Goal: Task Accomplishment & Management: Manage account settings

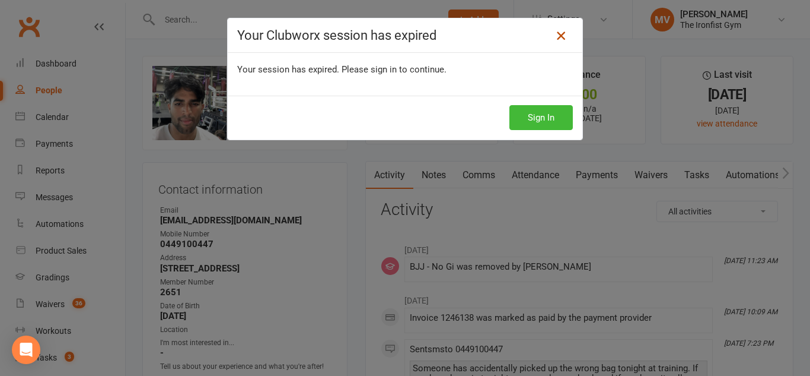
click at [561, 30] on icon at bounding box center [561, 35] width 14 height 14
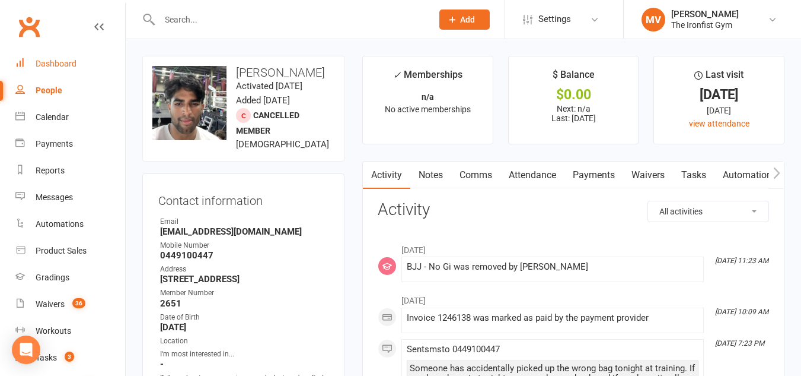
click at [56, 65] on div "Dashboard" at bounding box center [56, 63] width 41 height 9
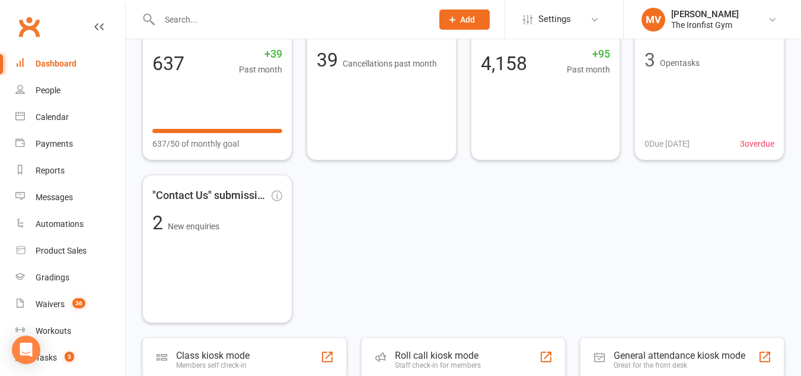
scroll to position [119, 0]
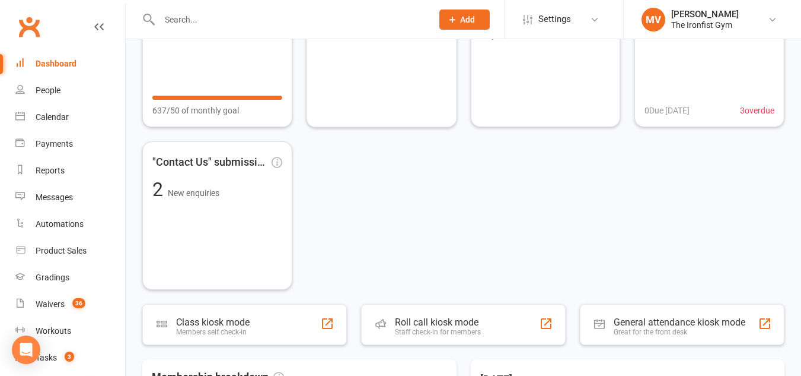
click at [236, 28] on div at bounding box center [283, 19] width 282 height 39
click at [244, 15] on input "text" at bounding box center [290, 19] width 268 height 17
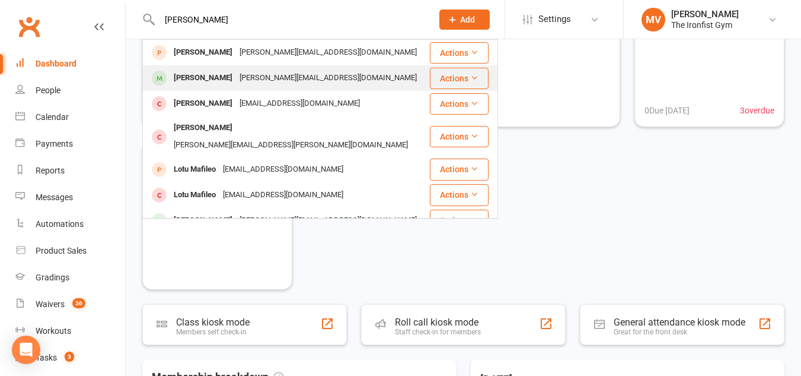
type input "daniel macleod"
click at [210, 78] on div "Daniel Macleod" at bounding box center [203, 77] width 66 height 17
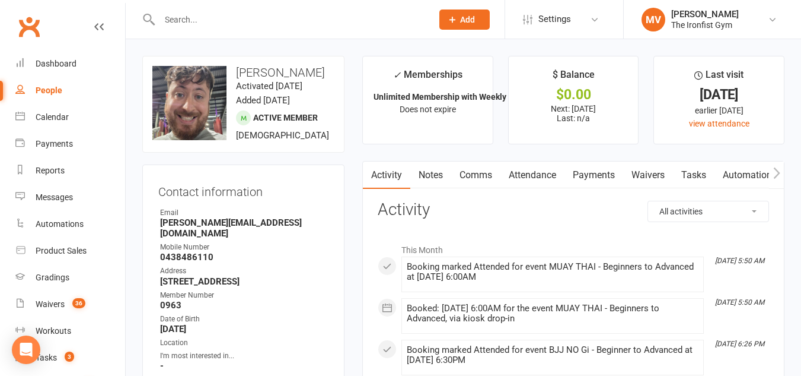
click at [249, 24] on input "text" at bounding box center [290, 19] width 268 height 17
paste input "Dusan Jancic's"
click at [249, 23] on input "Dusan Jancic's" at bounding box center [290, 19] width 268 height 17
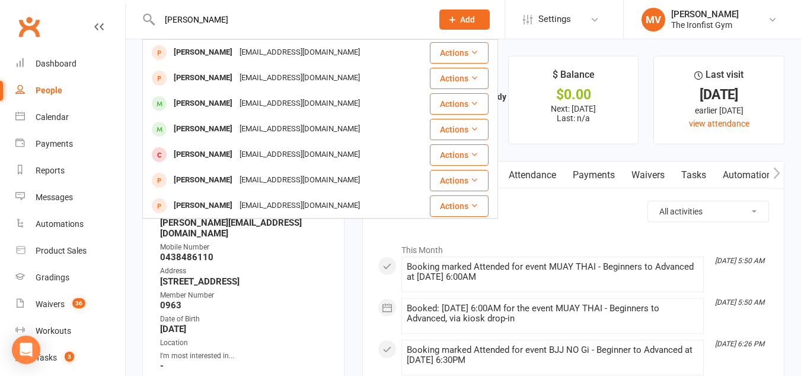
click at [166, 19] on input "Dusan Janci" at bounding box center [290, 19] width 268 height 17
click at [230, 18] on input "Dusan Janci" at bounding box center [290, 19] width 268 height 17
drag, startPoint x: 217, startPoint y: 24, endPoint x: 57, endPoint y: 6, distance: 161.2
click at [57, 3] on header "Dusan J Josh Duncan jjd1111qld@gmail.com Actions Jean-Luke Duvenage jeanluked@g…" at bounding box center [400, 3] width 801 height 0
paste input "una.bojan.matovic@gmail.com"
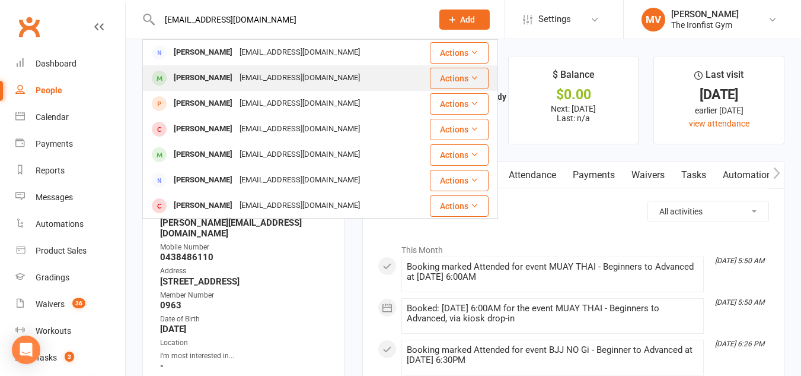
type input "una.bojan.matovic@gmail.com"
click at [199, 74] on div "Milos Jancic" at bounding box center [203, 77] width 66 height 17
click at [0, 0] on div "Loading" at bounding box center [0, 0] width 0 height 0
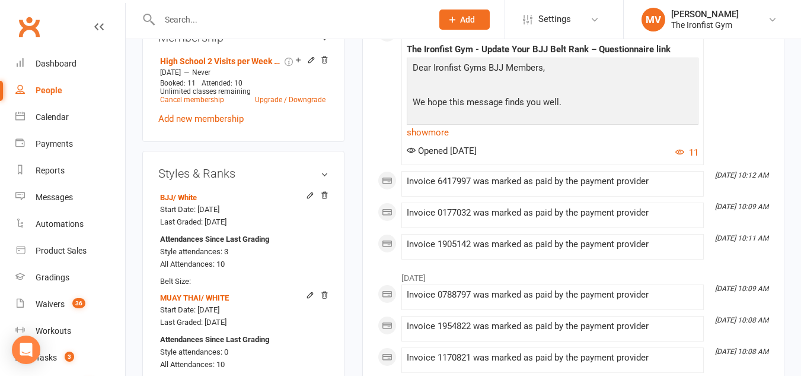
scroll to position [534, 0]
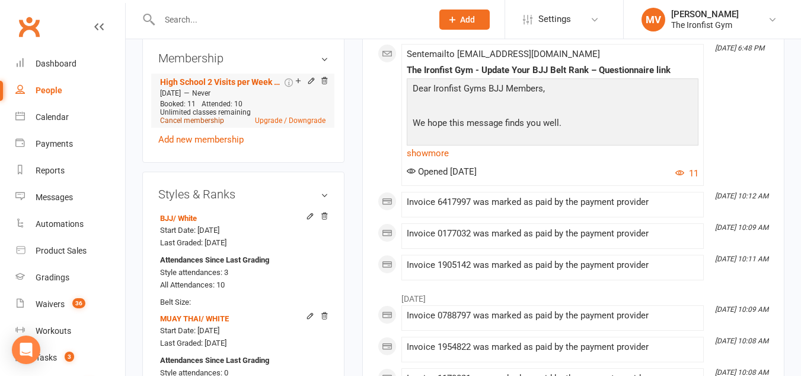
click at [205, 125] on link "Cancel membership" at bounding box center [192, 120] width 64 height 8
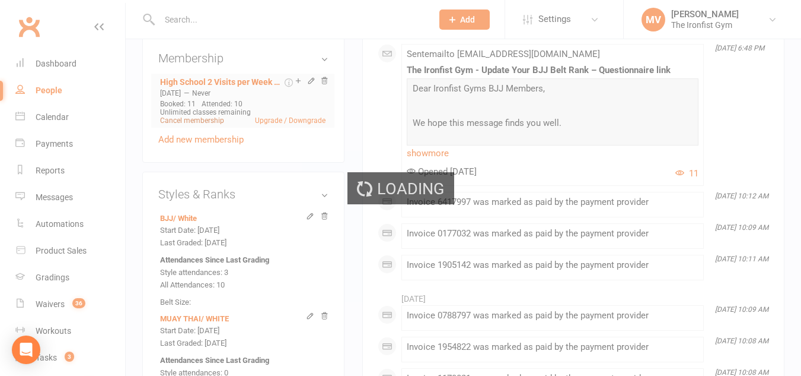
click at [205, 145] on div "Loading" at bounding box center [400, 188] width 801 height 376
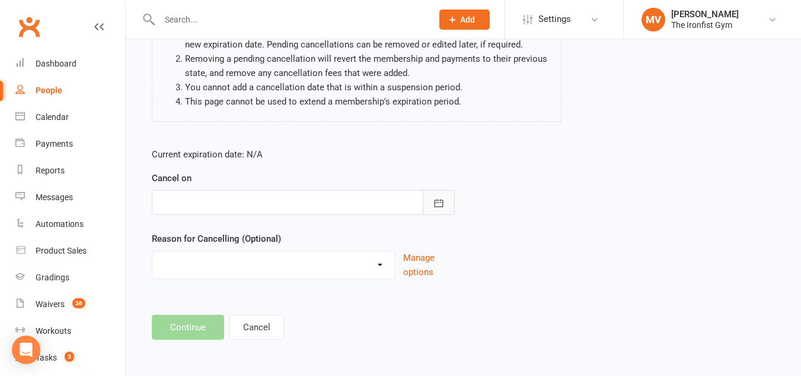
click at [433, 199] on icon "button" at bounding box center [439, 203] width 12 height 12
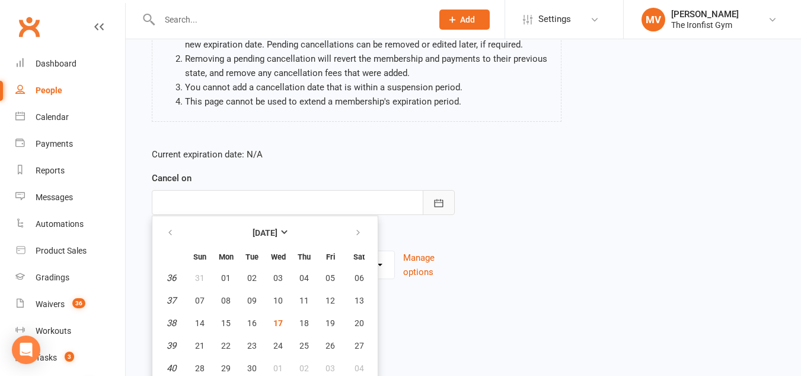
scroll to position [177, 0]
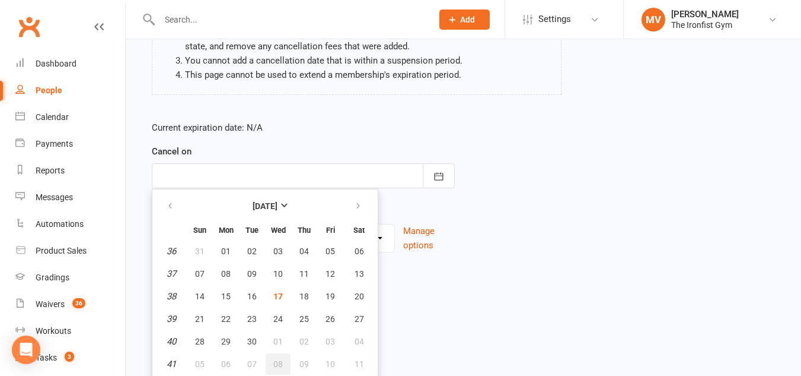
click at [278, 370] on button "08" at bounding box center [278, 363] width 25 height 21
click at [278, 348] on html "Prospect Member Non-attending contact Class / event Appointment Grading event T…" at bounding box center [400, 85] width 801 height 525
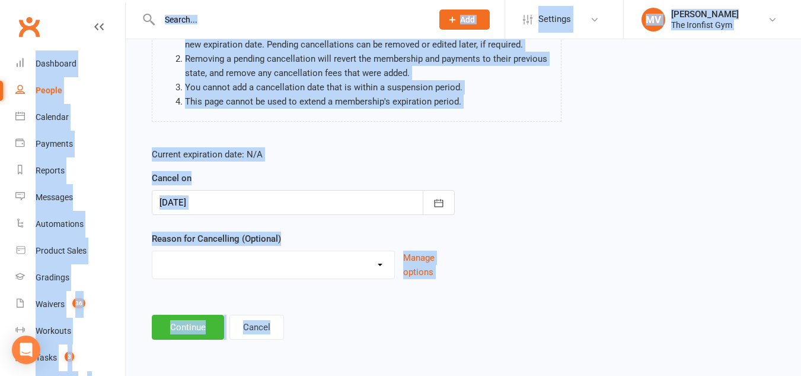
scroll to position [150, 0]
click at [441, 199] on icon "button" at bounding box center [439, 203] width 12 height 12
click at [441, 199] on form "Current expiration date: N/A Cancel on 08 Oct 2025 October 2025 Sun Mon Tue Wed…" at bounding box center [303, 213] width 303 height 132
click at [444, 192] on button "button" at bounding box center [439, 202] width 32 height 25
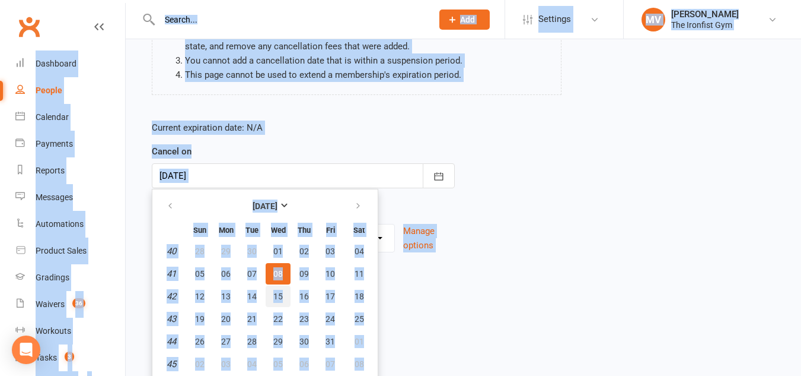
click at [272, 291] on button "15" at bounding box center [278, 295] width 25 height 21
type input "15 Oct 2025"
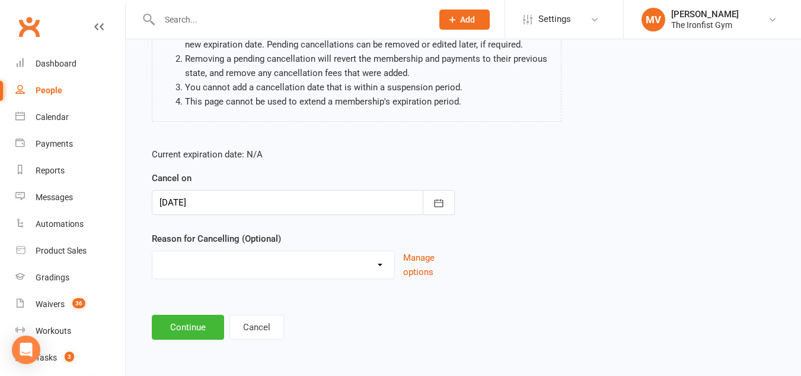
click at [262, 254] on select "Defaulted Payments Double Up with Transfer Downgrade End of PIF Term Failed Pay…" at bounding box center [273, 263] width 242 height 24
select select "9"
click at [152, 251] on select "Defaulted Payments Double Up with Transfer Downgrade End of PIF Term Failed Pay…" at bounding box center [273, 263] width 242 height 24
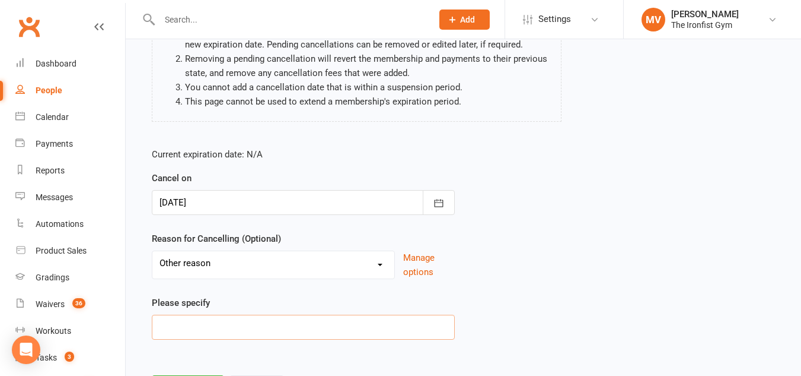
click at [205, 322] on input at bounding box center [303, 326] width 303 height 25
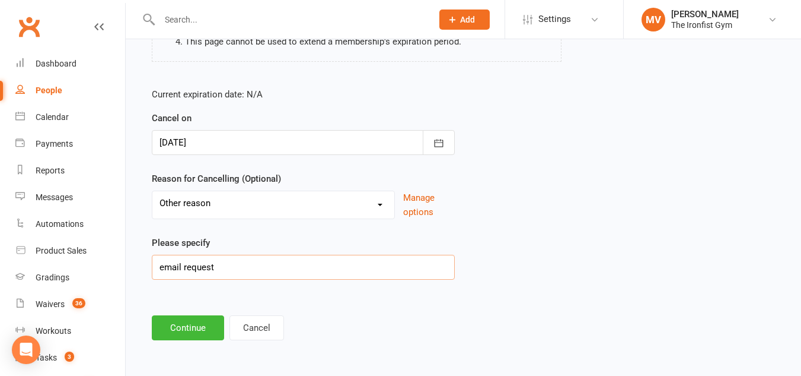
scroll to position [211, 0]
type input "email request"
click at [205, 329] on button "Continue" at bounding box center [188, 326] width 72 height 25
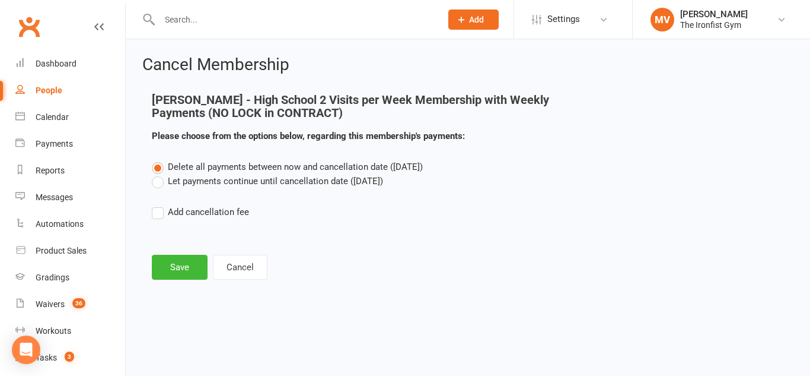
click at [158, 182] on label "Let payments continue until cancellation date (Oct 15, 2025)" at bounding box center [267, 181] width 231 height 14
click at [158, 174] on input "Let payments continue until cancellation date (Oct 15, 2025)" at bounding box center [156, 174] width 8 height 0
click at [173, 279] on button "Save" at bounding box center [180, 267] width 56 height 25
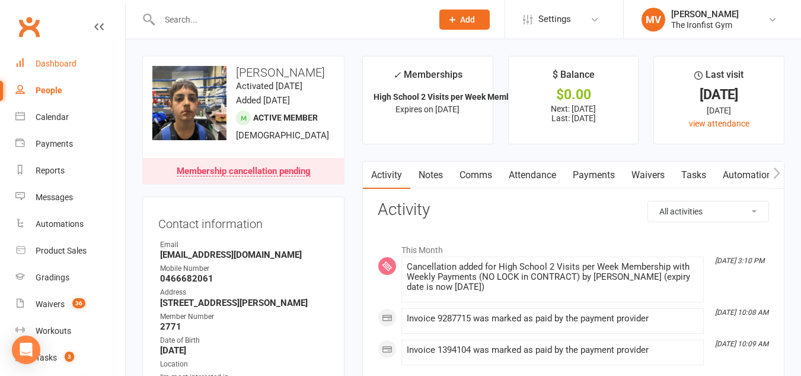
click at [72, 61] on div "Dashboard" at bounding box center [56, 63] width 41 height 9
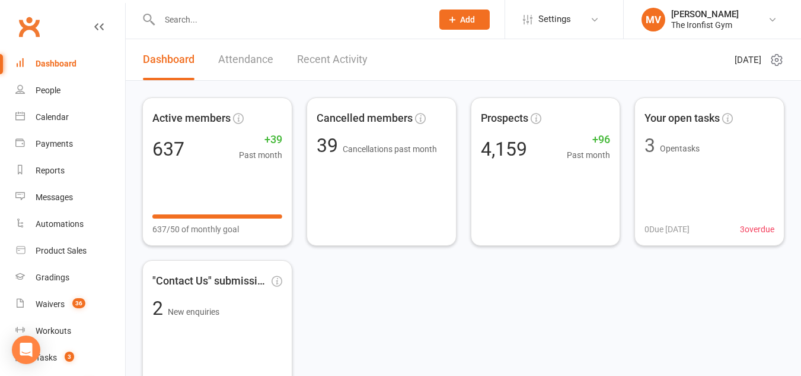
drag, startPoint x: 61, startPoint y: 69, endPoint x: 71, endPoint y: 72, distance: 10.5
click at [61, 69] on link "Dashboard" at bounding box center [70, 63] width 110 height 27
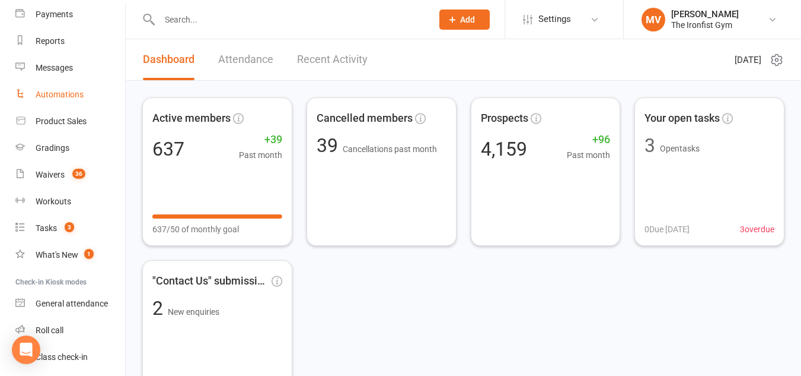
scroll to position [168, 0]
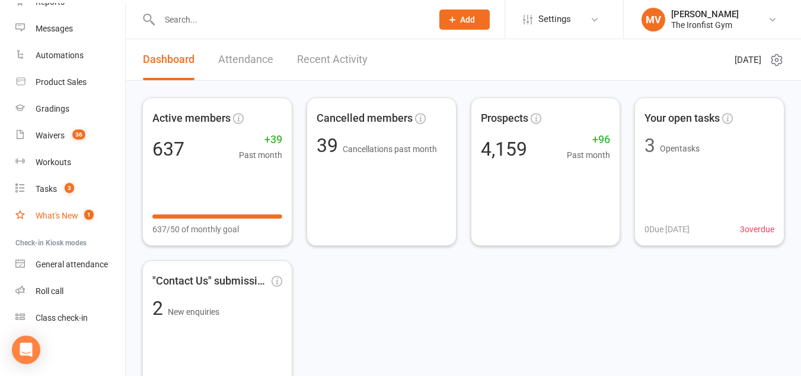
click at [75, 208] on link "What's New 1" at bounding box center [70, 215] width 110 height 27
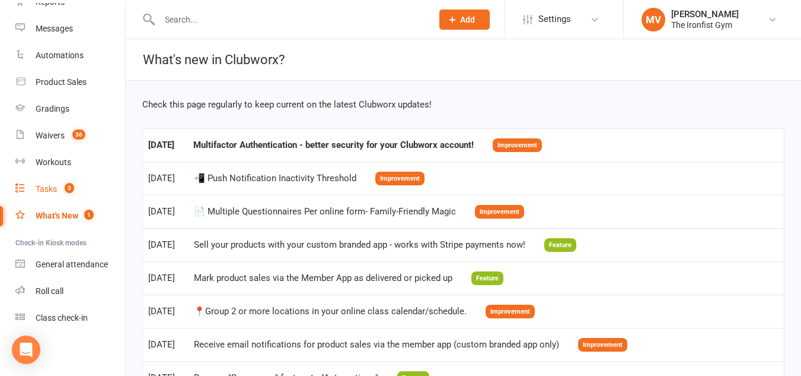
click at [45, 187] on div "Tasks" at bounding box center [46, 188] width 21 height 9
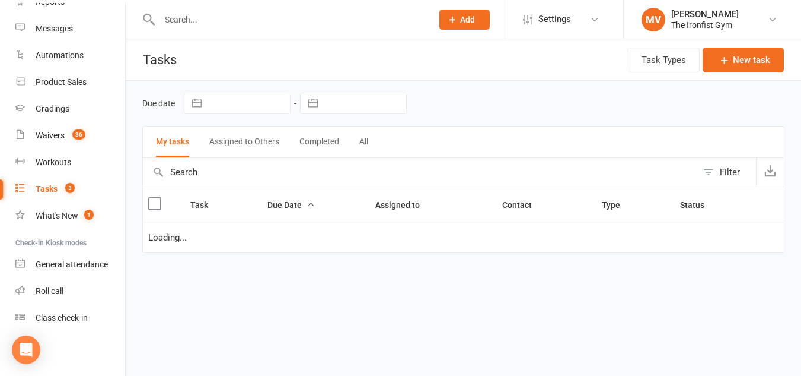
select select "started"
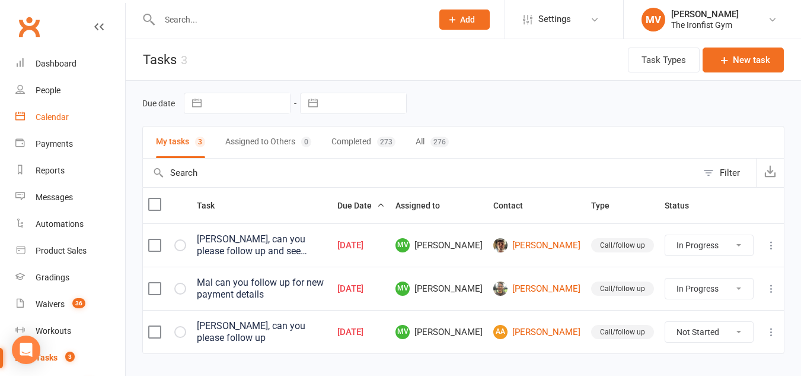
click at [59, 119] on div "Calendar" at bounding box center [52, 116] width 33 height 9
click at [59, 119] on ui-view "Prospect Member Non-attending contact Class / event Appointment Grading event T…" at bounding box center [400, 195] width 801 height 384
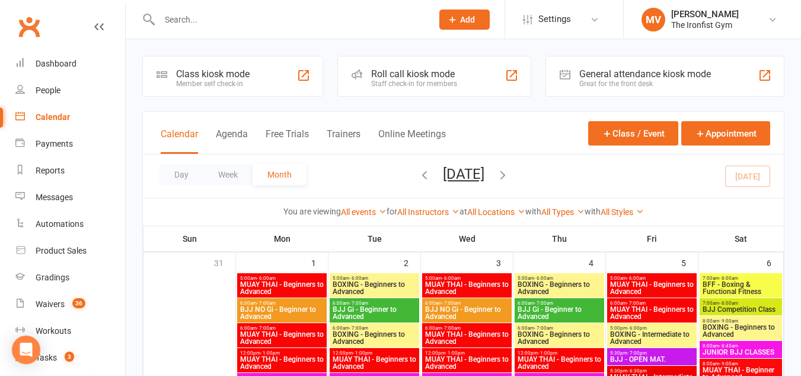
click at [292, 281] on span "MUAY THAI - Beginners to Advanced" at bounding box center [282, 288] width 85 height 14
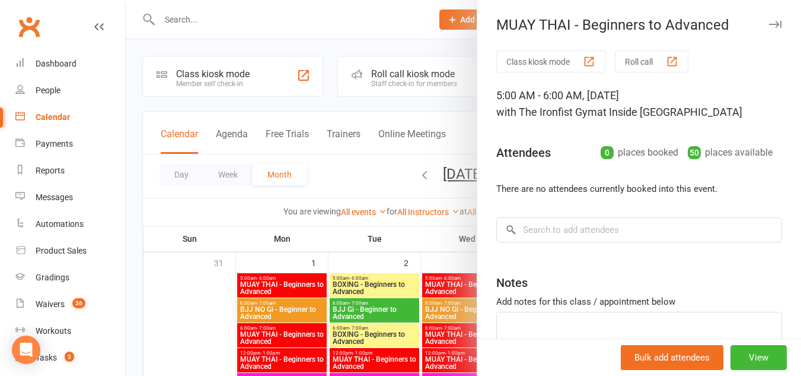
click at [208, 311] on div at bounding box center [464, 188] width 676 height 376
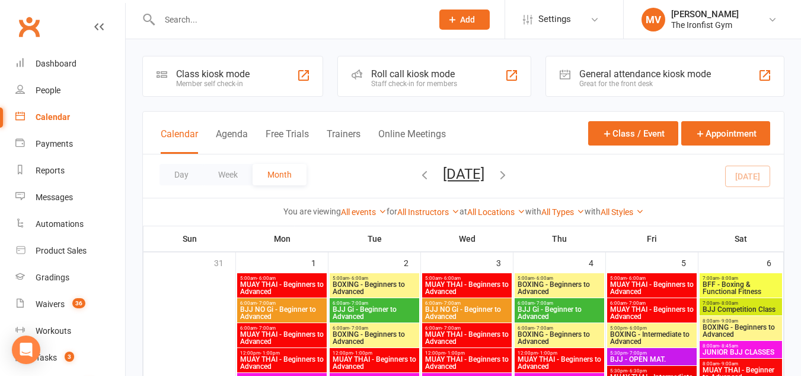
click at [245, 282] on span "MUAY THAI - Beginners to Advanced" at bounding box center [282, 288] width 85 height 14
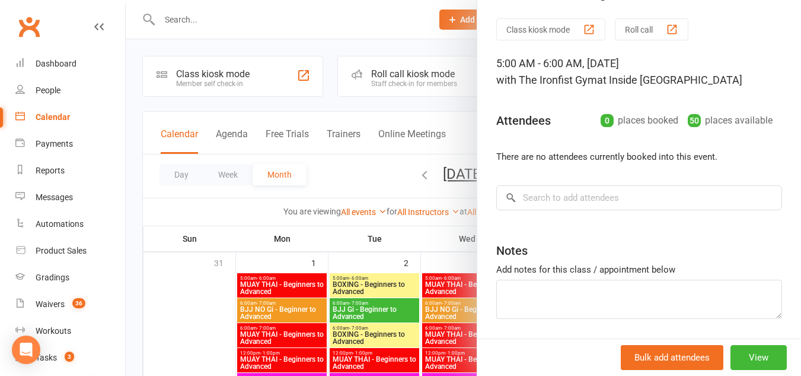
scroll to position [72, 0]
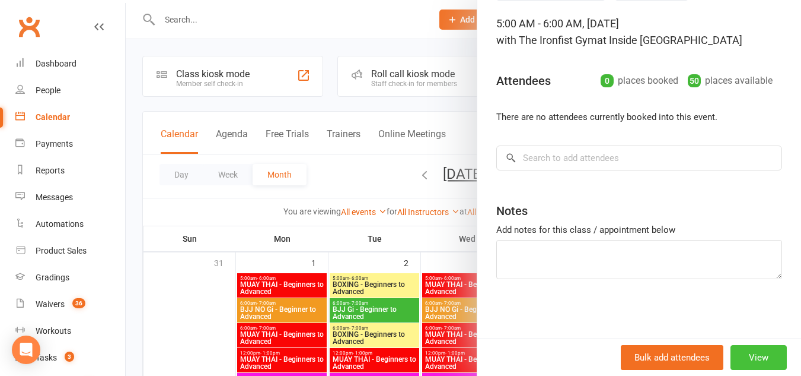
click at [752, 358] on button "View" at bounding box center [759, 357] width 56 height 25
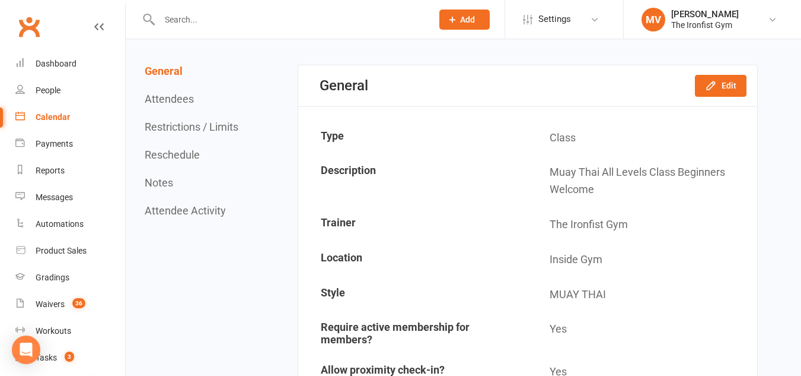
scroll to position [119, 0]
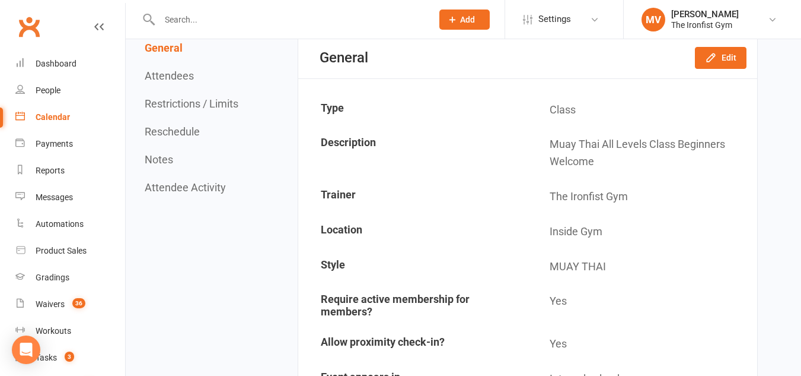
click at [695, 59] on div "General Edit" at bounding box center [527, 57] width 459 height 41
drag, startPoint x: 695, startPoint y: 59, endPoint x: 701, endPoint y: 59, distance: 6.5
click at [695, 59] on div "General Edit" at bounding box center [527, 57] width 459 height 41
click at [704, 59] on button "Edit" at bounding box center [721, 57] width 52 height 21
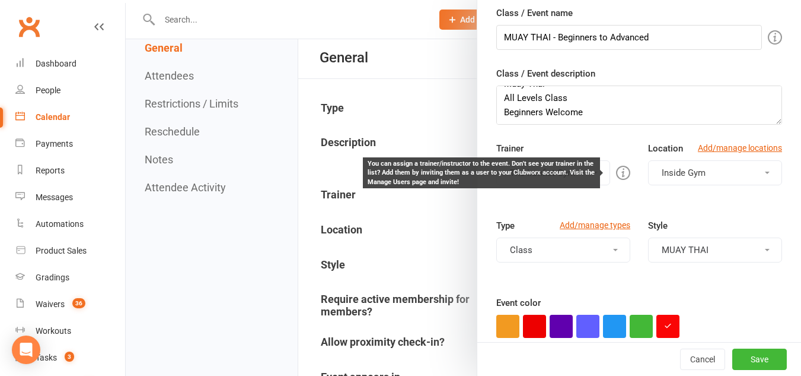
click at [616, 172] on icon at bounding box center [623, 173] width 14 height 14
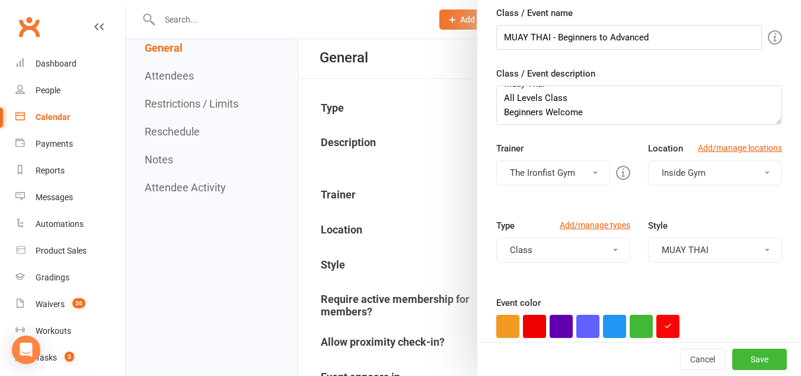
click at [588, 170] on button "The Ironfist Gym" at bounding box center [554, 172] width 114 height 25
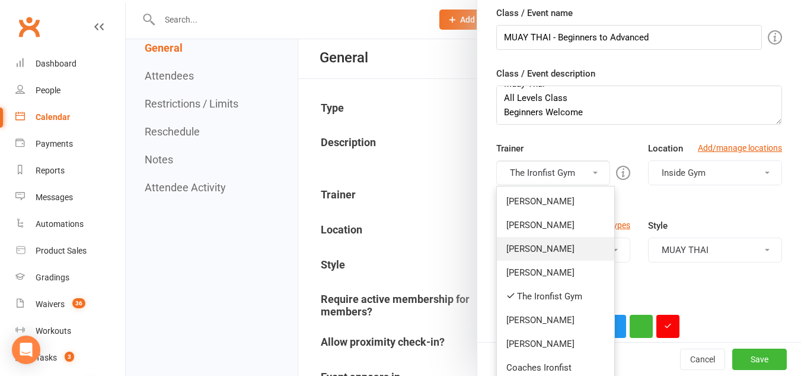
click at [546, 248] on link "Masato Fujimori" at bounding box center [555, 249] width 117 height 24
click at [546, 248] on button "Class" at bounding box center [564, 249] width 134 height 25
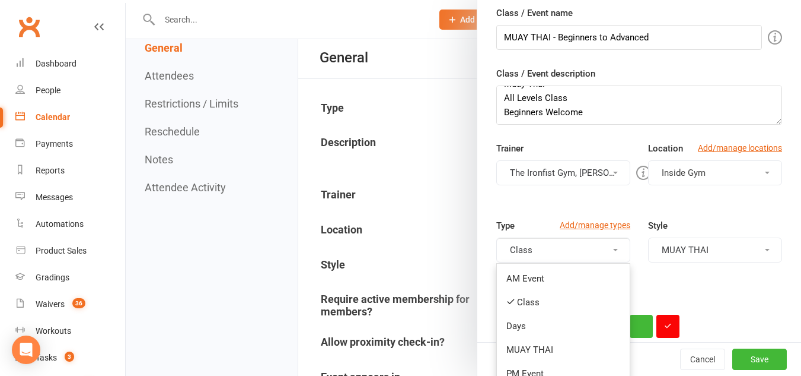
click at [579, 168] on button "The Ironfist Gym, Masato Fujimori" at bounding box center [564, 172] width 134 height 25
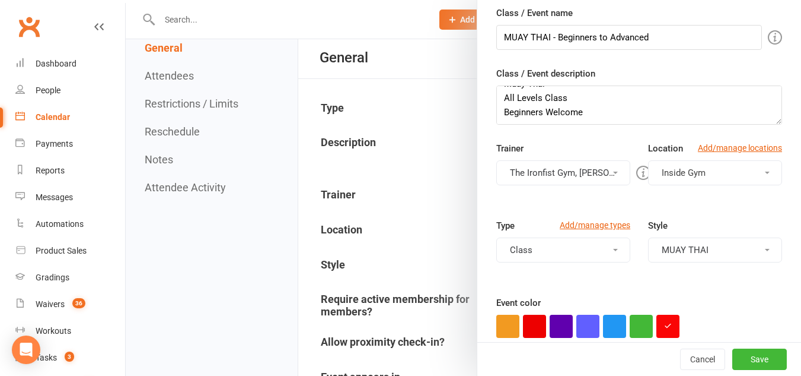
click at [579, 168] on button "The Ironfist Gym, Masato Fujimori" at bounding box center [564, 172] width 134 height 25
click at [607, 169] on button "The Ironfist Gym, Masato Fujimori" at bounding box center [564, 172] width 134 height 25
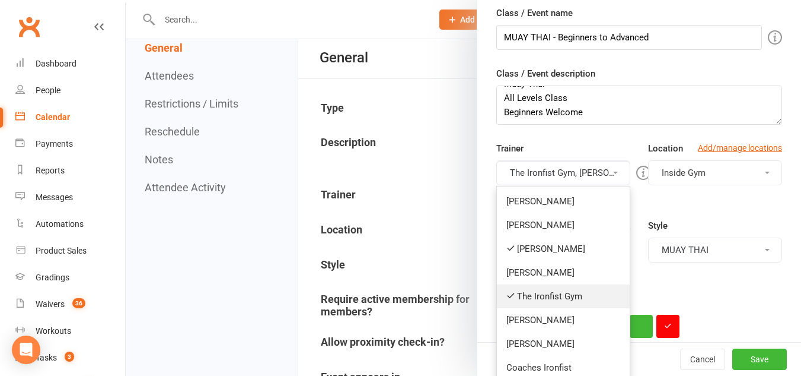
click at [507, 294] on icon at bounding box center [511, 295] width 9 height 9
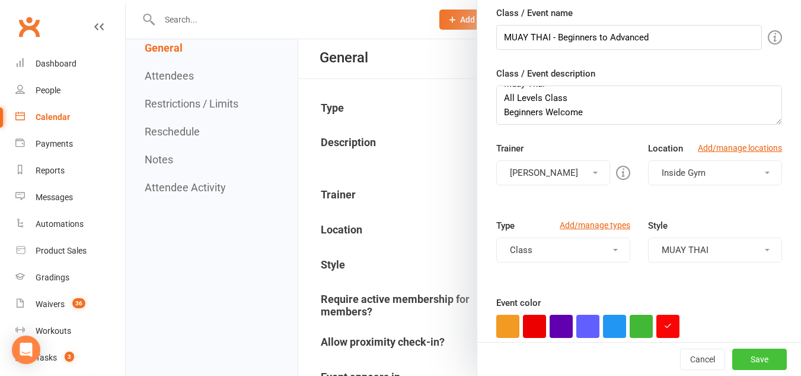
click at [746, 350] on button "Save" at bounding box center [760, 358] width 55 height 21
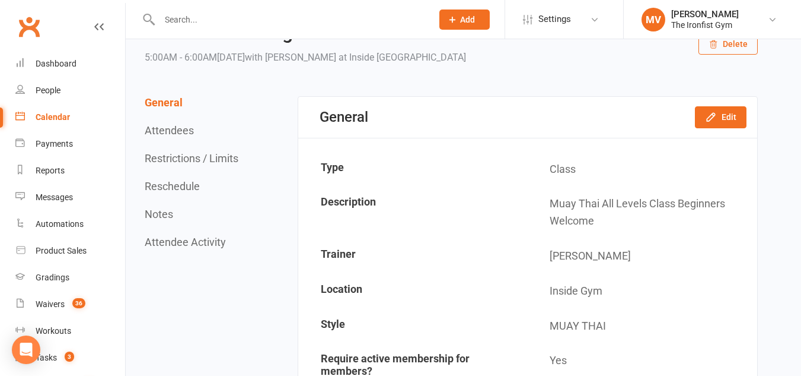
scroll to position [0, 0]
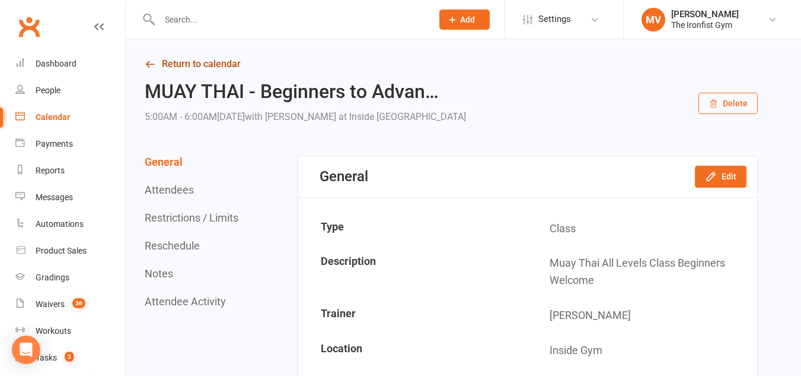
click at [200, 56] on link "Return to calendar" at bounding box center [451, 64] width 613 height 17
click at [0, 0] on div "Loading" at bounding box center [0, 0] width 0 height 0
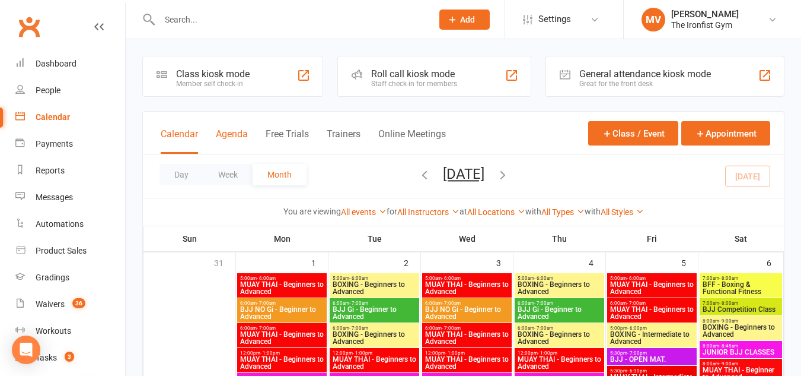
click at [248, 136] on button "Agenda" at bounding box center [232, 141] width 32 height 26
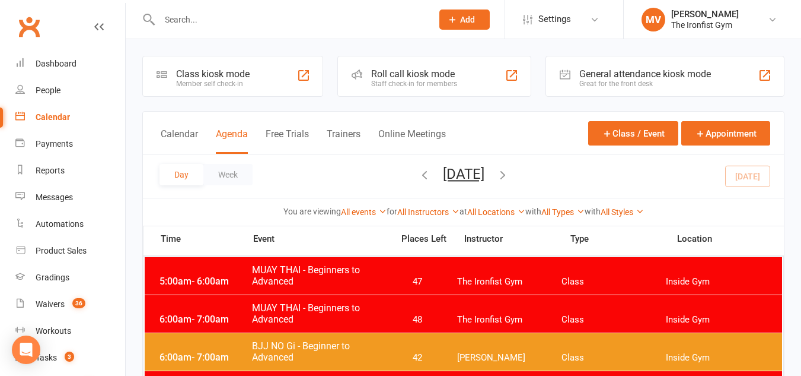
click at [249, 278] on span "5:00am - 6:00am" at bounding box center [204, 280] width 95 height 11
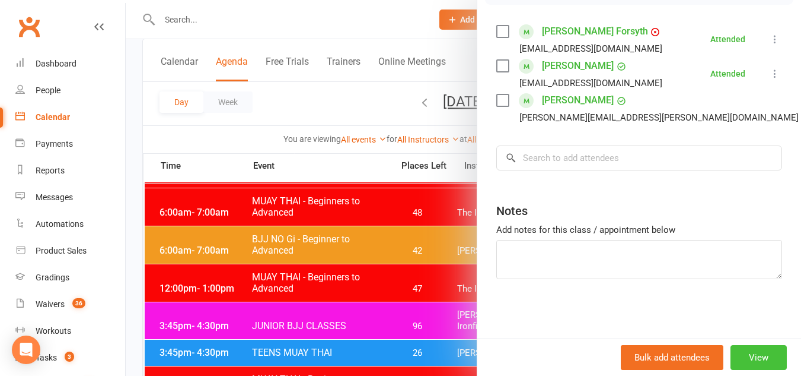
scroll to position [119, 0]
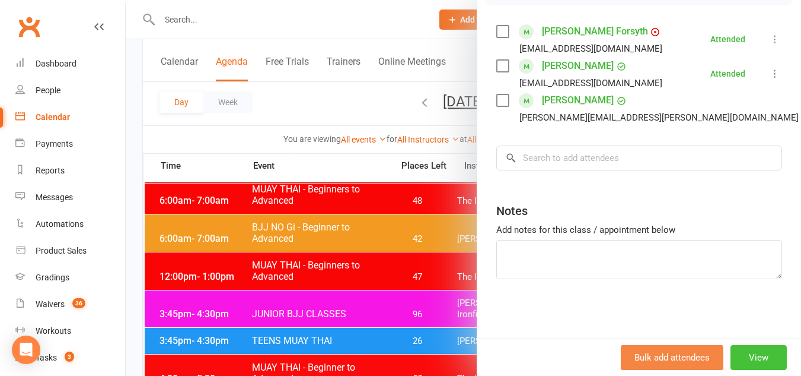
click at [733, 353] on button "View" at bounding box center [759, 357] width 56 height 25
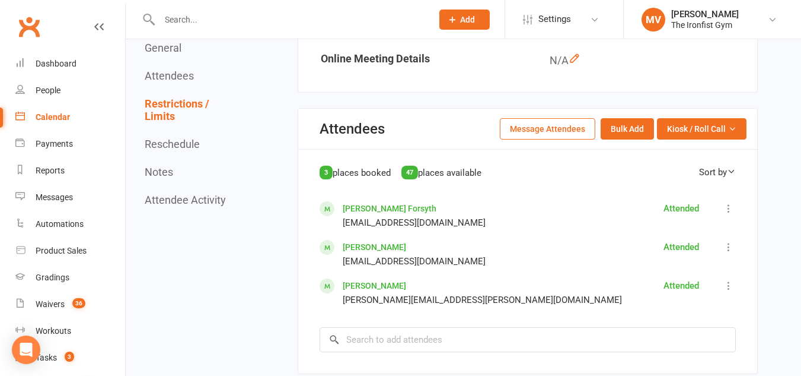
scroll to position [590, 0]
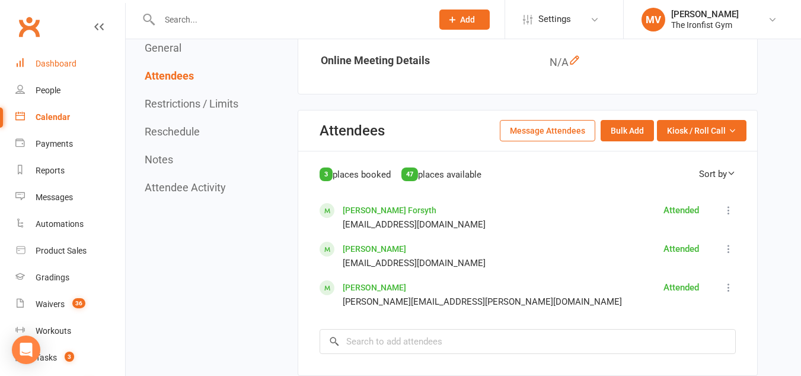
click at [46, 58] on link "Dashboard" at bounding box center [70, 63] width 110 height 27
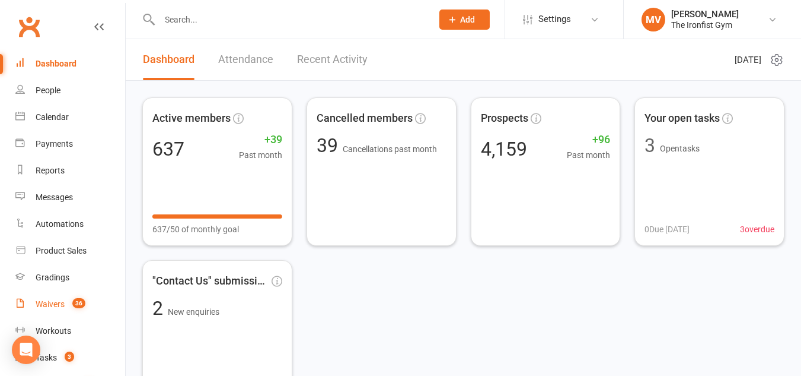
click at [55, 307] on div "Waivers" at bounding box center [50, 303] width 29 height 9
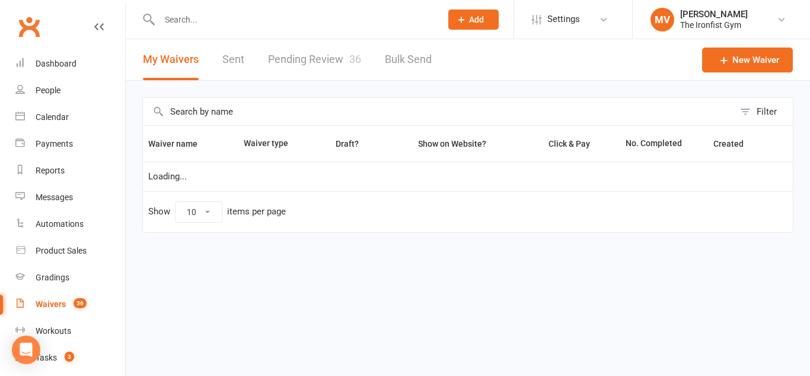
select select "100"
click at [306, 54] on link "Pending Review 36" at bounding box center [314, 59] width 93 height 41
click at [306, 54] on html "Prospect Member Non-attending contact Class / event Appointment Grading event T…" at bounding box center [405, 141] width 810 height 282
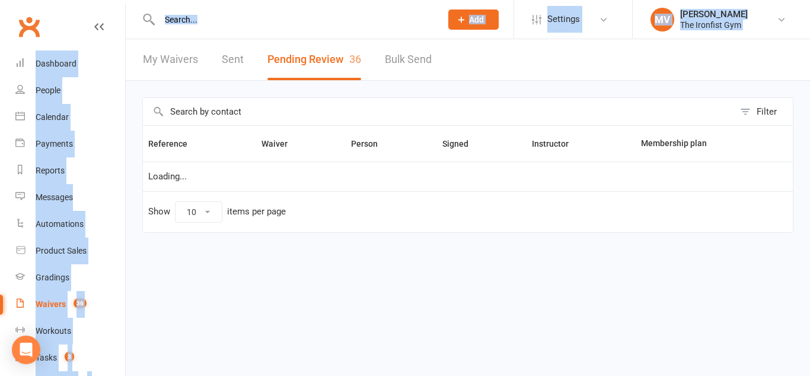
select select "100"
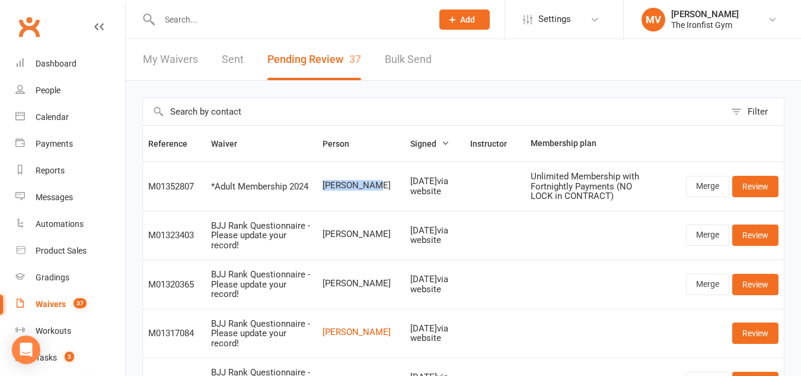
drag, startPoint x: 326, startPoint y: 185, endPoint x: 379, endPoint y: 180, distance: 53.1
click at [379, 180] on span "Gautam Nair" at bounding box center [362, 185] width 78 height 10
copy span "Gautam Nair"
drag, startPoint x: 472, startPoint y: 200, endPoint x: 467, endPoint y: 205, distance: 6.7
click at [472, 200] on td at bounding box center [495, 185] width 61 height 49
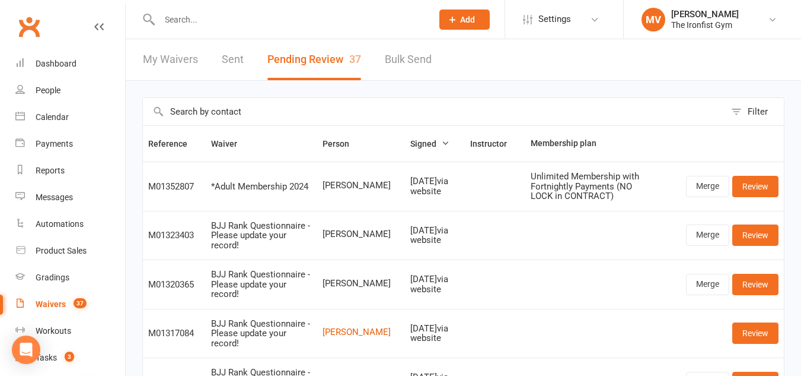
drag, startPoint x: 327, startPoint y: 181, endPoint x: 351, endPoint y: 183, distance: 24.4
click at [333, 181] on td "Gautam Nair" at bounding box center [361, 185] width 88 height 49
drag, startPoint x: 383, startPoint y: 184, endPoint x: 377, endPoint y: 187, distance: 6.6
click at [382, 185] on td "Gautam Nair" at bounding box center [361, 185] width 88 height 49
click at [375, 187] on span "Gautam Nair" at bounding box center [362, 185] width 78 height 10
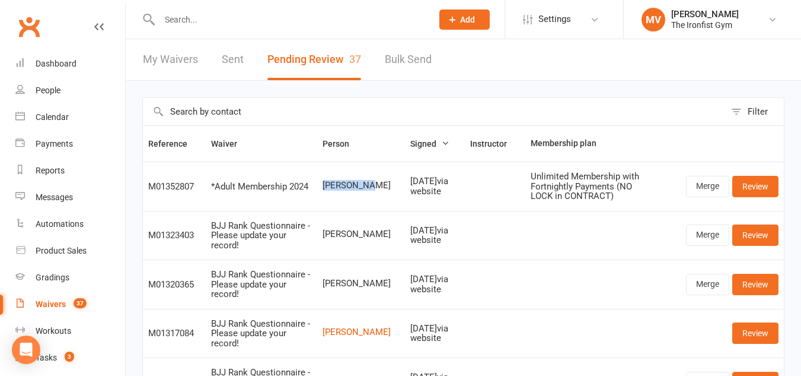
drag, startPoint x: 373, startPoint y: 187, endPoint x: 331, endPoint y: 190, distance: 41.7
click at [326, 187] on span "Gautam Nair" at bounding box center [362, 185] width 78 height 10
click at [698, 186] on link "Merge" at bounding box center [707, 186] width 43 height 21
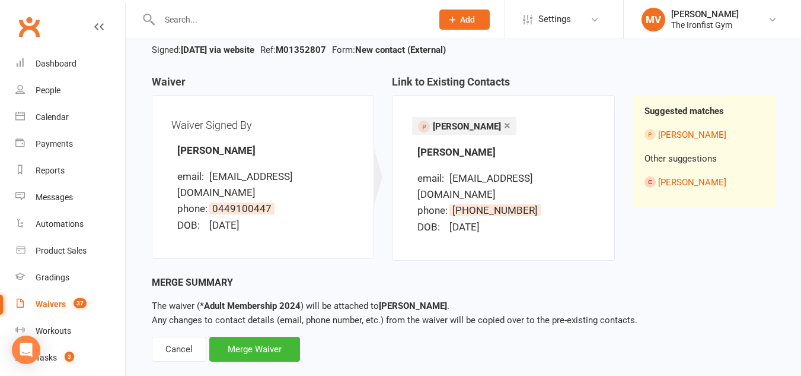
scroll to position [96, 0]
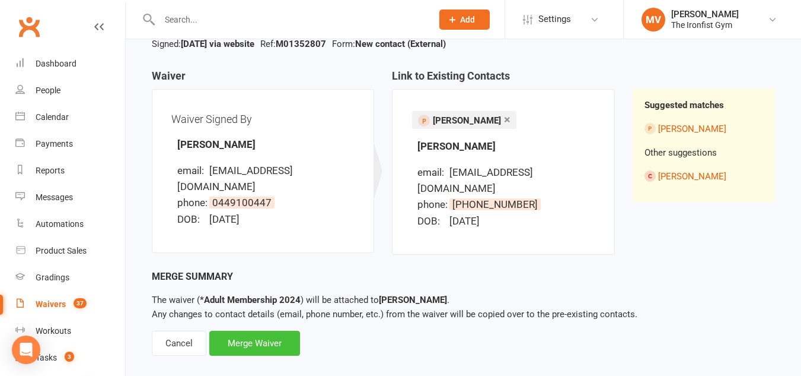
click at [250, 331] on div "Merge Waiver" at bounding box center [254, 342] width 91 height 25
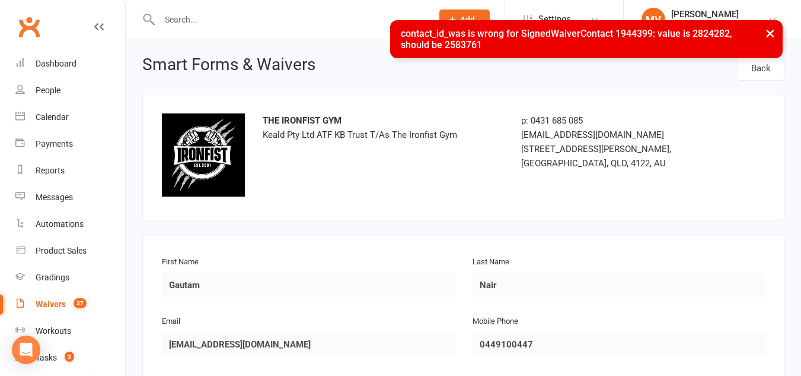
click at [768, 33] on button "×" at bounding box center [770, 33] width 21 height 26
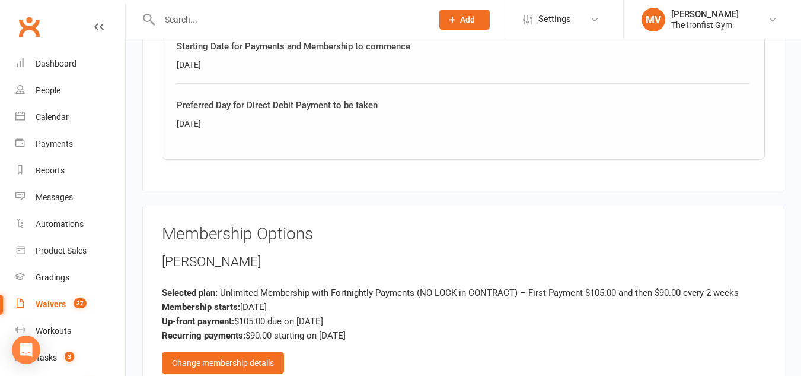
scroll to position [949, 0]
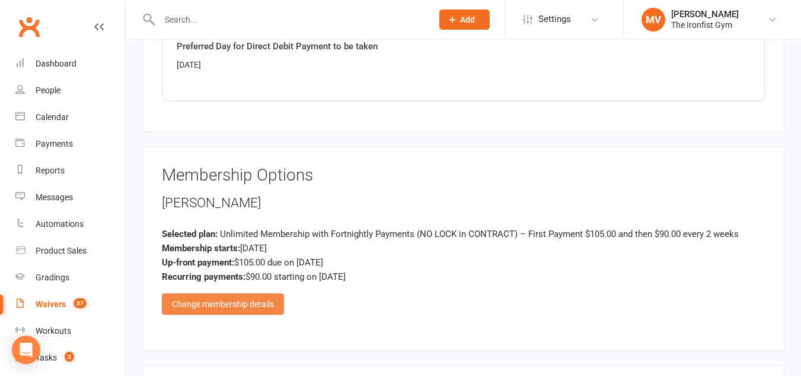
click at [256, 305] on div "Change membership details" at bounding box center [223, 303] width 122 height 21
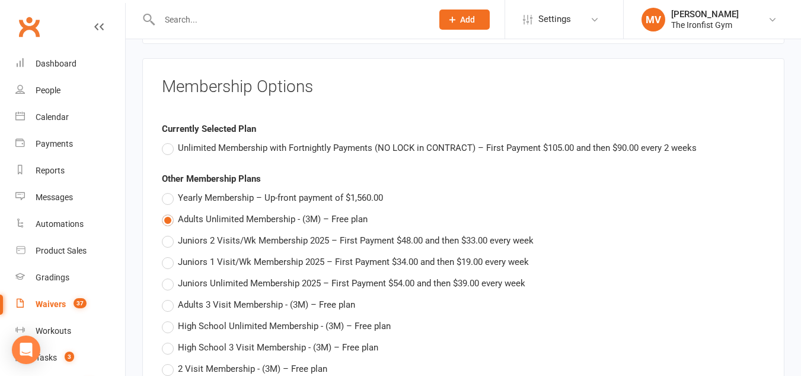
scroll to position [1009, 0]
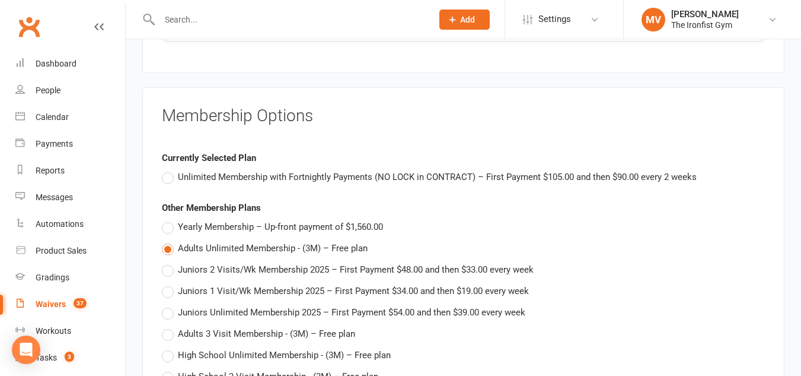
click at [164, 180] on label "Unlimited Membership with Fortnightly Payments (NO LOCK in CONTRACT) – First Pa…" at bounding box center [429, 177] width 535 height 14
click at [164, 170] on input "Unlimited Membership with Fortnightly Payments (NO LOCK in CONTRACT) – First Pa…" at bounding box center [166, 170] width 8 height 0
type input "Unlimited Membership with Fortnightly Payments (NO LOCK in CONTRACT)"
type input "01 Oct 2025"
type input "90"
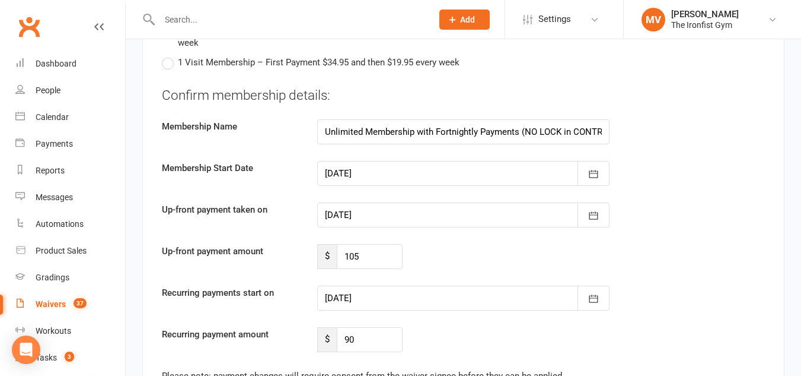
scroll to position [2492, 0]
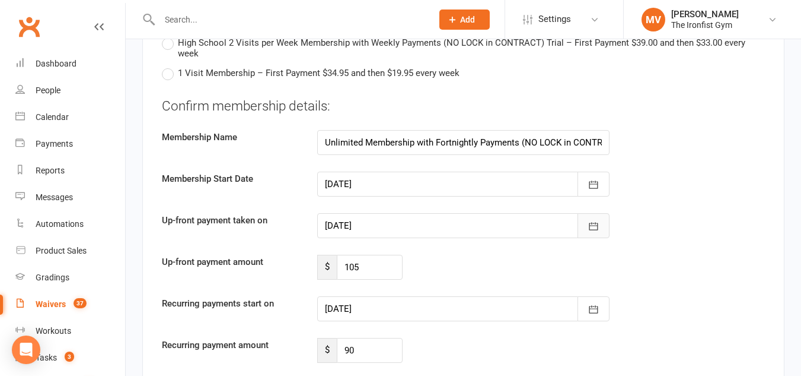
click at [590, 223] on icon "button" at bounding box center [594, 226] width 9 height 8
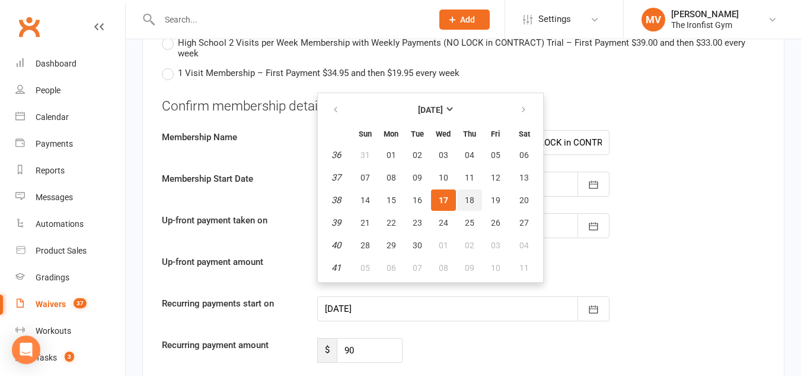
click at [465, 199] on span "18" at bounding box center [469, 199] width 9 height 9
type input "18 Sep 2025"
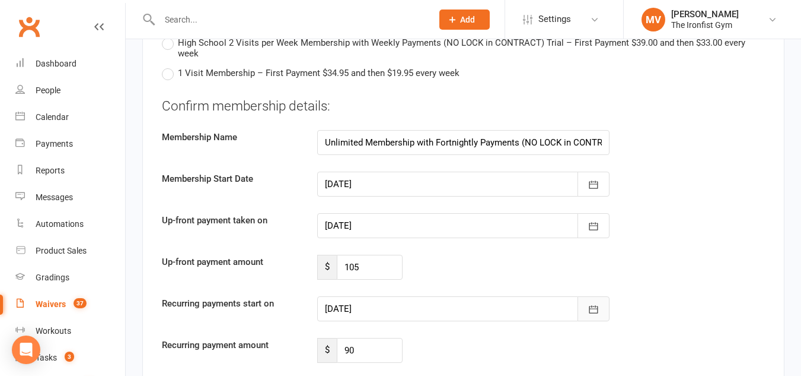
click at [594, 311] on icon "button" at bounding box center [594, 309] width 12 height 12
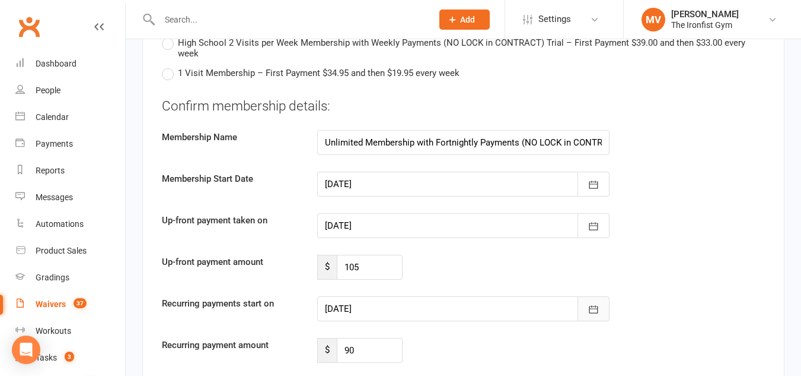
click at [594, 311] on icon "button" at bounding box center [594, 309] width 12 height 12
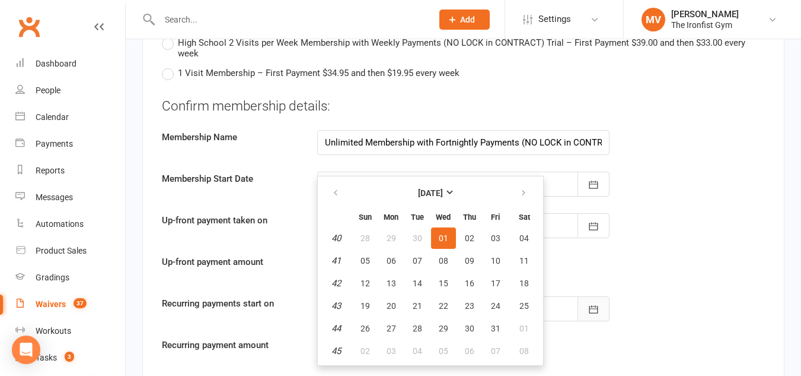
click at [594, 311] on icon "button" at bounding box center [594, 309] width 12 height 12
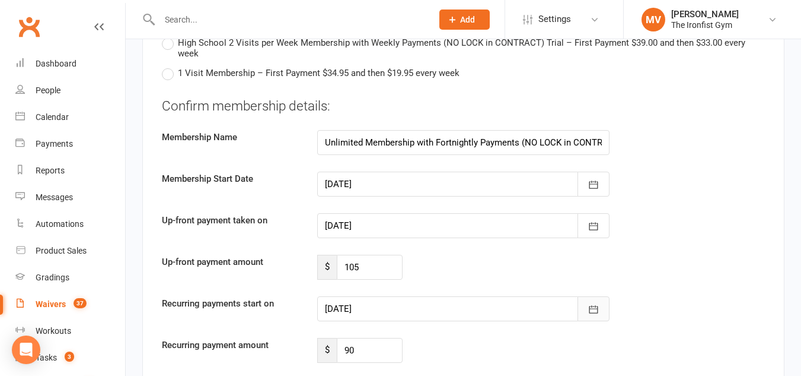
click at [594, 311] on icon "button" at bounding box center [594, 309] width 12 height 12
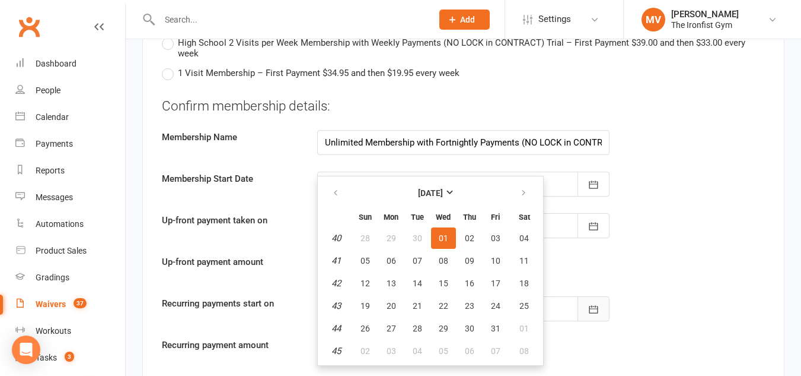
click at [594, 311] on icon "button" at bounding box center [594, 309] width 12 height 12
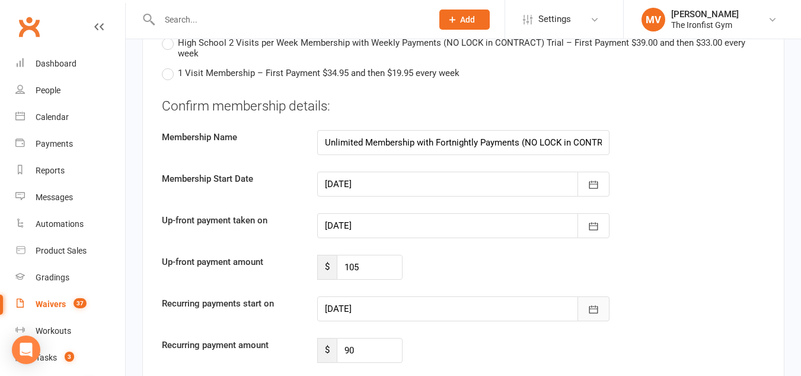
click at [594, 311] on icon "button" at bounding box center [594, 309] width 12 height 12
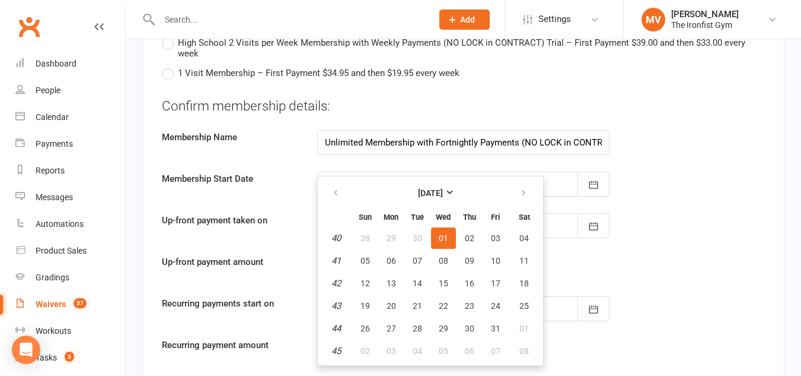
click at [629, 299] on div "Recurring payments start on 01 Oct 2025 October 2025 Sun Mon Tue Wed Thu Fri Sa…" at bounding box center [463, 308] width 621 height 25
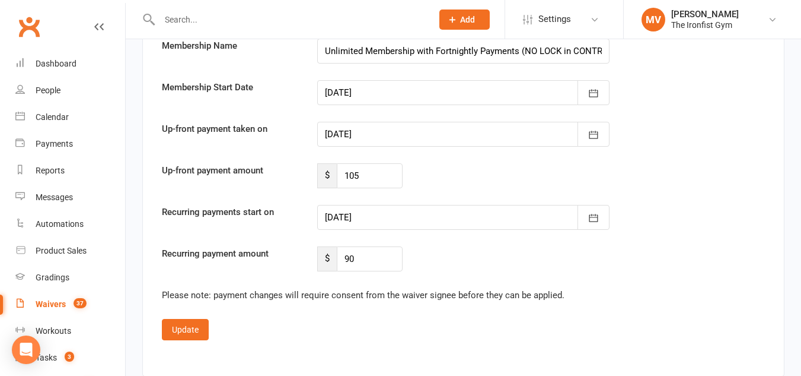
scroll to position [2610, 0]
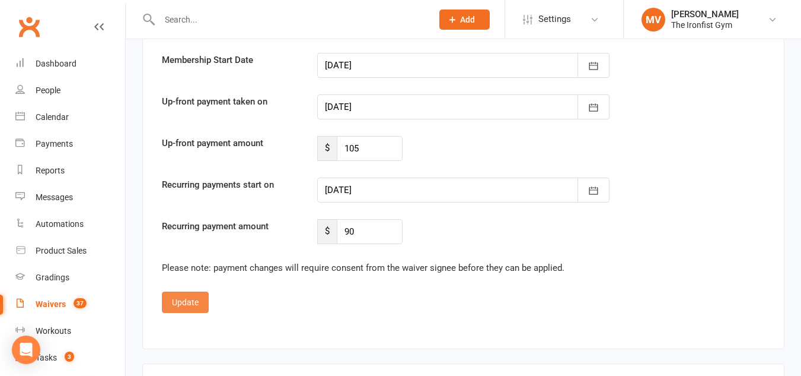
click at [182, 304] on button "Update" at bounding box center [185, 301] width 47 height 21
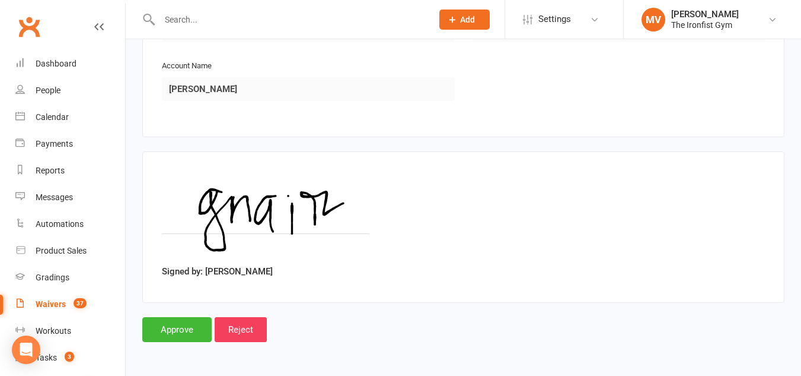
scroll to position [1422, 0]
click at [176, 330] on input "Approve" at bounding box center [176, 329] width 69 height 25
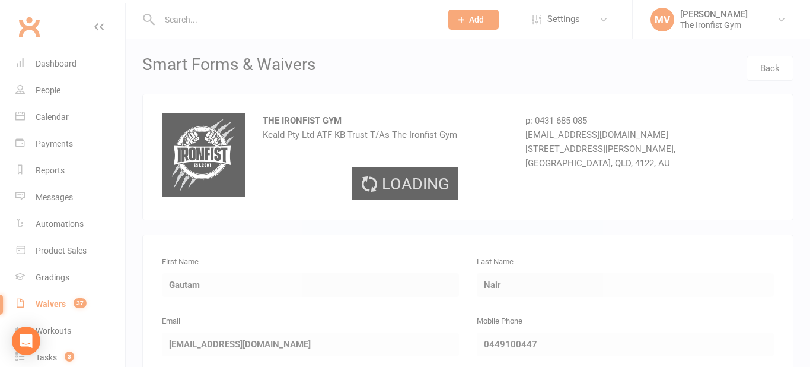
select select "100"
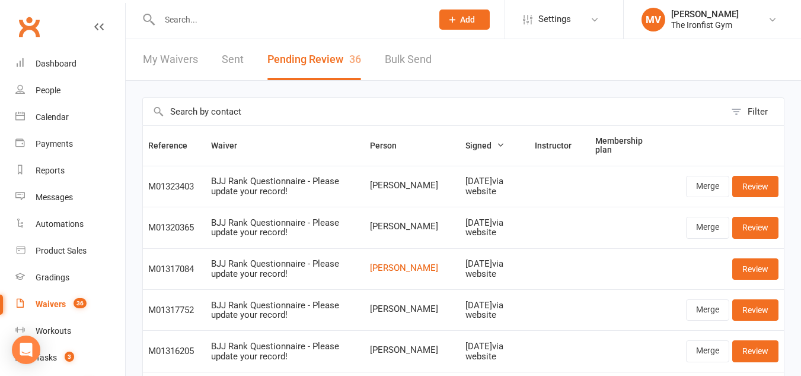
click at [228, 18] on input "text" at bounding box center [290, 19] width 268 height 17
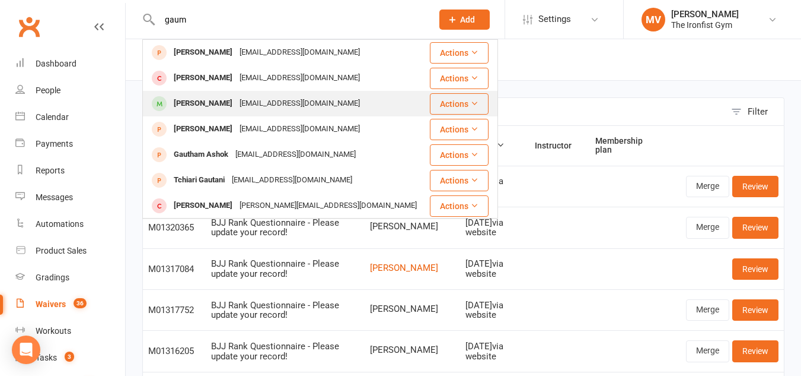
type input "gaum"
click at [207, 104] on div "Gautam Nair" at bounding box center [203, 103] width 66 height 17
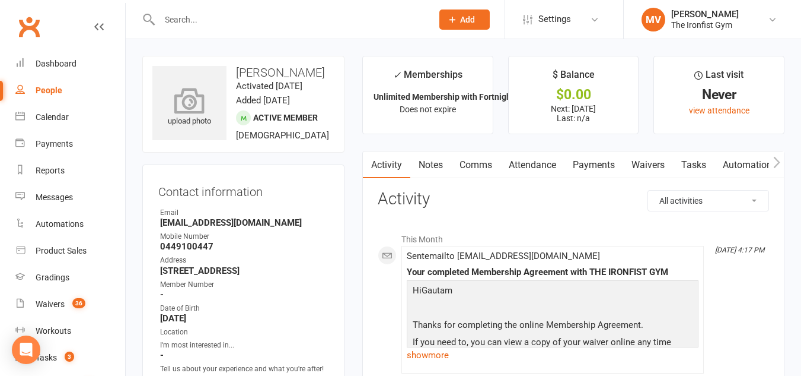
click at [208, 125] on div "upload photo" at bounding box center [189, 107] width 74 height 39
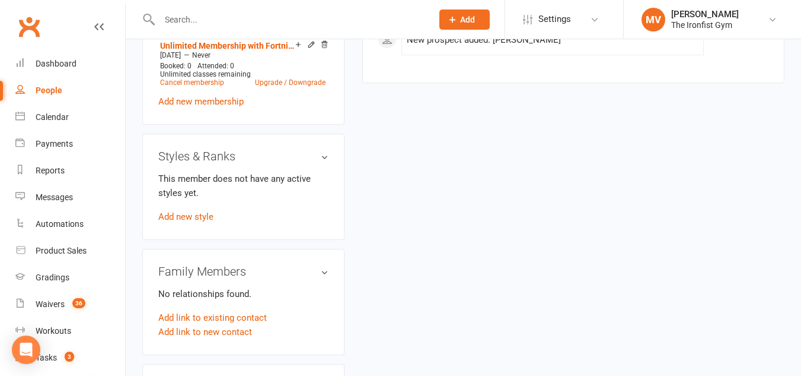
scroll to position [593, 0]
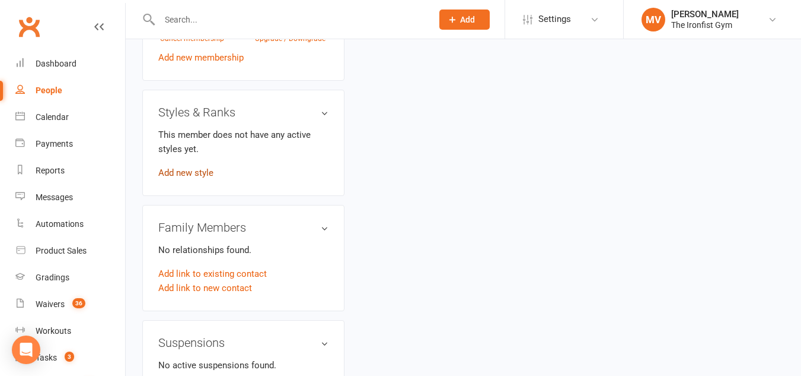
click at [185, 178] on link "Add new style" at bounding box center [185, 172] width 55 height 11
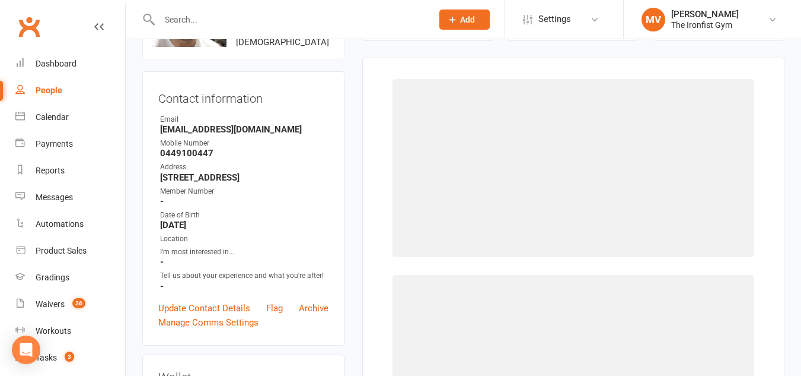
scroll to position [91, 0]
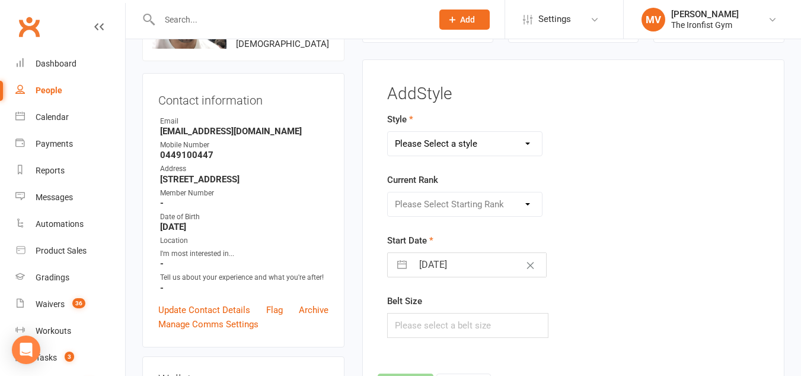
click at [498, 149] on select "Please Select a style BJJ MUAY THAI" at bounding box center [465, 144] width 154 height 24
select select "2451"
click at [388, 132] on select "Please Select a style BJJ MUAY THAI" at bounding box center [465, 144] width 154 height 24
click at [452, 203] on select "Please Select Starting Rank White White 1 stripe White 2 stripe White 3 stripe …" at bounding box center [465, 204] width 154 height 24
select select "24224"
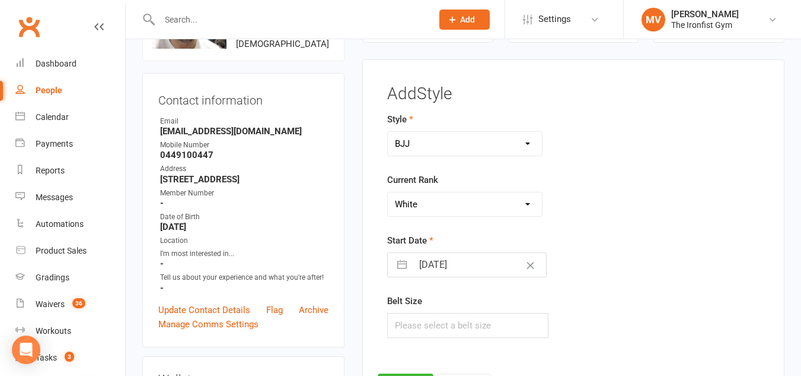
click at [388, 192] on select "Please Select Starting Rank White White 1 stripe White 2 stripe White 3 stripe …" at bounding box center [465, 204] width 154 height 24
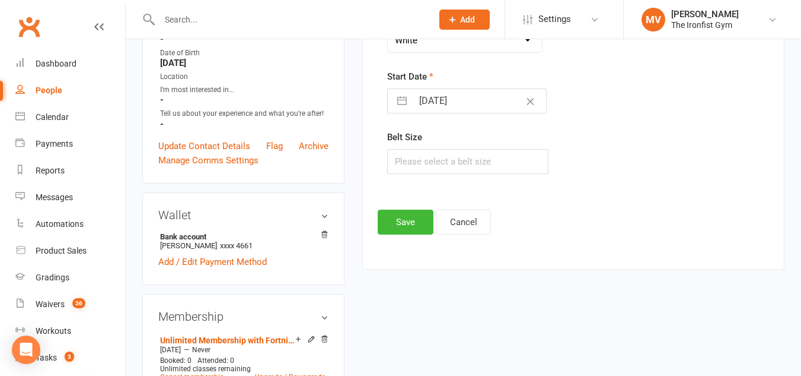
scroll to position [269, 0]
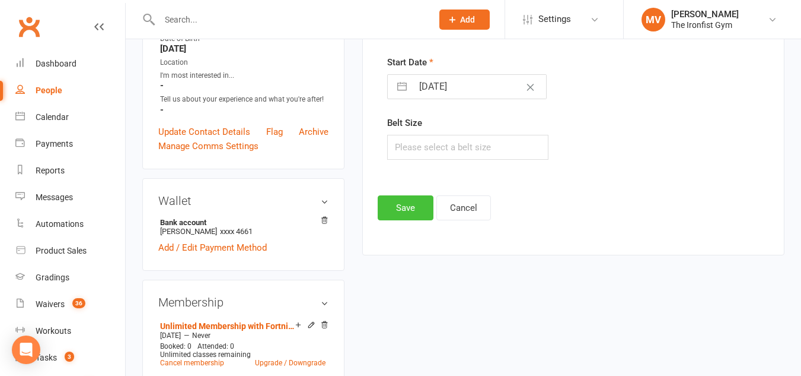
drag, startPoint x: 406, startPoint y: 198, endPoint x: 402, endPoint y: 206, distance: 10.1
click at [406, 198] on button "Save" at bounding box center [406, 207] width 56 height 25
click at [406, 198] on footer "Save Cancel" at bounding box center [574, 207] width 392 height 25
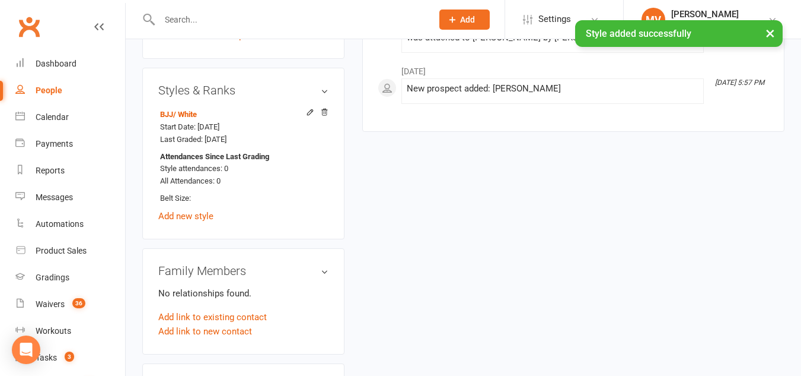
scroll to position [625, 0]
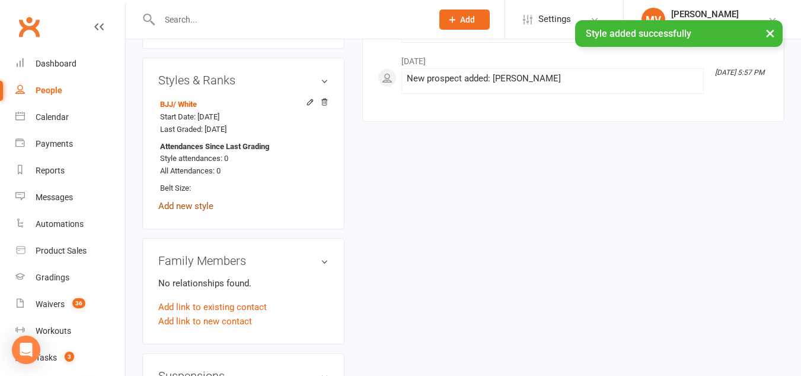
click at [200, 211] on link "Add new style" at bounding box center [185, 206] width 55 height 11
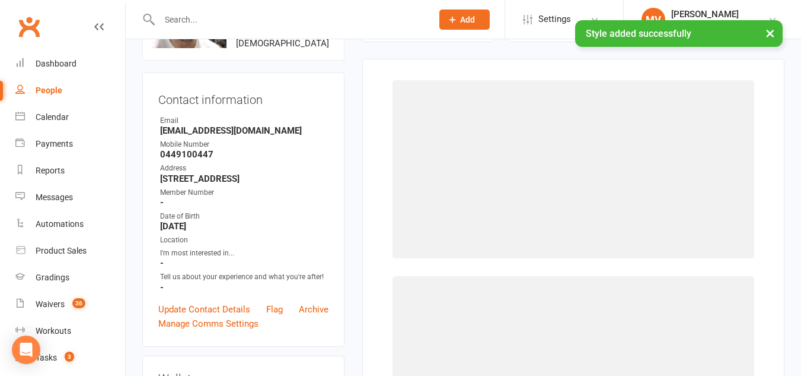
scroll to position [91, 0]
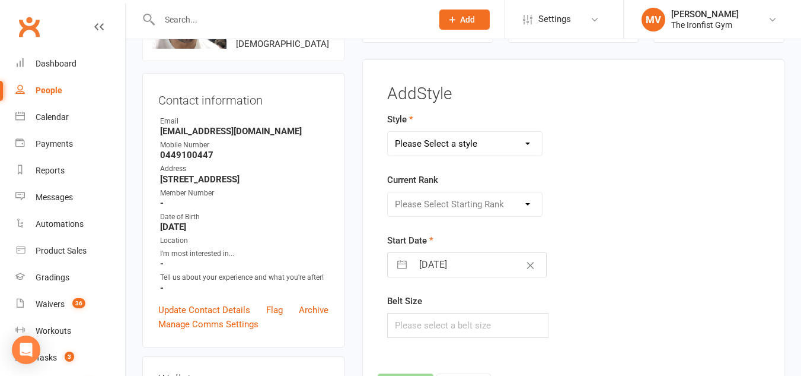
click at [504, 144] on select "Please Select a style BJJ MUAY THAI" at bounding box center [465, 144] width 154 height 24
select select "1857"
click at [388, 132] on select "Please Select a style BJJ MUAY THAI" at bounding box center [465, 144] width 154 height 24
click at [472, 200] on select "Please Select Starting Rank WHITE BLUE GREEN YELLOW PURPLE BROWN BLACK" at bounding box center [465, 204] width 154 height 24
click at [464, 204] on select "Please Select Starting Rank WHITE BLUE GREEN YELLOW PURPLE BROWN BLACK" at bounding box center [465, 204] width 154 height 24
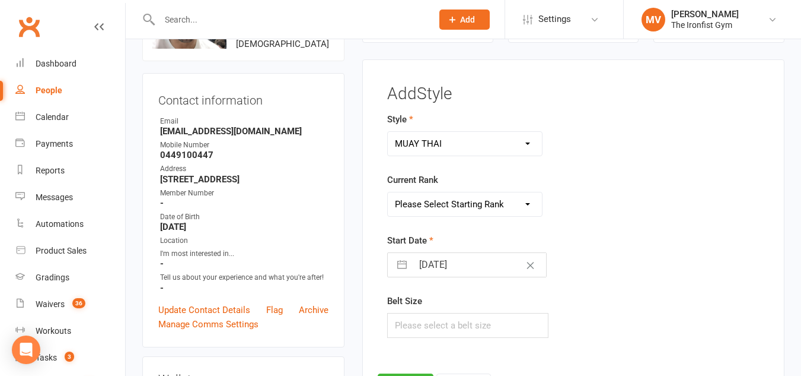
click at [465, 201] on select "Please Select Starting Rank WHITE BLUE GREEN YELLOW PURPLE BROWN BLACK" at bounding box center [465, 204] width 154 height 24
select select "18050"
click at [388, 192] on select "Please Select Starting Rank WHITE BLUE GREEN YELLOW PURPLE BROWN BLACK" at bounding box center [465, 204] width 154 height 24
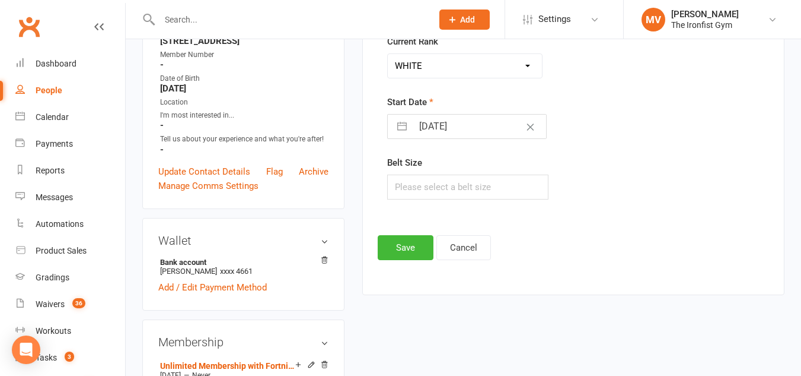
scroll to position [269, 0]
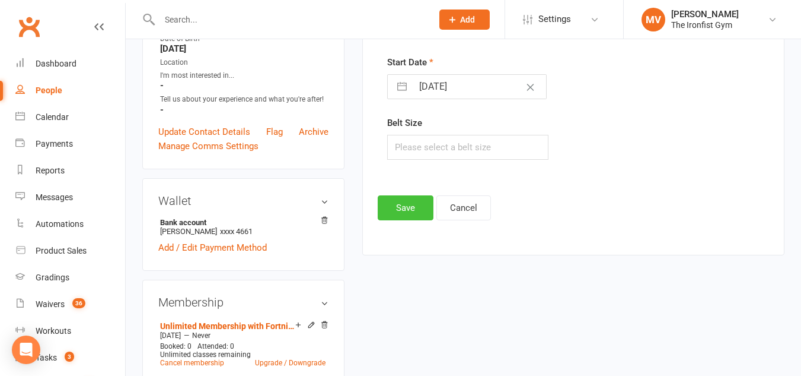
click at [409, 204] on button "Save" at bounding box center [406, 207] width 56 height 25
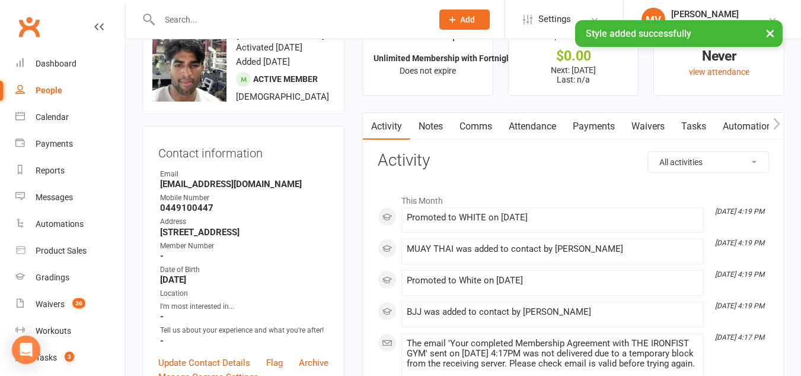
scroll to position [0, 0]
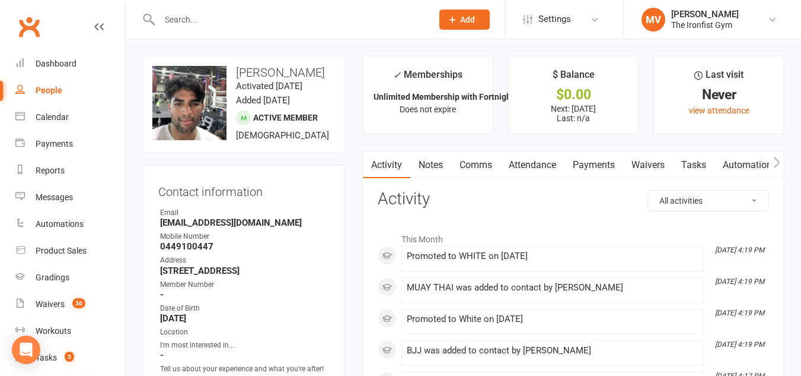
click at [214, 15] on input "text" at bounding box center [290, 19] width 268 height 17
paste input "Marino Gardiner"
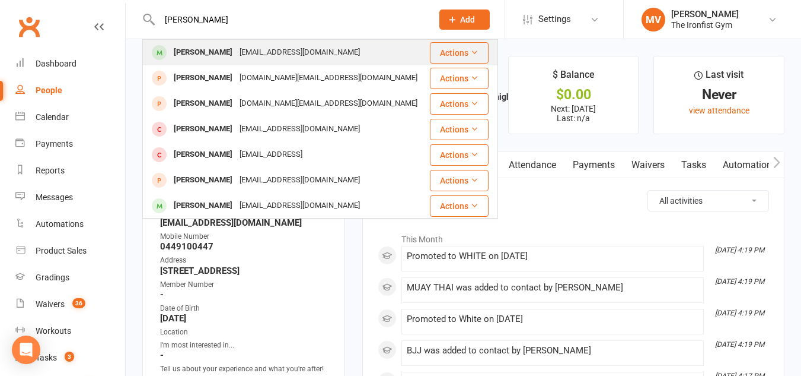
type input "Marino Gardiner"
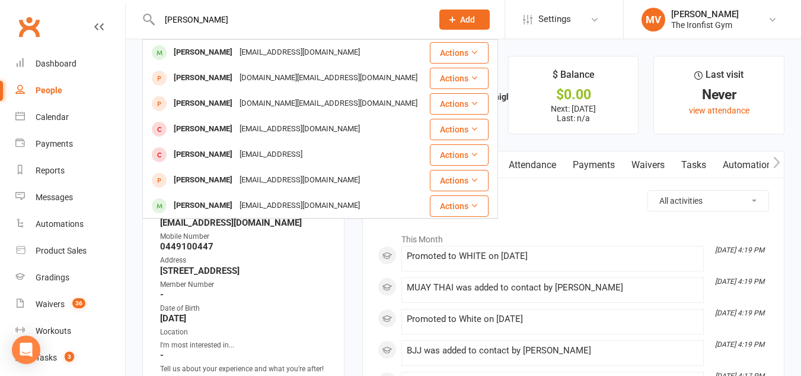
click at [192, 62] on div "Marino Gardiner marinogardiner@outlook.com" at bounding box center [286, 52] width 285 height 24
click at [0, 0] on div "Loading" at bounding box center [0, 0] width 0 height 0
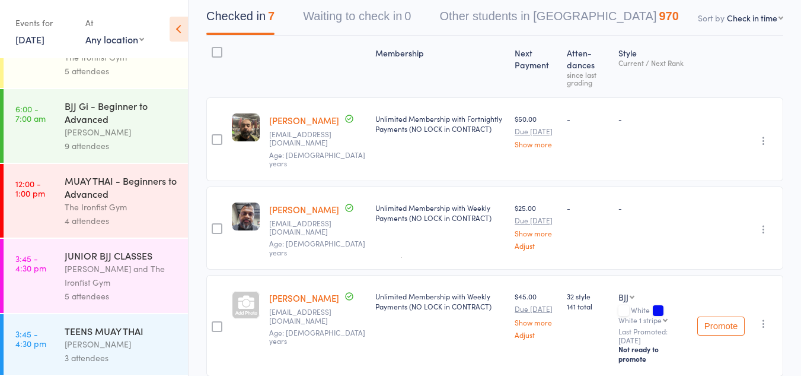
scroll to position [178, 0]
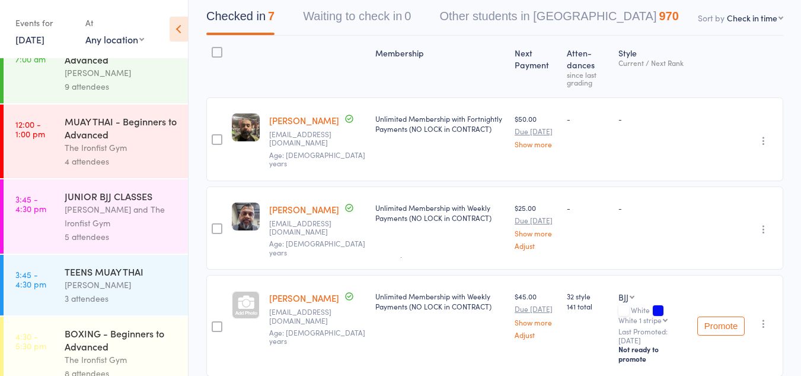
click at [86, 271] on div "TEENS MUAY THAI" at bounding box center [121, 271] width 113 height 13
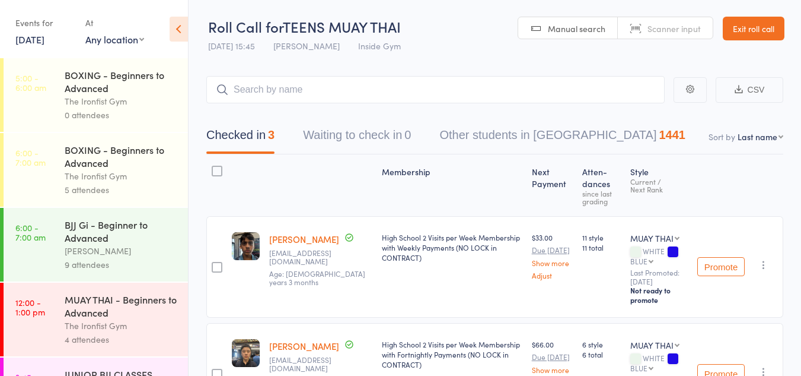
click at [775, 137] on select "First name Last name Birthday today? Behind on payments? Check in time Next pay…" at bounding box center [761, 137] width 46 height 12
select select "4"
click at [738, 131] on select "First name Last name Birthday today? Behind on payments? Check in time Next pay…" at bounding box center [761, 137] width 46 height 12
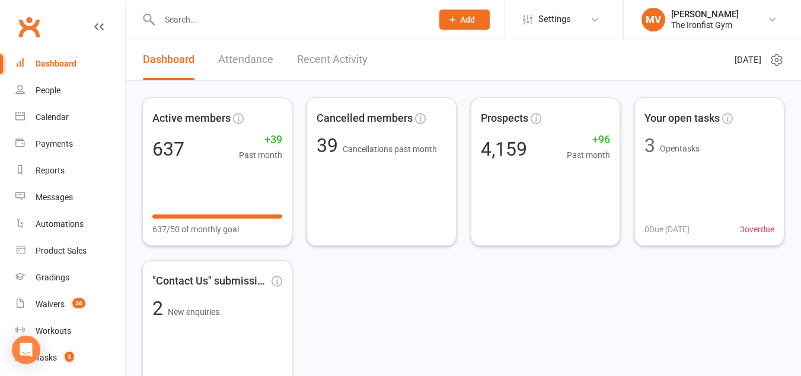
click at [219, 17] on input "text" at bounding box center [290, 19] width 268 height 17
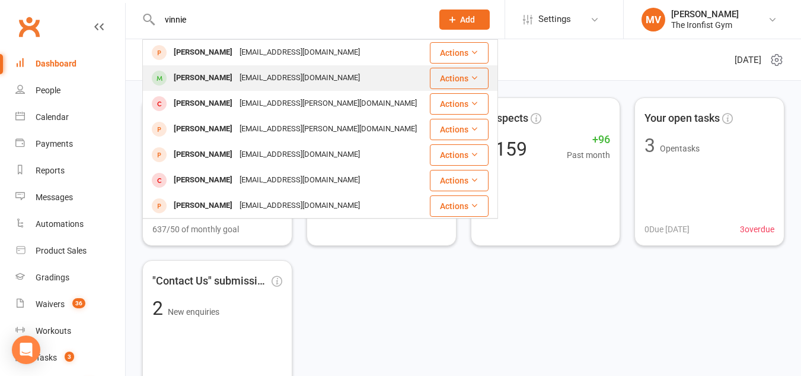
type input "vinnie"
click at [218, 74] on div "[PERSON_NAME]" at bounding box center [203, 77] width 66 height 17
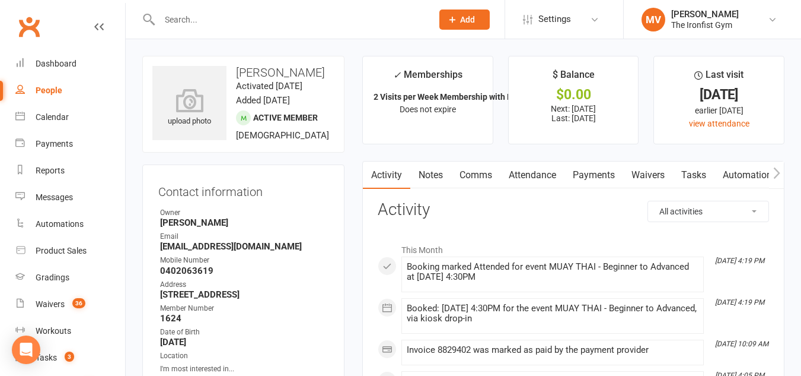
click at [236, 69] on h3 "[PERSON_NAME]" at bounding box center [243, 72] width 182 height 13
drag, startPoint x: 236, startPoint y: 69, endPoint x: 352, endPoint y: 75, distance: 116.4
copy h3 "[PERSON_NAME]"
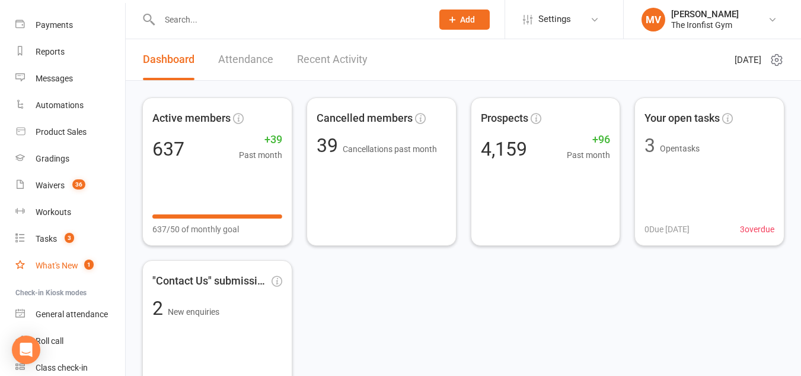
scroll to position [168, 0]
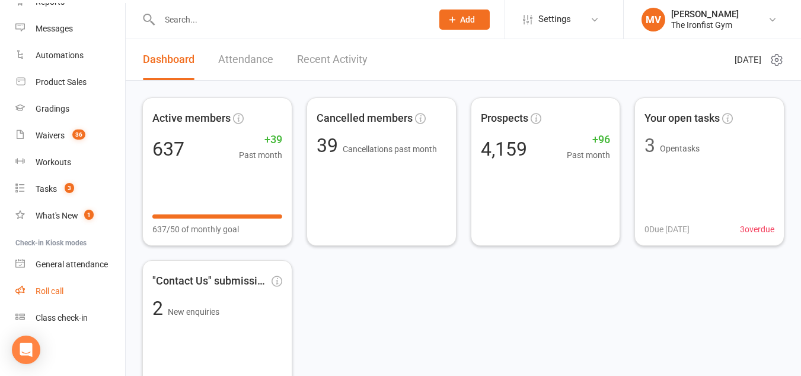
click at [63, 288] on div "Roll call" at bounding box center [50, 290] width 28 height 9
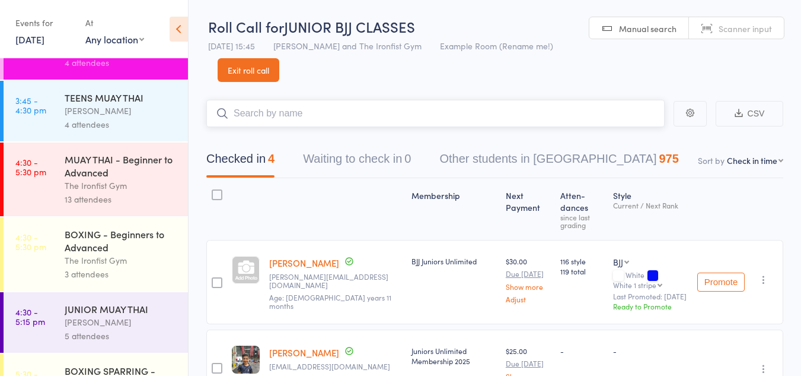
scroll to position [356, 0]
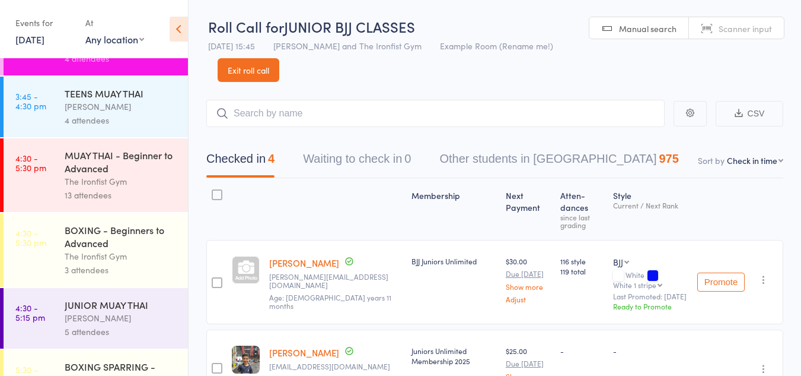
click at [110, 188] on div "MUAY THAI - Beginner to Advanced The Ironfist Gym 13 attendees" at bounding box center [126, 175] width 123 height 74
click at [110, 188] on div "13 attendees" at bounding box center [121, 195] width 113 height 14
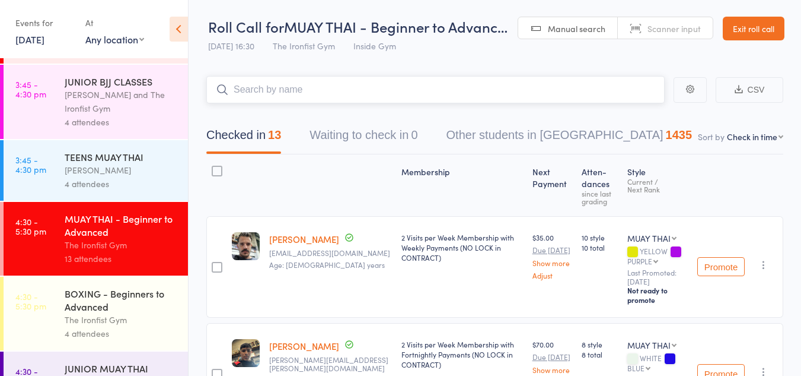
scroll to position [297, 0]
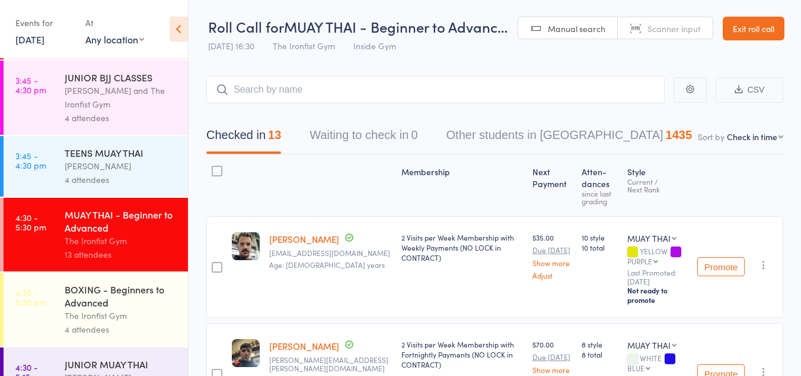
click at [101, 234] on div "The Ironfist Gym" at bounding box center [121, 241] width 113 height 14
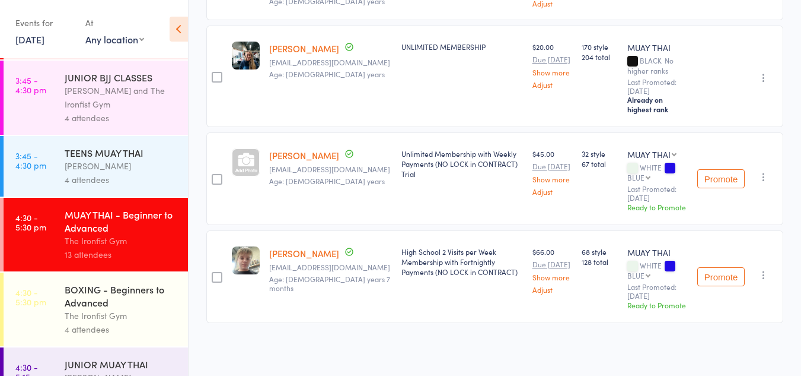
scroll to position [1141, 0]
click at [313, 158] on link "Jase Henshero" at bounding box center [304, 155] width 70 height 12
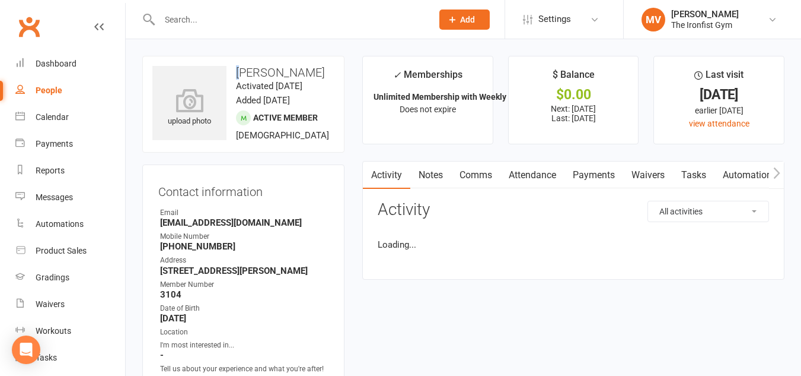
drag, startPoint x: 238, startPoint y: 70, endPoint x: 247, endPoint y: 72, distance: 9.2
click at [246, 72] on h3 "[PERSON_NAME]" at bounding box center [243, 72] width 182 height 13
click at [259, 74] on h3 "[PERSON_NAME]" at bounding box center [243, 72] width 182 height 13
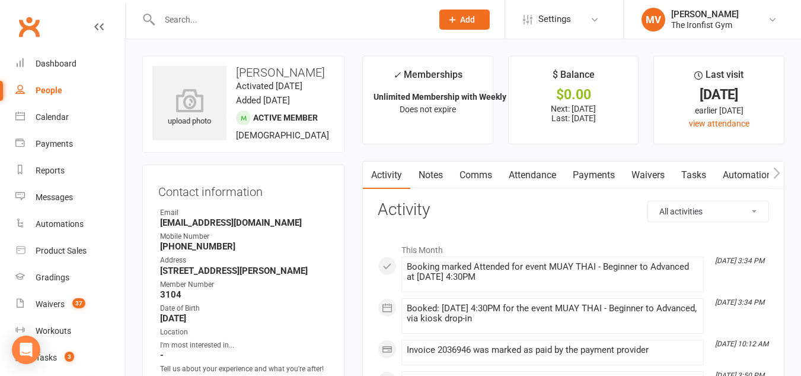
click at [241, 71] on h3 "[PERSON_NAME]" at bounding box center [243, 72] width 182 height 13
click at [263, 74] on h3 "[PERSON_NAME]" at bounding box center [243, 72] width 182 height 13
click at [54, 301] on div "Waivers" at bounding box center [50, 303] width 29 height 9
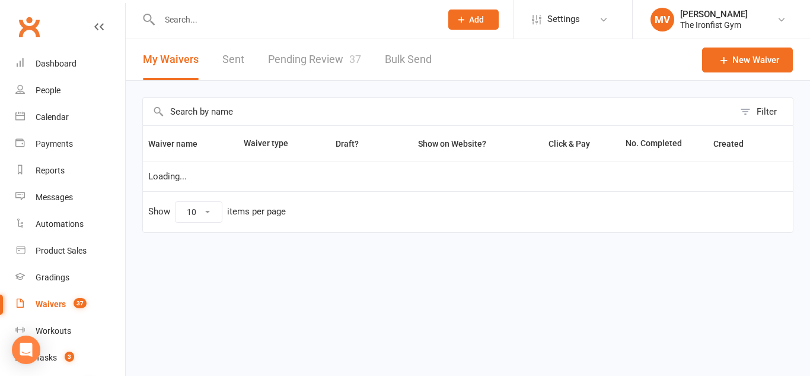
select select "100"
click at [330, 58] on link "Pending Review 37" at bounding box center [314, 59] width 93 height 41
click at [330, 58] on html "Prospect Member Non-attending contact Class / event Appointment Grading event T…" at bounding box center [405, 141] width 810 height 282
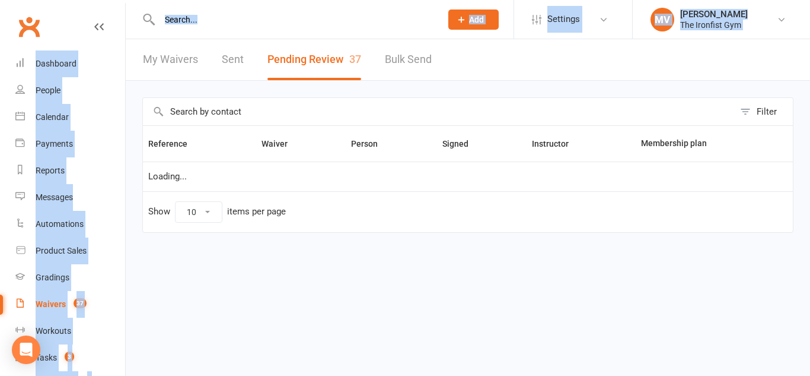
select select "100"
click at [327, 61] on button "Pending Review 37" at bounding box center [315, 59] width 94 height 41
click at [312, 66] on button "Pending Review 37" at bounding box center [315, 59] width 94 height 41
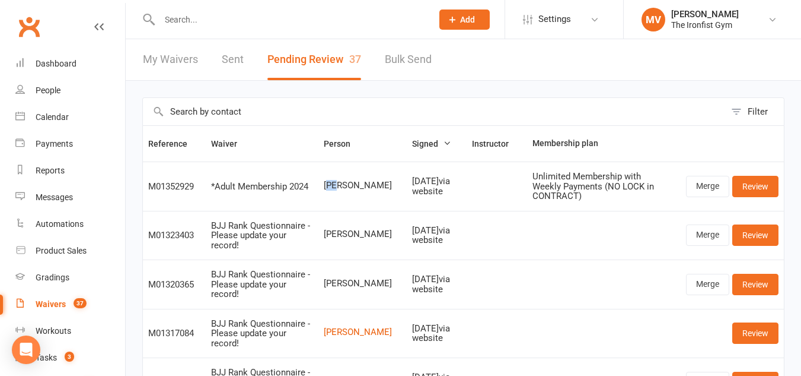
drag, startPoint x: 330, startPoint y: 185, endPoint x: 355, endPoint y: 183, distance: 24.4
click at [352, 183] on span "[PERSON_NAME]" at bounding box center [363, 185] width 78 height 10
click at [371, 184] on span "[PERSON_NAME]" at bounding box center [363, 185] width 78 height 10
click at [374, 185] on span "[PERSON_NAME]" at bounding box center [363, 185] width 78 height 10
click at [374, 195] on td "[PERSON_NAME]" at bounding box center [363, 185] width 88 height 49
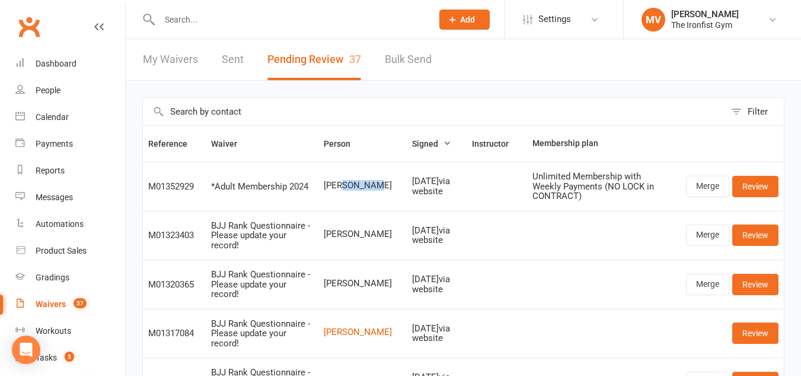
click at [374, 195] on td "[PERSON_NAME]" at bounding box center [363, 185] width 88 height 49
click at [335, 188] on span "[PERSON_NAME]" at bounding box center [363, 185] width 78 height 10
drag, startPoint x: 327, startPoint y: 185, endPoint x: 370, endPoint y: 183, distance: 42.8
click at [368, 183] on span "[PERSON_NAME]" at bounding box center [363, 185] width 78 height 10
click at [380, 188] on span "[PERSON_NAME]" at bounding box center [363, 185] width 78 height 10
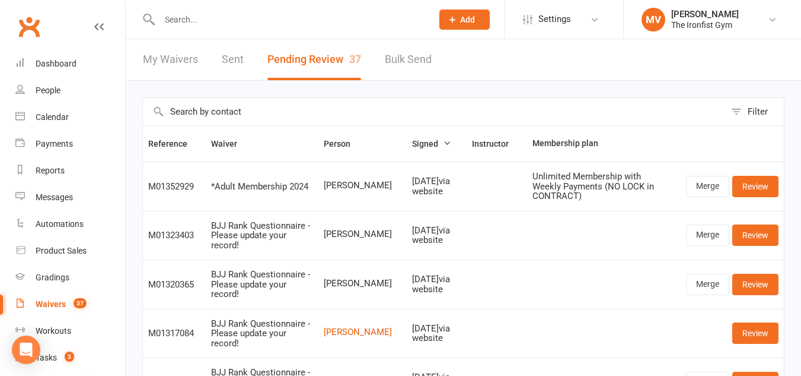
click at [380, 188] on span "[PERSON_NAME]" at bounding box center [363, 185] width 78 height 10
drag, startPoint x: 329, startPoint y: 184, endPoint x: 379, endPoint y: 186, distance: 49.9
click at [379, 186] on span "[PERSON_NAME]" at bounding box center [363, 185] width 78 height 10
click at [703, 181] on link "Merge" at bounding box center [707, 186] width 43 height 21
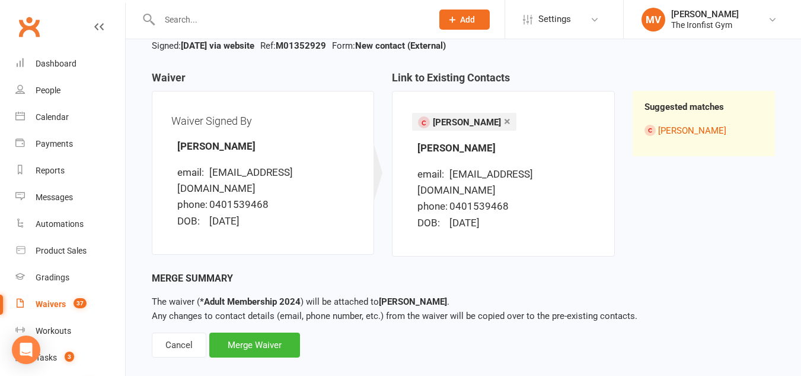
scroll to position [96, 0]
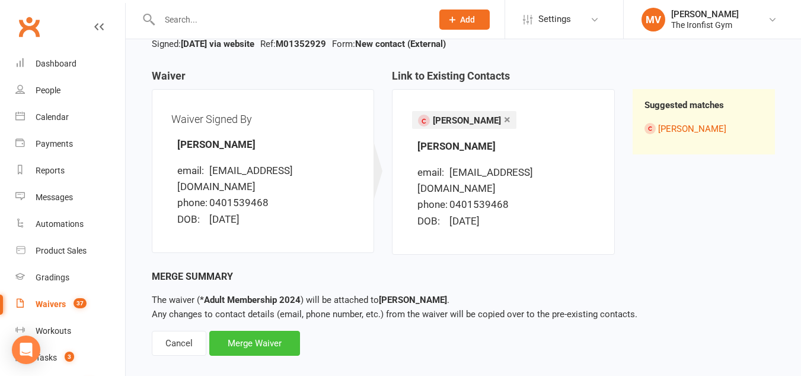
click at [273, 330] on div "Merge Waiver" at bounding box center [254, 342] width 91 height 25
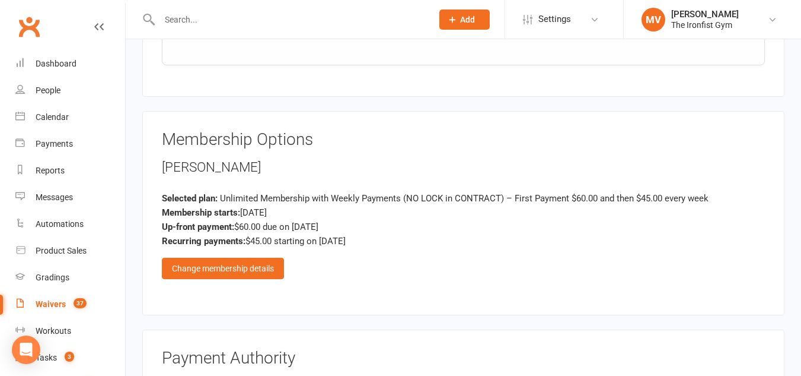
scroll to position [1009, 0]
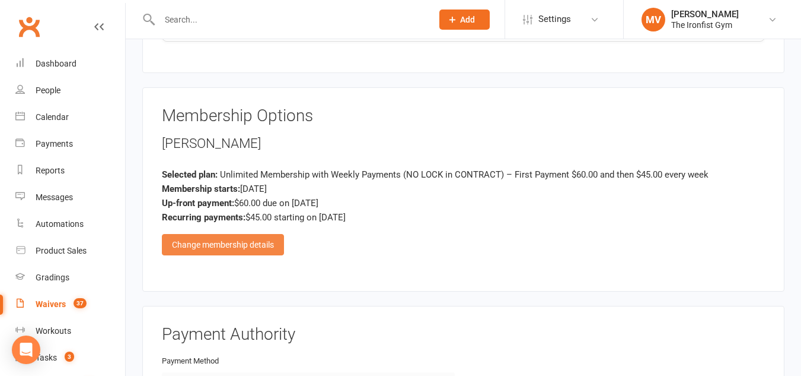
click at [250, 248] on div "Change membership details" at bounding box center [223, 244] width 122 height 21
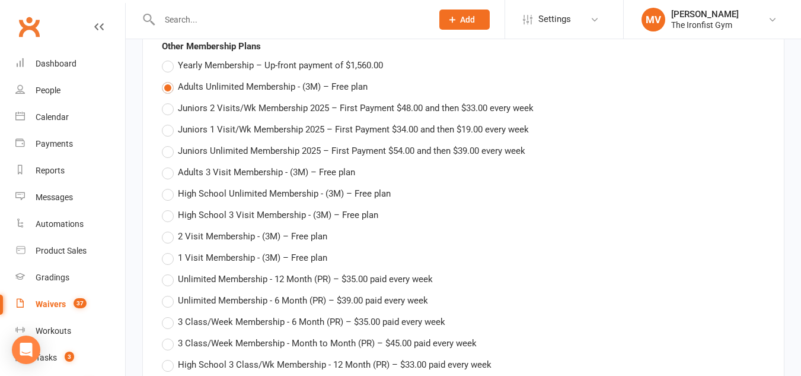
scroll to position [1068, 0]
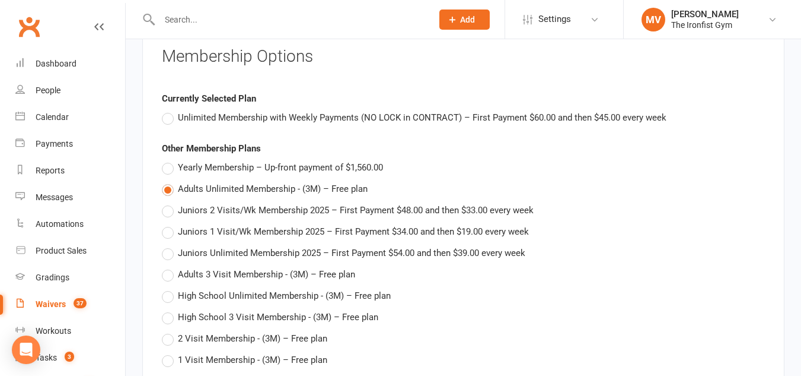
click at [168, 117] on label "Unlimited Membership with Weekly Payments (NO LOCK in CONTRACT) – First Payment…" at bounding box center [414, 117] width 505 height 14
click at [168, 110] on input "Unlimited Membership with Weekly Payments (NO LOCK in CONTRACT) – First Payment…" at bounding box center [166, 110] width 8 height 0
click at [169, 117] on label "Unlimited Membership with Weekly Payments (NO LOCK in CONTRACT) – First Payment…" at bounding box center [414, 117] width 505 height 14
click at [169, 110] on input "Unlimited Membership with Weekly Payments (NO LOCK in CONTRACT) – First Payment…" at bounding box center [166, 110] width 8 height 0
type input "Unlimited Membership with Weekly Payments (NO LOCK in CONTRACT)"
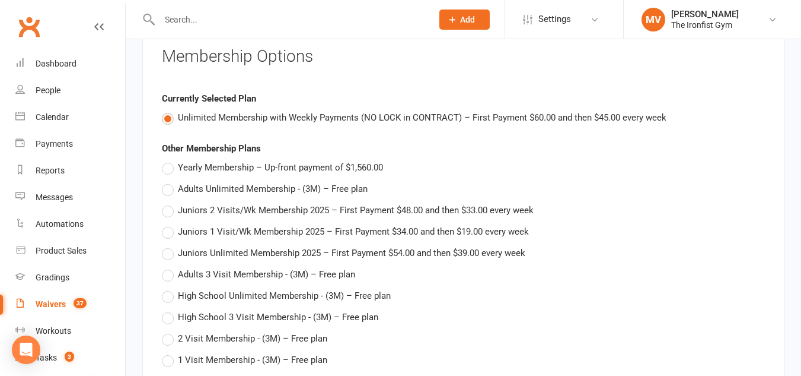
type input "[DATE]"
type input "45"
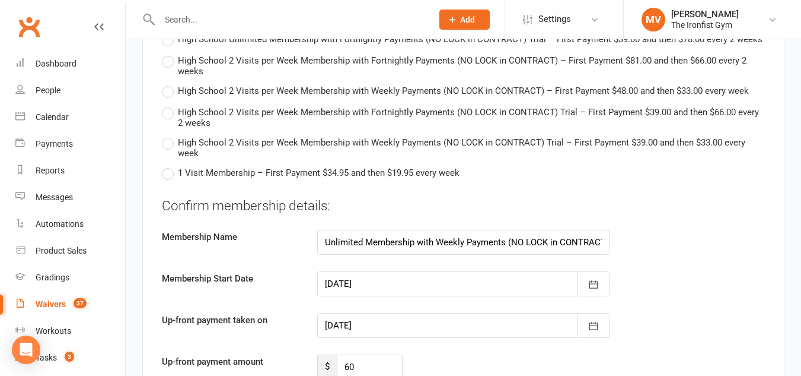
scroll to position [2432, 0]
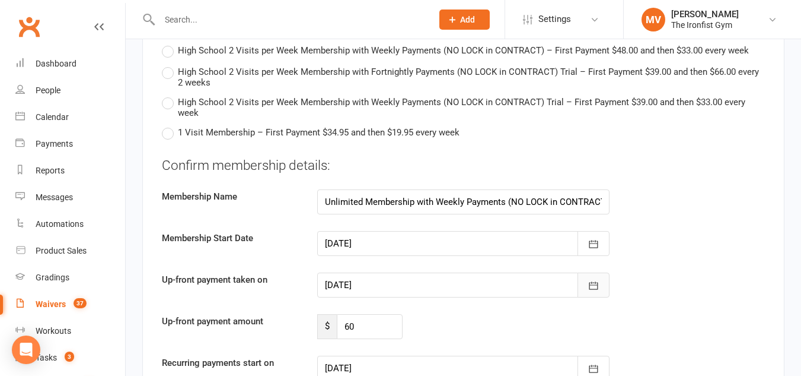
click at [599, 285] on icon "button" at bounding box center [594, 285] width 12 height 12
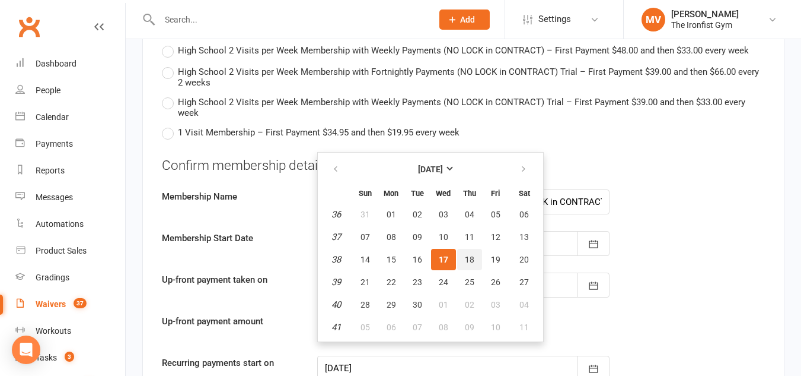
click at [468, 258] on span "18" at bounding box center [469, 259] width 9 height 9
click at [468, 258] on div "Confirm membership details: Membership Name Unlimited Membership with Weekly Pa…" at bounding box center [463, 289] width 603 height 266
type input "[DATE]"
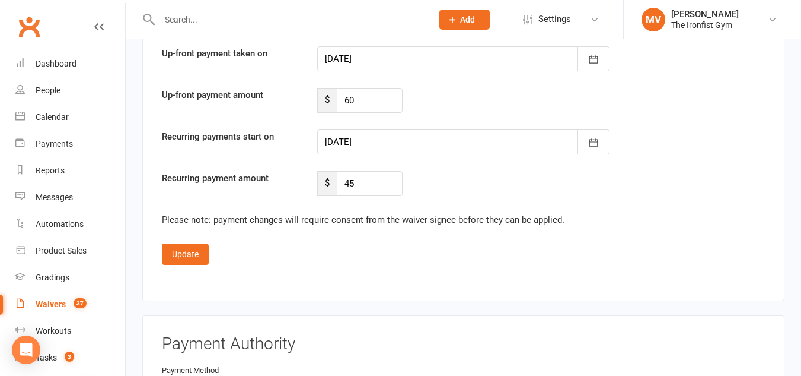
scroll to position [2670, 0]
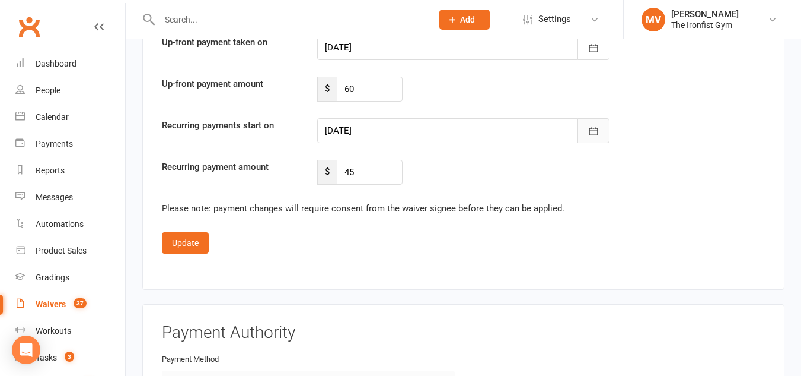
click at [591, 123] on button "button" at bounding box center [594, 130] width 32 height 25
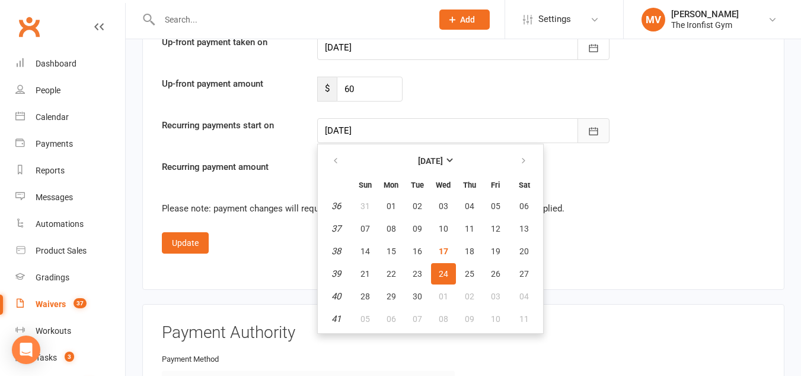
click at [591, 123] on button "button" at bounding box center [594, 130] width 32 height 25
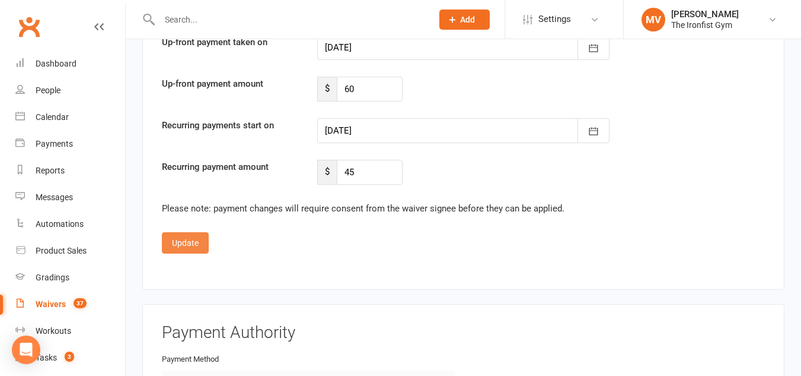
click at [185, 243] on button "Update" at bounding box center [185, 242] width 47 height 21
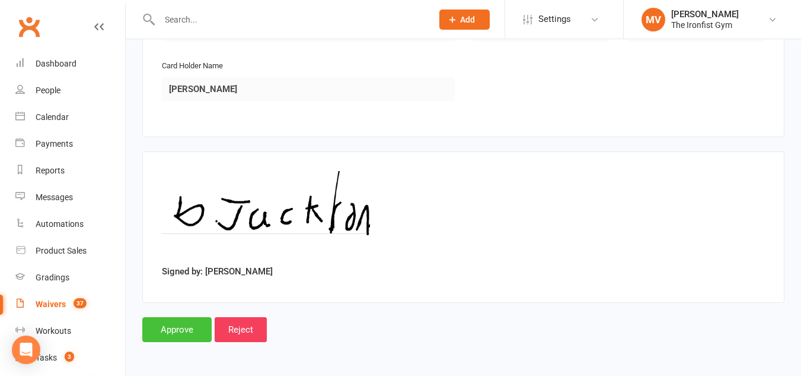
click at [179, 333] on input "Approve" at bounding box center [176, 329] width 69 height 25
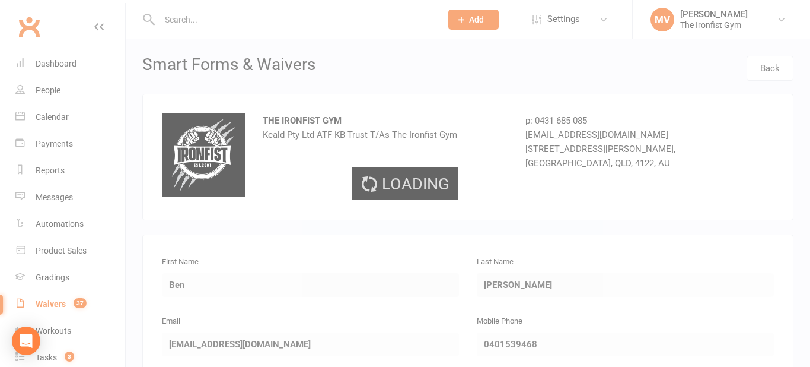
select select "100"
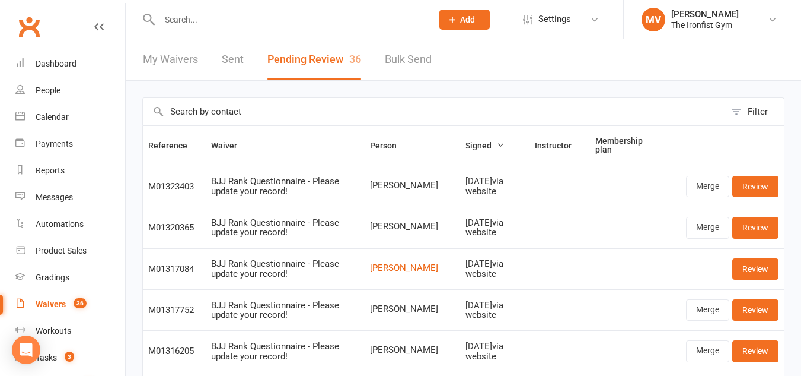
click at [152, 61] on link "My Waivers" at bounding box center [170, 59] width 55 height 41
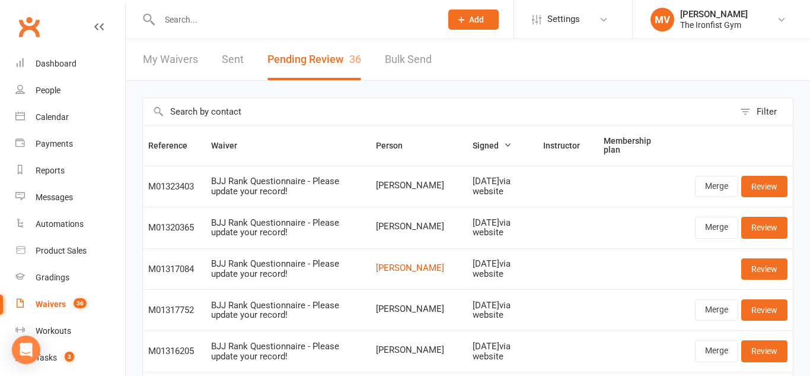
select select "100"
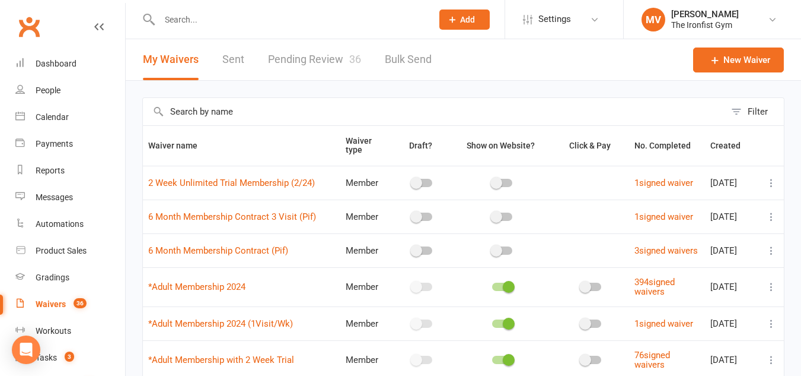
click at [301, 56] on link "Pending Review 36" at bounding box center [314, 59] width 93 height 41
select select "100"
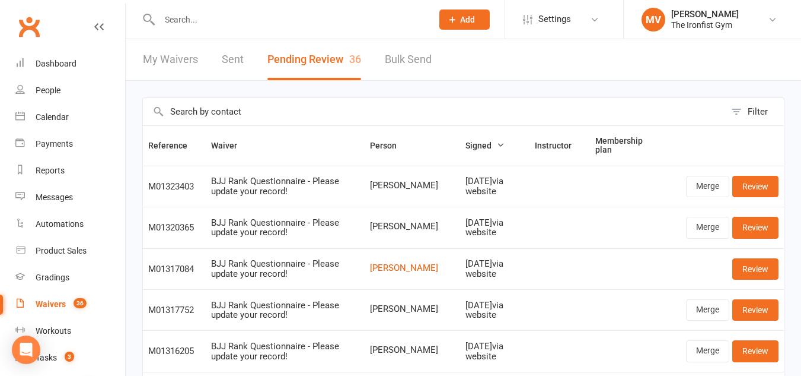
click at [205, 14] on input "text" at bounding box center [290, 19] width 268 height 17
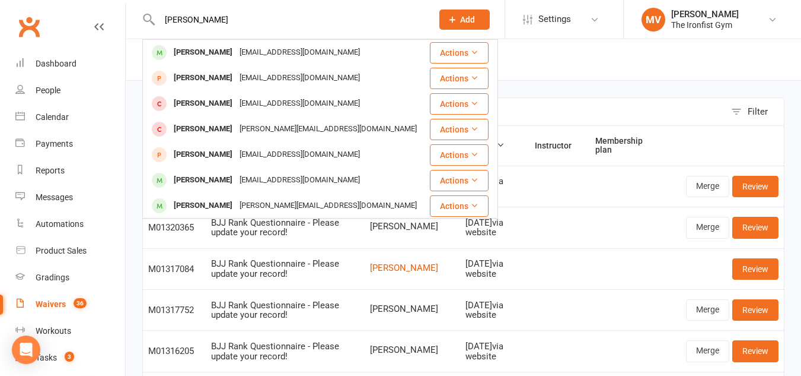
drag, startPoint x: 228, startPoint y: 18, endPoint x: 95, endPoint y: 17, distance: 132.9
click at [95, 3] on header "[PERSON_NAME] [EMAIL_ADDRESS][DOMAIN_NAME] Actions [PERSON_NAME] [EMAIL_ADDRESS…" at bounding box center [400, 3] width 801 height 0
paste input "[PERSON_NAME]"
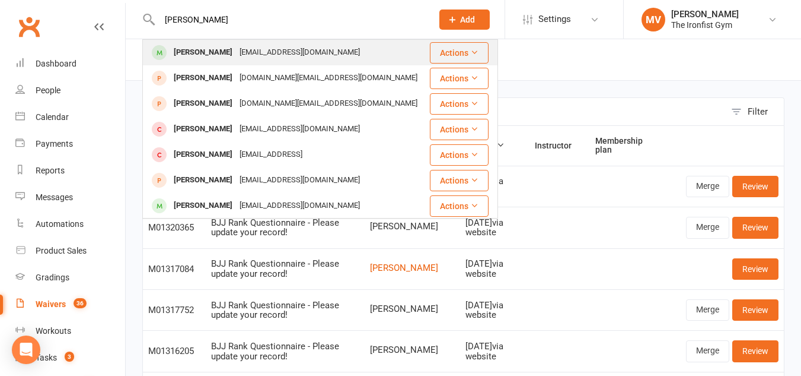
type input "[PERSON_NAME]"
click at [221, 50] on div "[PERSON_NAME]" at bounding box center [203, 52] width 66 height 17
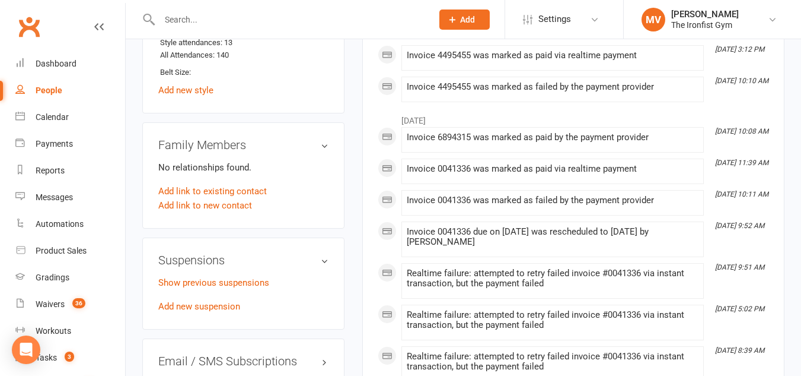
scroll to position [831, 0]
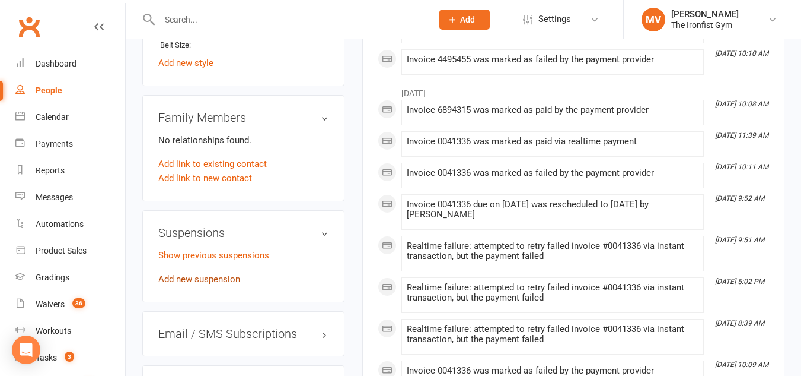
click at [220, 284] on link "Add new suspension" at bounding box center [199, 278] width 82 height 11
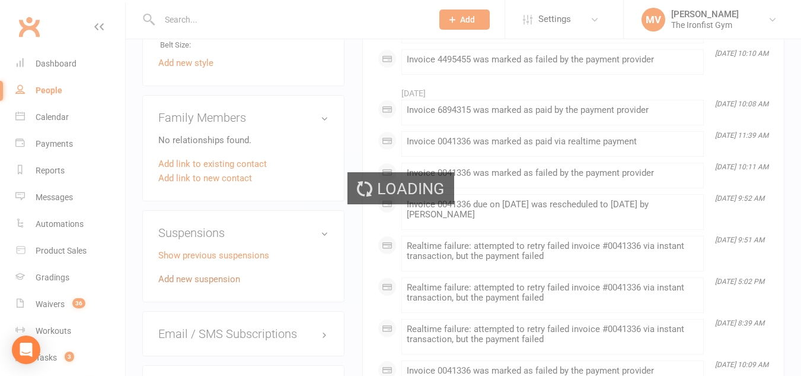
click at [220, 304] on div "Loading" at bounding box center [400, 188] width 801 height 376
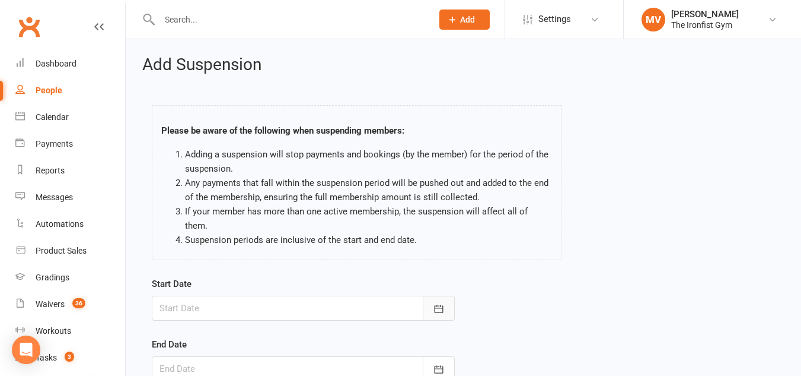
click at [437, 303] on icon "button" at bounding box center [439, 309] width 12 height 12
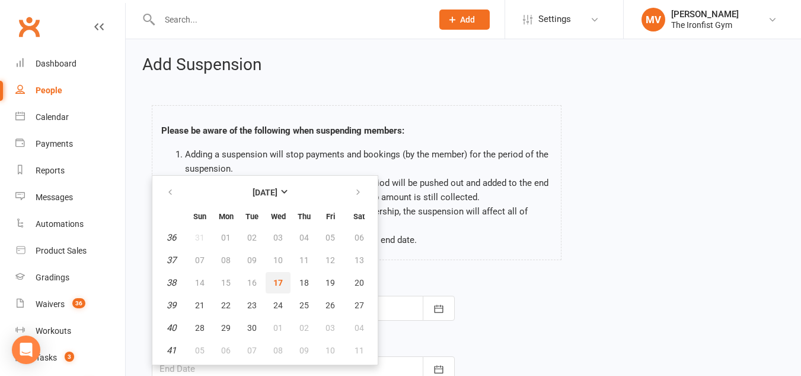
click at [279, 278] on span "17" at bounding box center [277, 282] width 9 height 9
type input "17 Sep 2025"
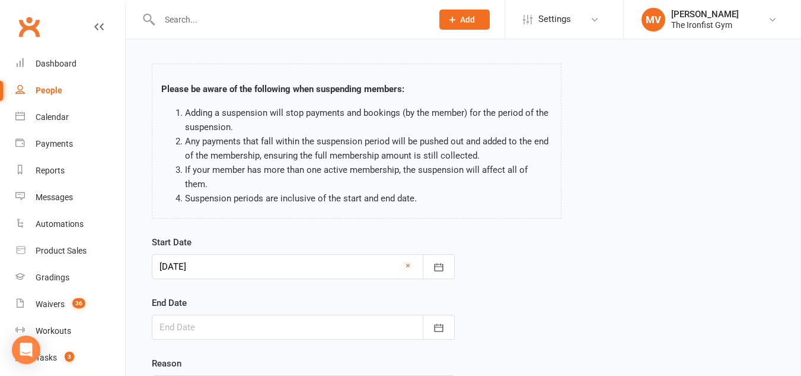
scroll to position [146, 0]
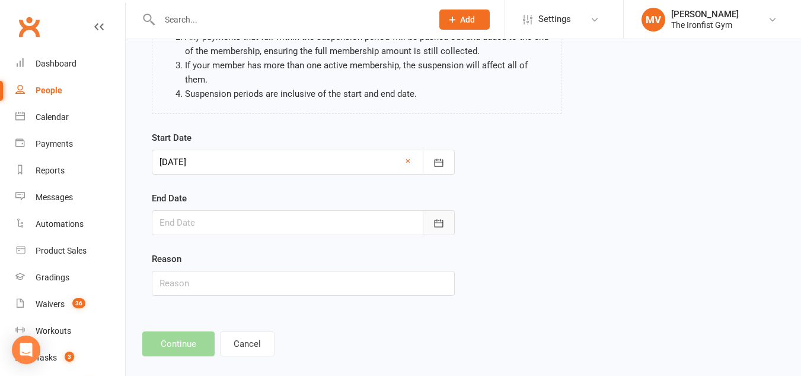
click at [432, 210] on button "button" at bounding box center [439, 222] width 32 height 25
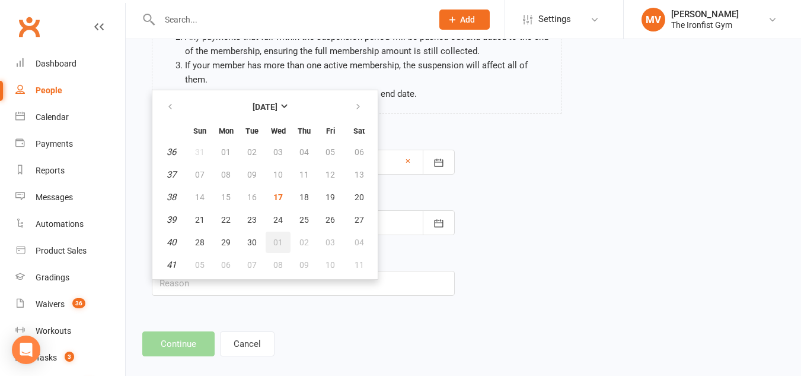
click at [276, 237] on span "01" at bounding box center [277, 241] width 9 height 9
click at [276, 231] on form "Start Date 17 Sep 2025 September 2025 Sun Mon Tue Wed Thu Fri Sat 36 31 01 02 0…" at bounding box center [303, 213] width 303 height 165
type input "01 Oct 2025"
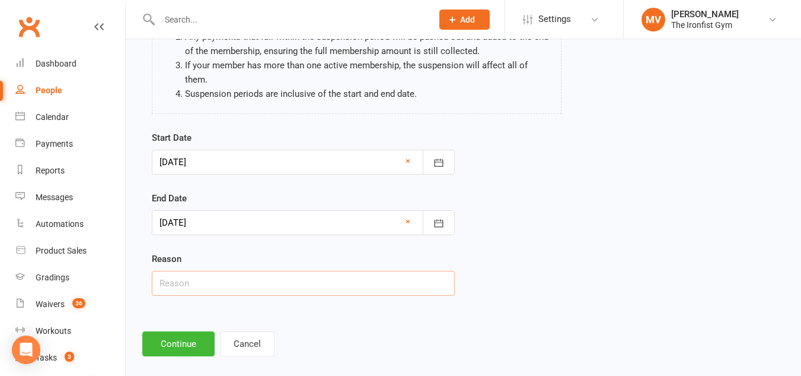
click at [244, 271] on input "text" at bounding box center [303, 283] width 303 height 25
type input "Email request - Injury."
click at [190, 331] on button "Continue" at bounding box center [178, 343] width 72 height 25
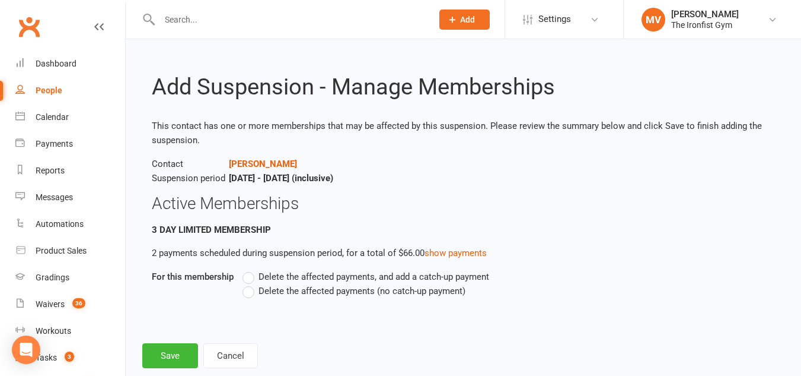
click at [255, 279] on label "Delete the affected payments, and add a catch-up payment" at bounding box center [366, 276] width 247 height 14
click at [250, 269] on input "Delete the affected payments, and add a catch-up payment" at bounding box center [247, 269] width 8 height 0
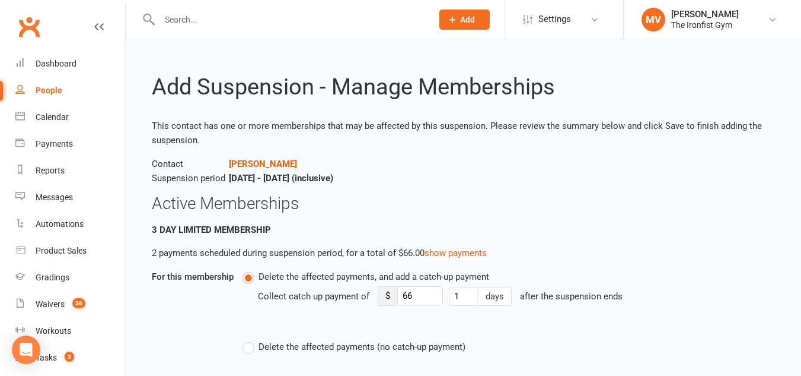
click at [255, 278] on label "Delete the affected payments, and add a catch-up payment" at bounding box center [366, 276] width 247 height 14
click at [250, 269] on input "Delete the affected payments, and add a catch-up payment" at bounding box center [247, 269] width 8 height 0
click at [252, 279] on label "Delete the affected payments, and add a catch-up payment" at bounding box center [366, 276] width 247 height 14
click at [250, 269] on input "Delete the affected payments, and add a catch-up payment" at bounding box center [247, 269] width 8 height 0
click at [252, 279] on label "Delete the affected payments, and add a catch-up payment" at bounding box center [366, 276] width 247 height 14
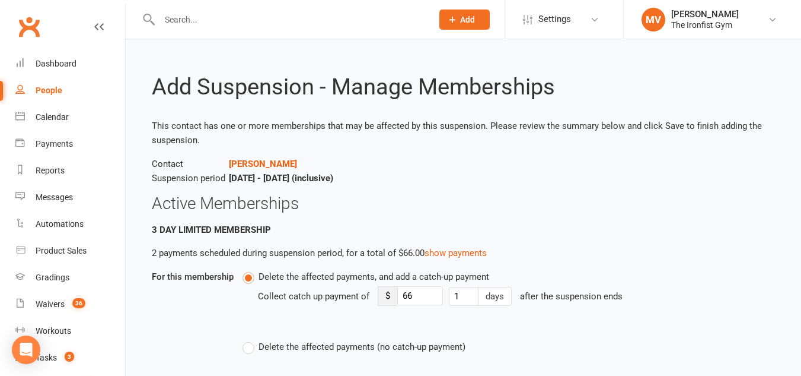
click at [250, 269] on input "Delete the affected payments, and add a catch-up payment" at bounding box center [247, 269] width 8 height 0
click at [253, 348] on label "Delete the affected payments (no catch-up payment)" at bounding box center [354, 346] width 223 height 14
click at [250, 339] on input "Delete the affected payments (no catch-up payment)" at bounding box center [247, 339] width 8 height 0
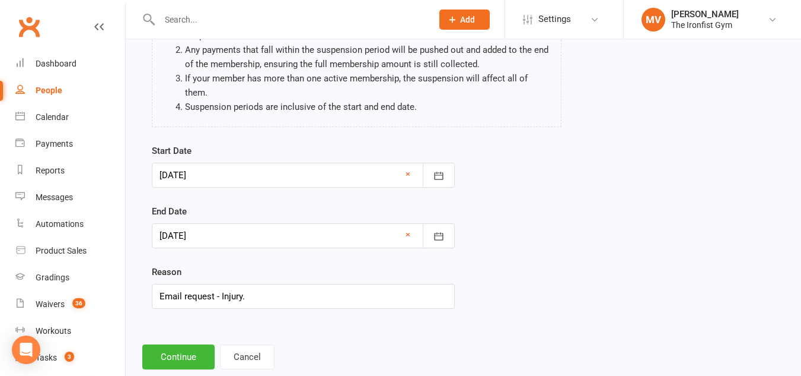
scroll to position [146, 0]
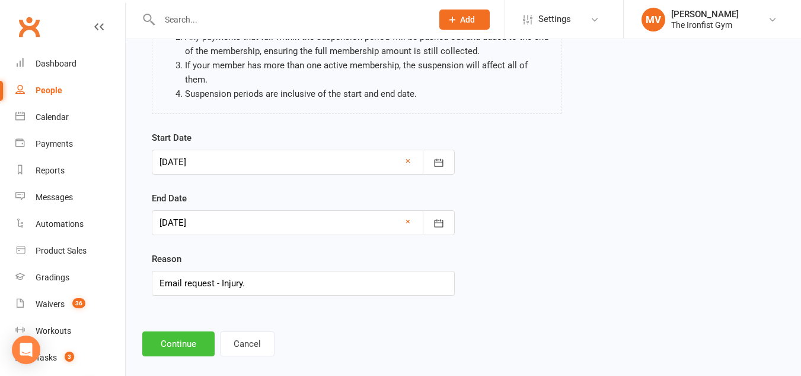
click at [189, 334] on button "Continue" at bounding box center [178, 343] width 72 height 25
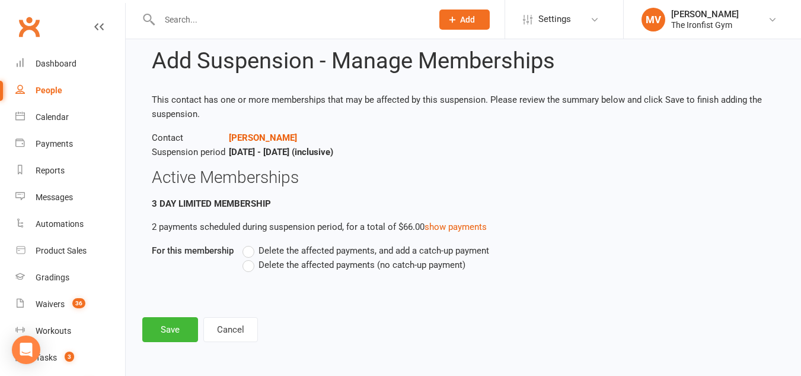
scroll to position [0, 0]
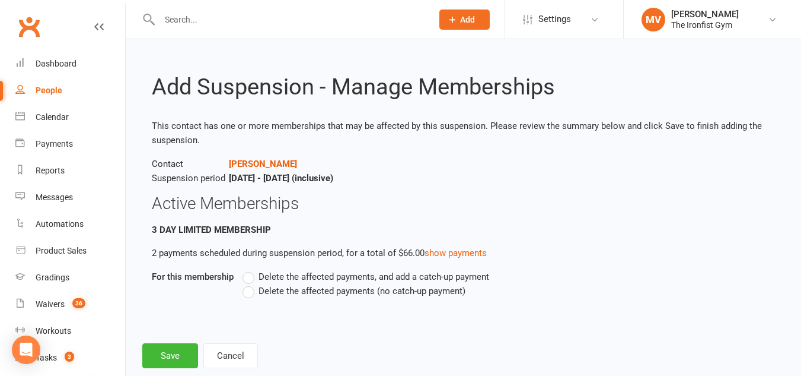
click at [253, 293] on label "Delete the affected payments (no catch-up payment)" at bounding box center [354, 291] width 223 height 14
click at [250, 284] on input "Delete the affected payments (no catch-up payment)" at bounding box center [247, 284] width 8 height 0
drag, startPoint x: 180, startPoint y: 354, endPoint x: 186, endPoint y: 351, distance: 6.1
click at [180, 354] on button "Save" at bounding box center [170, 355] width 56 height 25
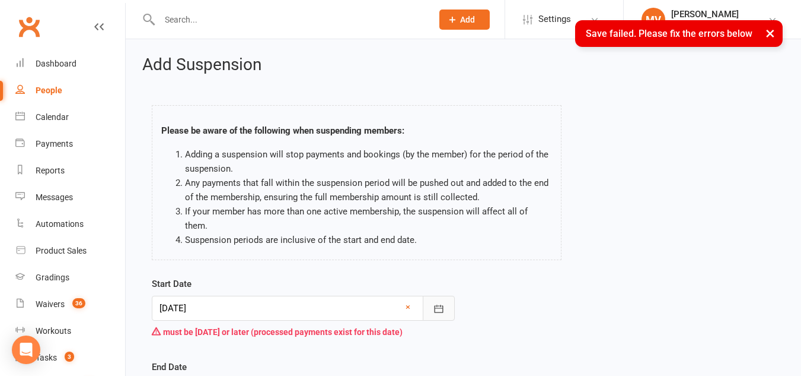
click at [436, 304] on icon "button" at bounding box center [438, 308] width 9 height 8
click at [449, 295] on button "button" at bounding box center [439, 307] width 32 height 25
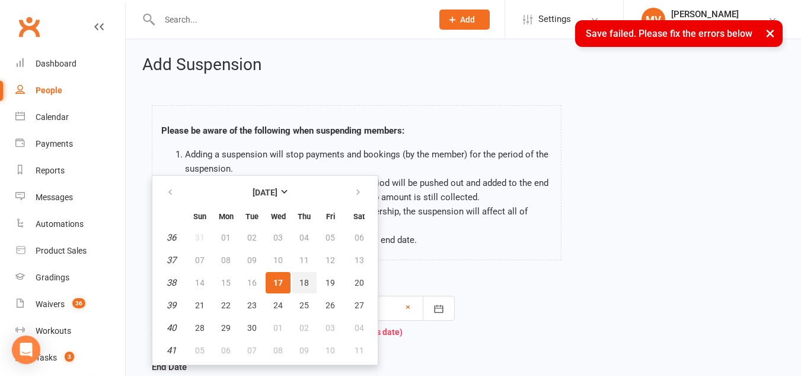
click at [310, 272] on button "18" at bounding box center [304, 282] width 25 height 21
type input "18 Sep 2025"
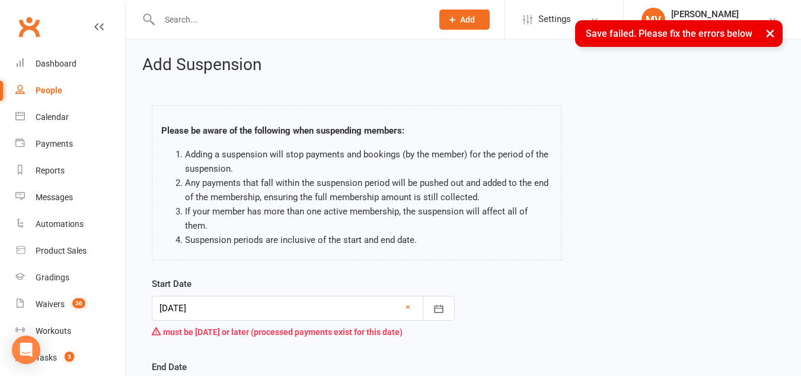
click at [310, 276] on div "Start Date 18 Sep 2025 September 2025 Sun Mon Tue Wed Thu Fri Sat 36 31 01 02 0…" at bounding box center [303, 309] width 303 height 66
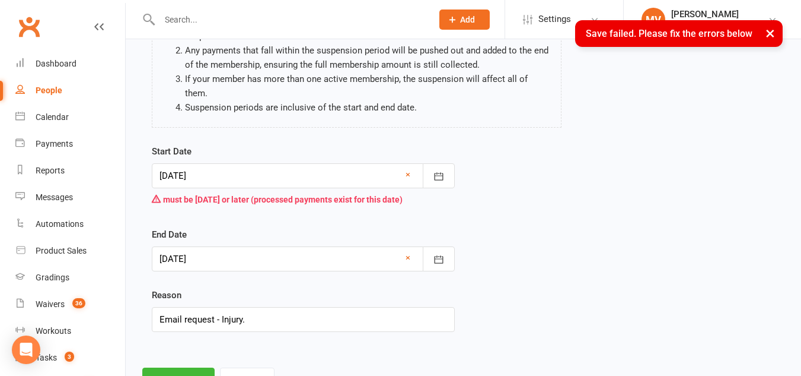
scroll to position [168, 0]
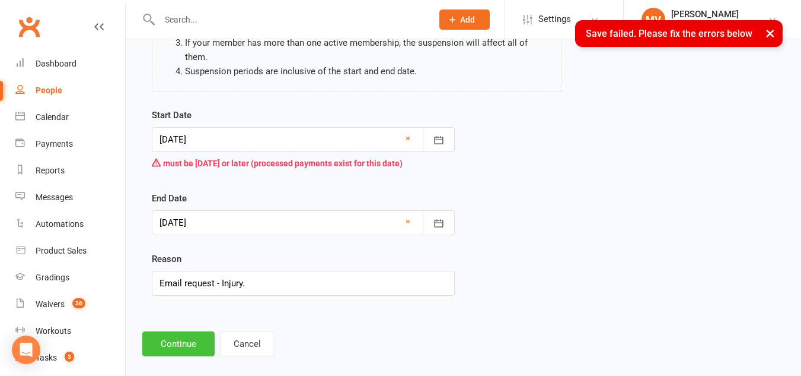
click at [177, 331] on button "Continue" at bounding box center [178, 343] width 72 height 25
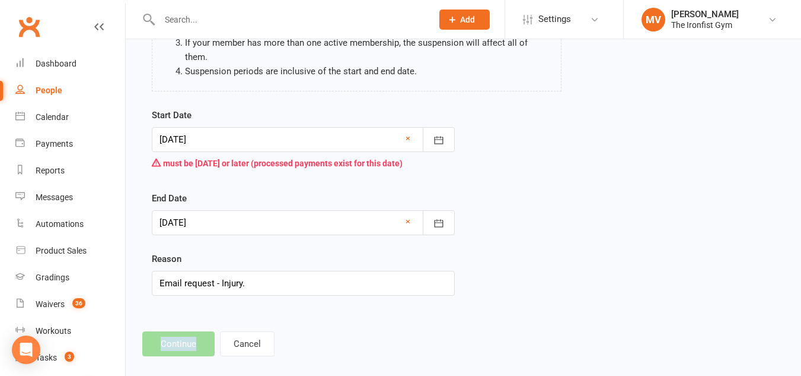
click at [177, 331] on footer "Continue Cancel" at bounding box center [463, 343] width 642 height 25
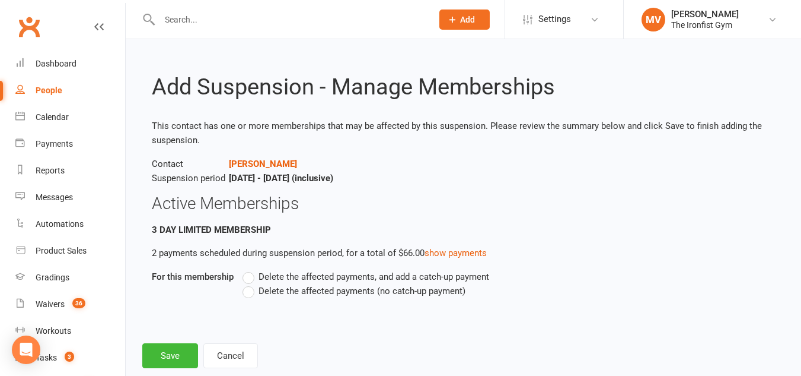
click at [252, 294] on label "Delete the affected payments (no catch-up payment)" at bounding box center [354, 291] width 223 height 14
click at [250, 284] on input "Delete the affected payments (no catch-up payment)" at bounding box center [247, 284] width 8 height 0
click at [252, 294] on label "Delete the affected payments (no catch-up payment)" at bounding box center [354, 291] width 223 height 14
click at [250, 284] on input "Delete the affected payments (no catch-up payment)" at bounding box center [247, 284] width 8 height 0
click at [168, 352] on button "Save" at bounding box center [170, 355] width 56 height 25
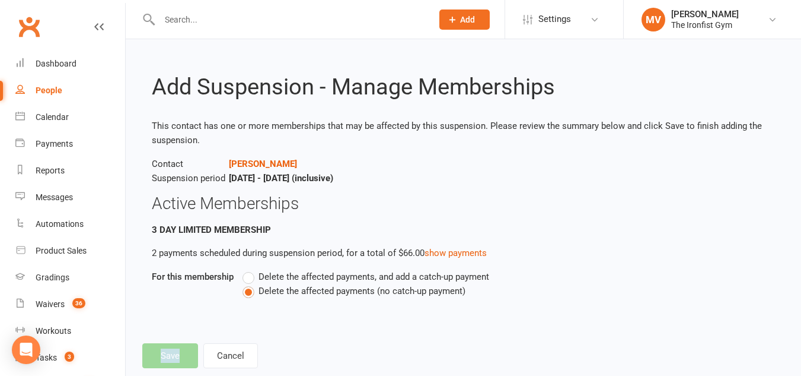
drag, startPoint x: 168, startPoint y: 352, endPoint x: 185, endPoint y: 349, distance: 16.3
click at [169, 352] on footer "Save Cancel" at bounding box center [463, 355] width 642 height 25
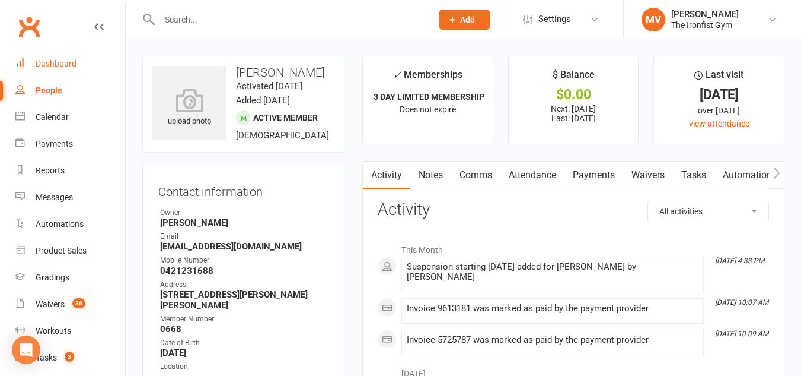
click at [56, 55] on link "Dashboard" at bounding box center [70, 63] width 110 height 27
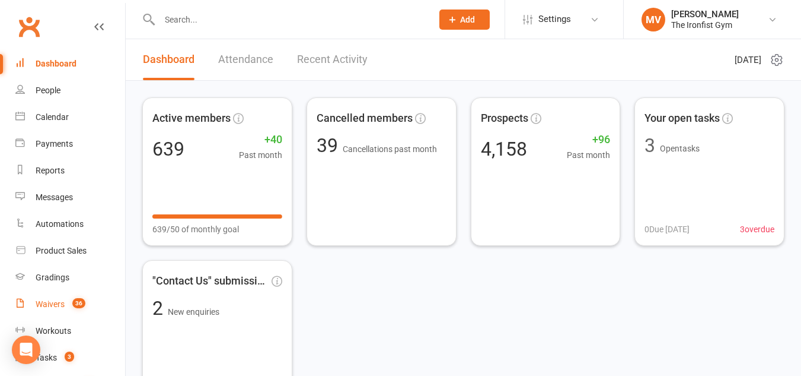
click at [55, 308] on div "Waivers" at bounding box center [50, 303] width 29 height 9
select select "100"
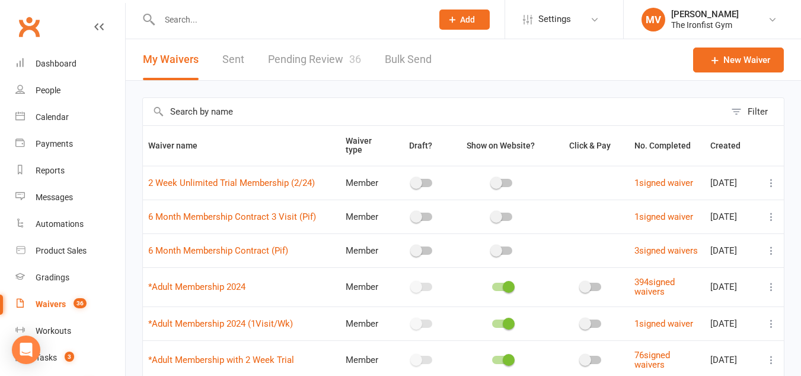
click at [333, 58] on link "Pending Review 36" at bounding box center [314, 59] width 93 height 41
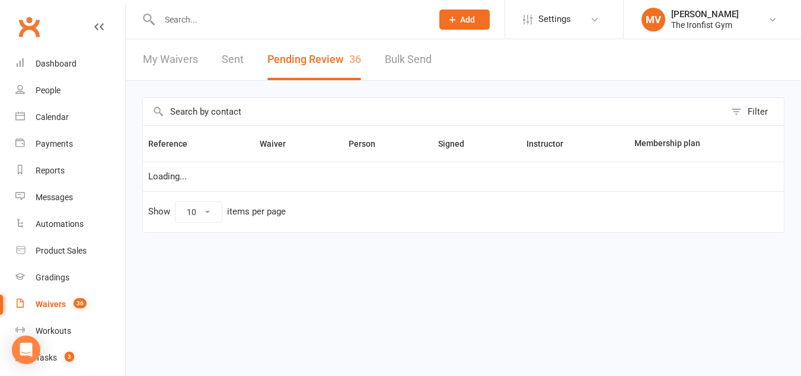
select select "100"
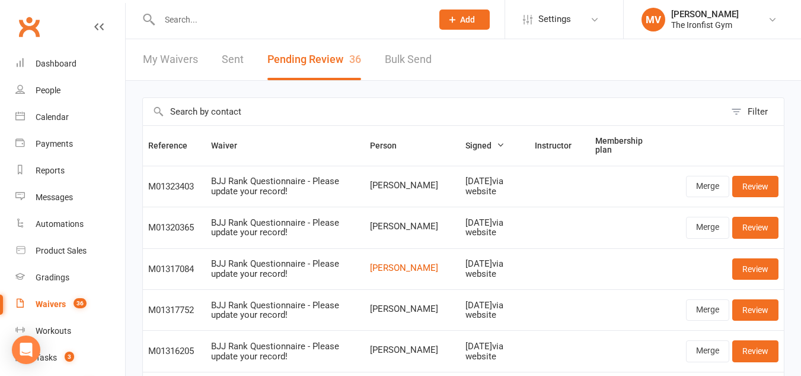
click at [201, 54] on div "My Waivers Sent Pending Review 36 Bulk Send" at bounding box center [287, 59] width 323 height 41
click at [50, 62] on div "Dashboard" at bounding box center [56, 63] width 41 height 9
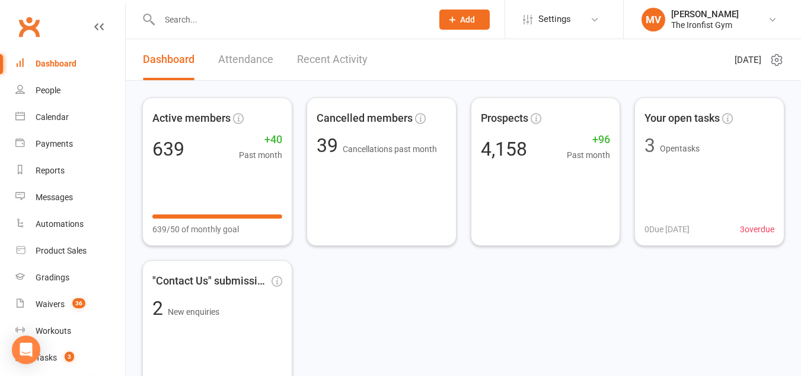
click at [43, 65] on div "Dashboard" at bounding box center [56, 63] width 41 height 9
click at [64, 60] on div "Dashboard" at bounding box center [56, 63] width 41 height 9
click at [203, 27] on input "text" at bounding box center [290, 19] width 268 height 17
click at [318, 56] on link "Recent Activity" at bounding box center [332, 59] width 71 height 41
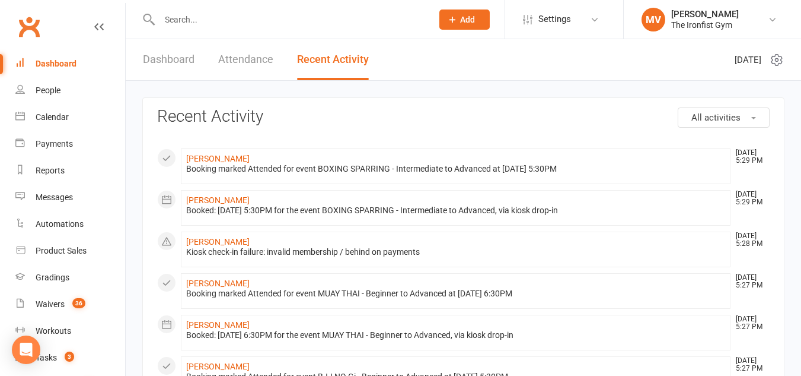
click at [242, 55] on link "Attendance" at bounding box center [245, 59] width 55 height 41
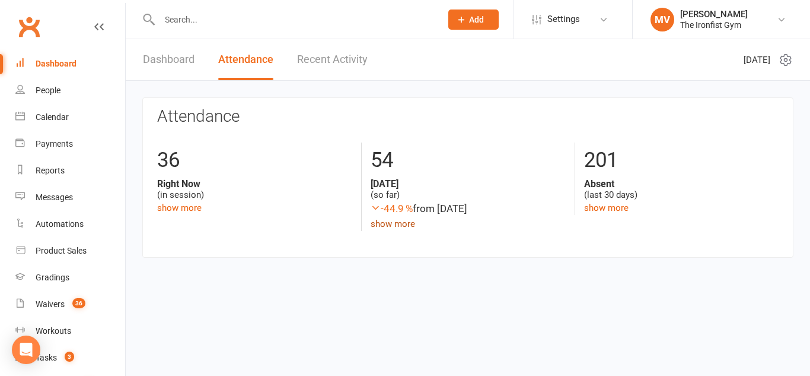
click at [402, 222] on link "show more" at bounding box center [393, 223] width 44 height 11
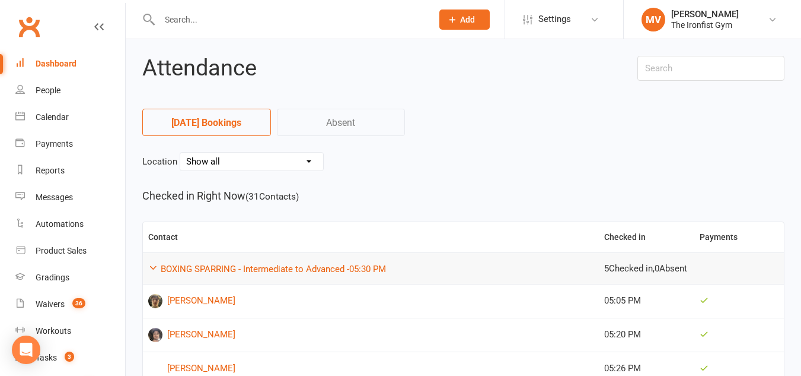
drag, startPoint x: 299, startPoint y: 153, endPoint x: 300, endPoint y: 160, distance: 6.6
click at [299, 153] on select "Show all Example Room (Rename me!) Inside Gym Inside/Outside Outside" at bounding box center [251, 161] width 143 height 18
click at [300, 160] on select "Show all Example Room (Rename me!) Inside Gym Inside/Outside Outside" at bounding box center [251, 161] width 143 height 18
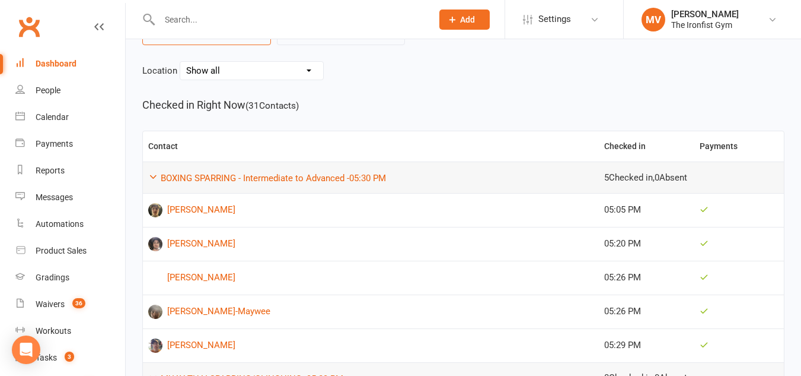
scroll to position [119, 0]
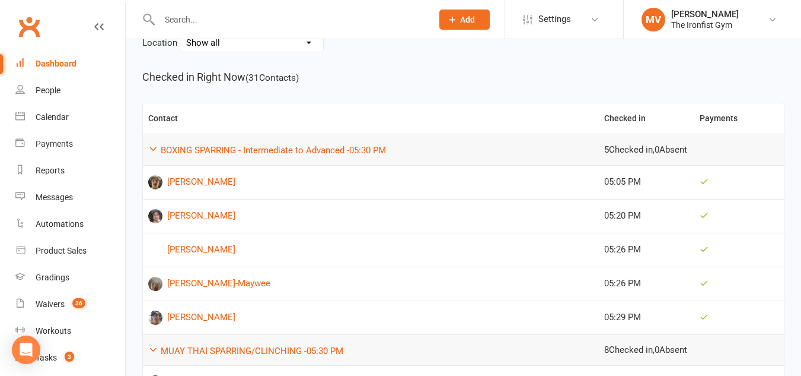
click at [70, 59] on div "Dashboard" at bounding box center [56, 63] width 41 height 9
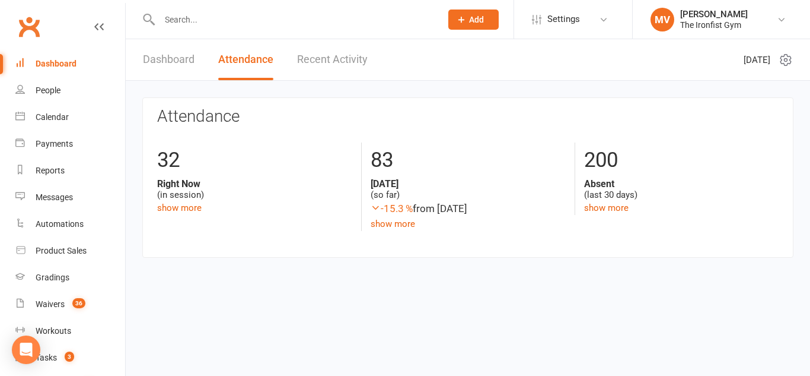
click at [198, 9] on div at bounding box center [287, 19] width 291 height 39
click at [198, 18] on input "text" at bounding box center [294, 19] width 277 height 17
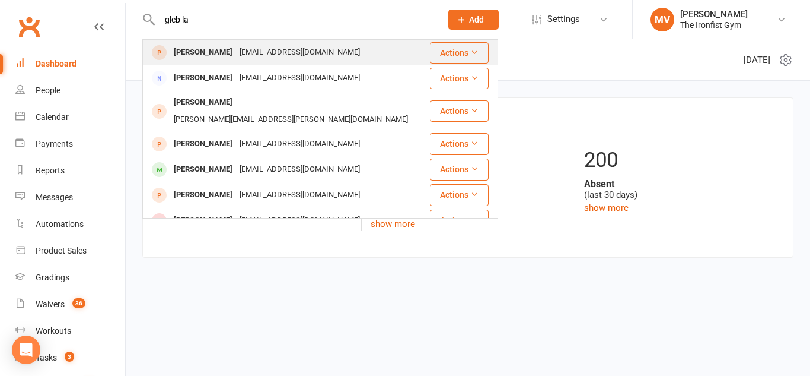
type input "gleb la"
click at [205, 47] on div "Gleb Lazarev" at bounding box center [203, 52] width 66 height 17
click at [0, 0] on div "Loading" at bounding box center [0, 0] width 0 height 0
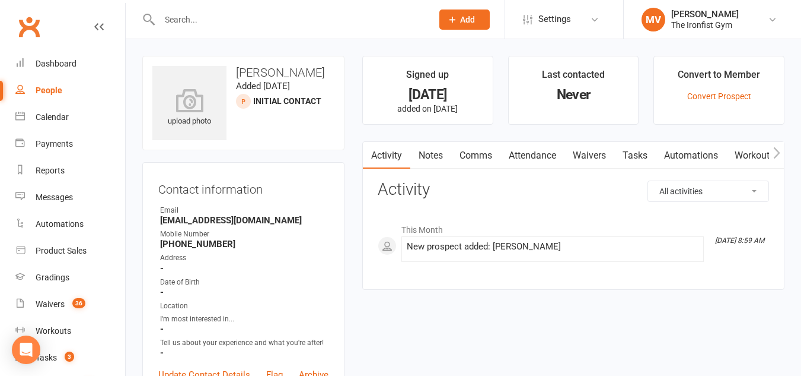
click at [177, 29] on div at bounding box center [283, 19] width 282 height 39
click at [187, 21] on input "text" at bounding box center [290, 19] width 268 height 17
click at [191, 12] on input "text" at bounding box center [290, 19] width 268 height 17
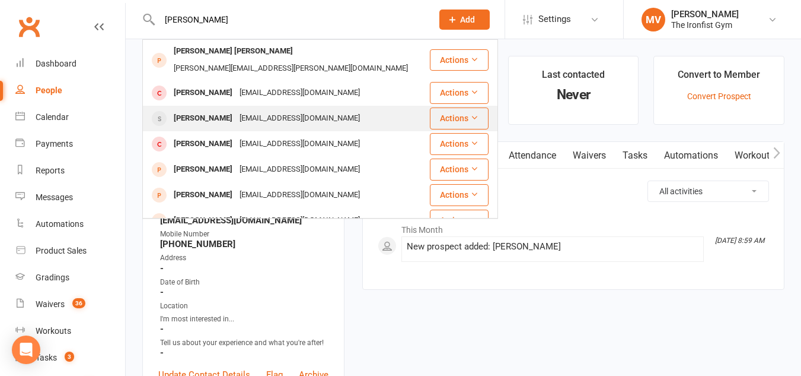
type input "mcmahon"
click at [221, 110] on div "Haydyn McMahon" at bounding box center [203, 118] width 66 height 17
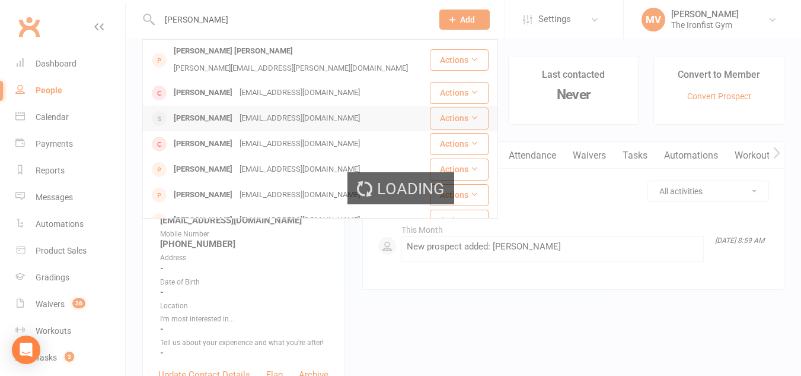
click at [221, 104] on div "Loading" at bounding box center [400, 188] width 801 height 376
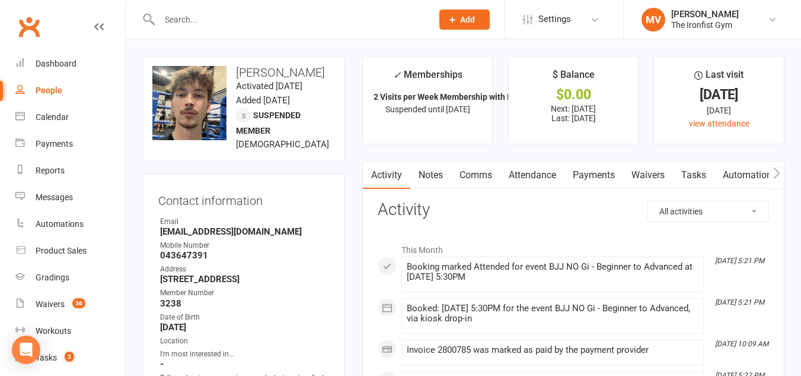
click at [259, 222] on div "Contact information Owner Email haydynmcmahon@gmail.com Mobile Number 043647391…" at bounding box center [243, 310] width 202 height 274
click at [201, 260] on strong "043647391" at bounding box center [244, 255] width 168 height 11
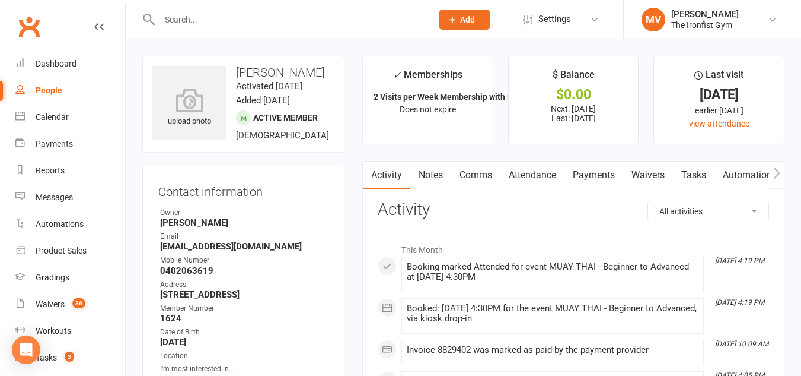
click at [252, 18] on input "text" at bounding box center [290, 19] width 268 height 17
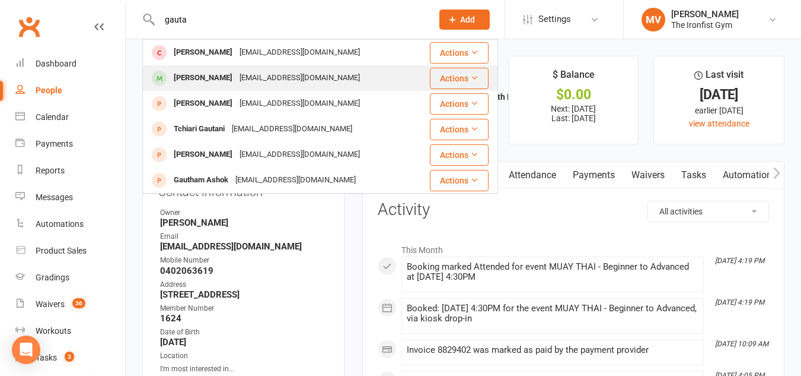
type input "gauta"
click at [212, 79] on div "[PERSON_NAME]" at bounding box center [203, 77] width 66 height 17
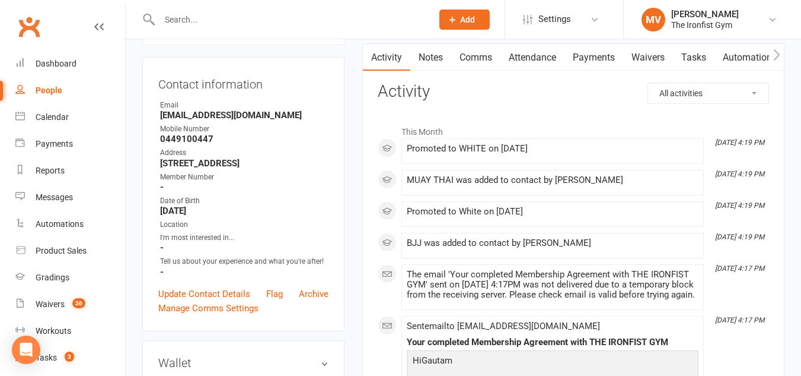
scroll to position [119, 0]
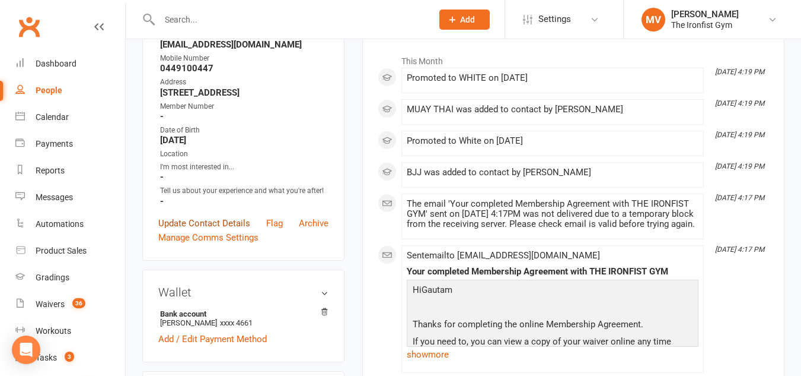
click at [226, 230] on link "Update Contact Details" at bounding box center [204, 223] width 92 height 14
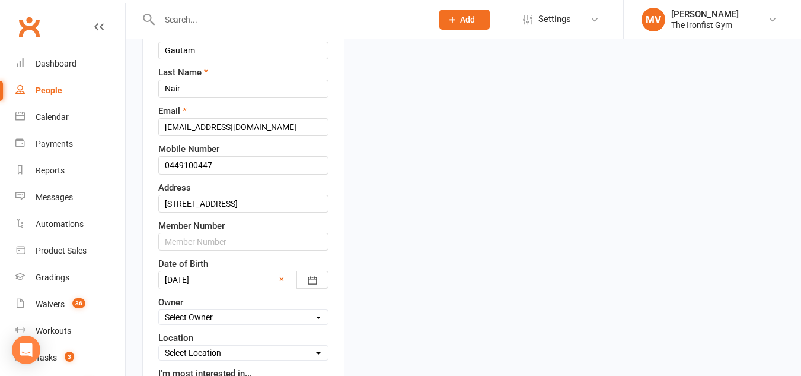
scroll to position [174, 0]
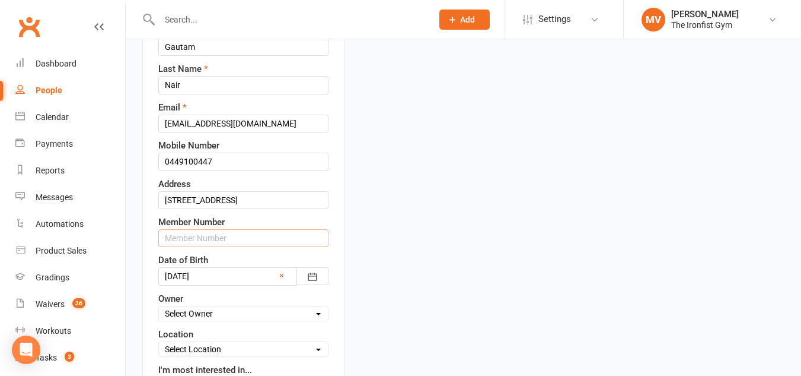
click at [193, 244] on input "text" at bounding box center [243, 238] width 170 height 18
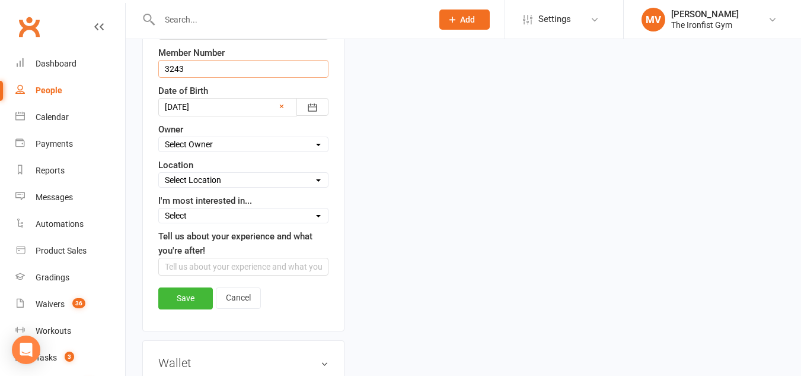
scroll to position [352, 0]
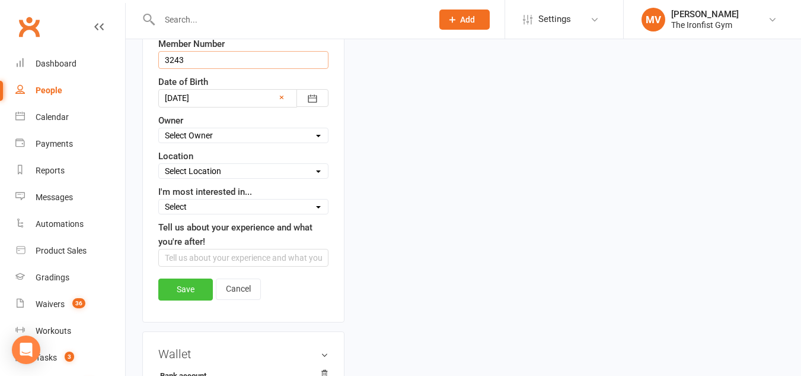
type input "3243"
click at [182, 299] on link "Save" at bounding box center [185, 288] width 55 height 21
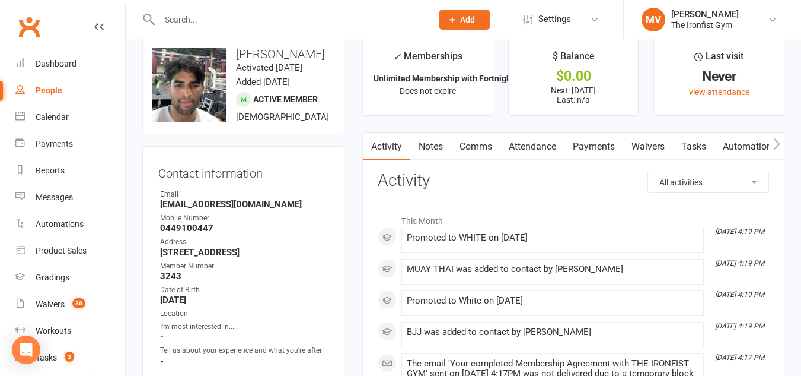
scroll to position [0, 0]
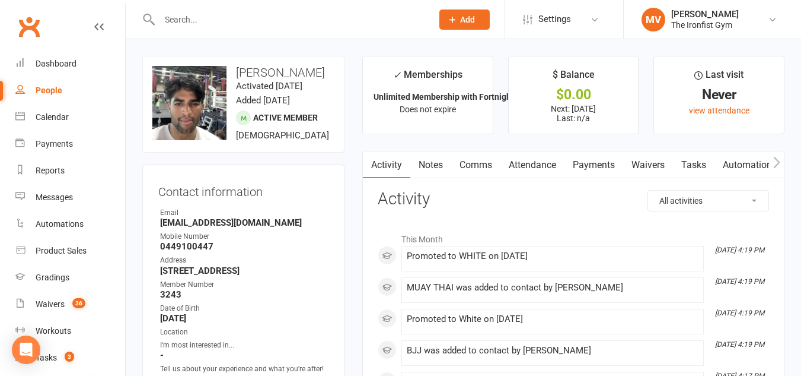
click at [236, 18] on input "text" at bounding box center [290, 19] width 268 height 17
click at [189, 18] on input "text" at bounding box center [290, 19] width 268 height 17
click at [188, 18] on input "text" at bounding box center [290, 19] width 268 height 17
paste input "[PERSON_NAME]"
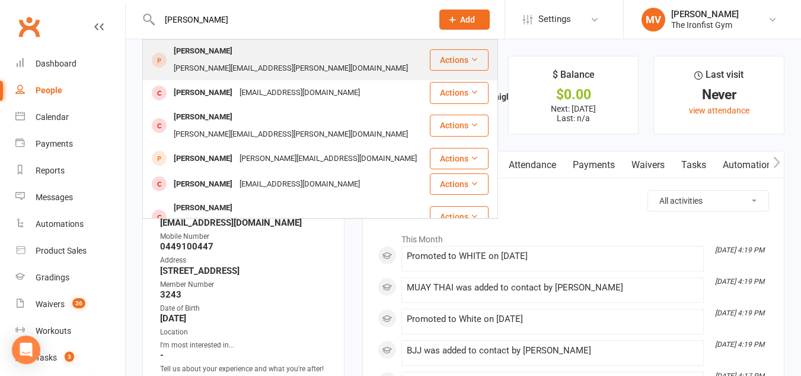
type input "[PERSON_NAME]"
click at [202, 50] on div "[PERSON_NAME]" at bounding box center [203, 51] width 66 height 17
click at [0, 0] on div "Loading" at bounding box center [0, 0] width 0 height 0
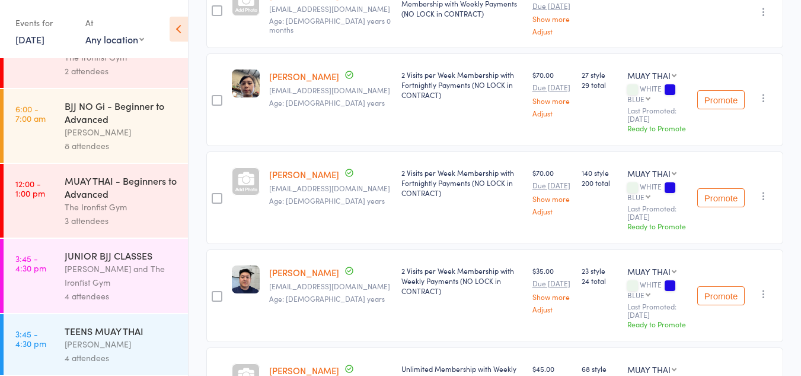
scroll to position [475, 0]
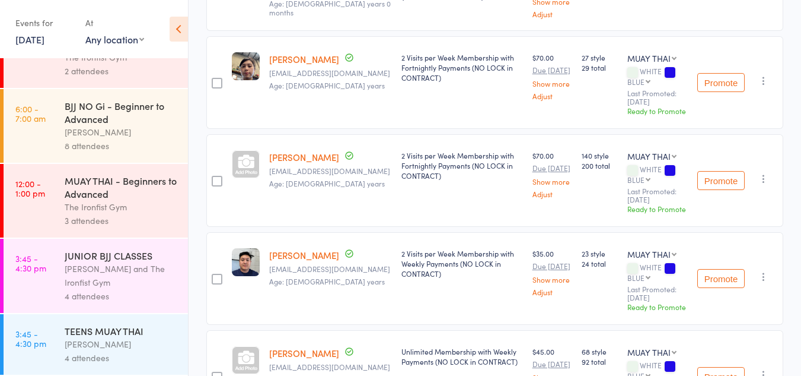
click at [313, 158] on link "[PERSON_NAME]" at bounding box center [304, 157] width 70 height 12
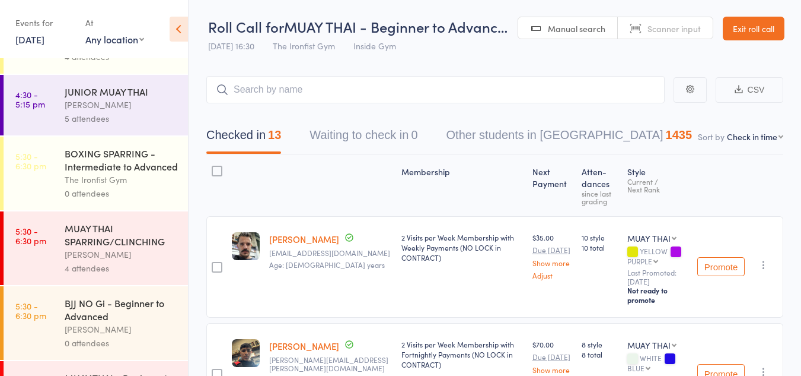
scroll to position [351, 0]
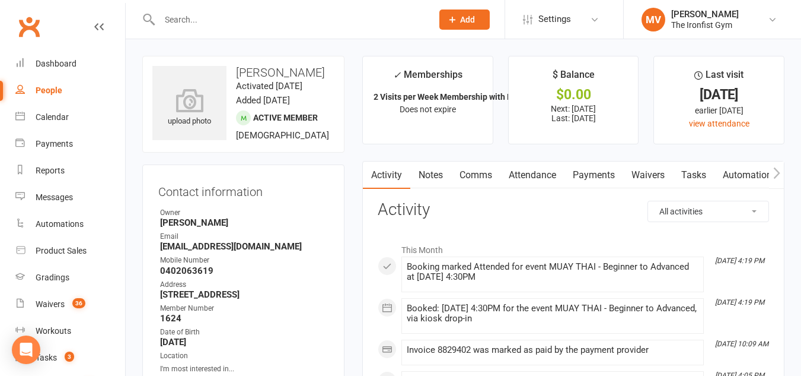
click at [198, 21] on input "text" at bounding box center [290, 19] width 268 height 17
click at [196, 23] on input "text" at bounding box center [290, 19] width 268 height 17
paste input "Zohan Elahi"
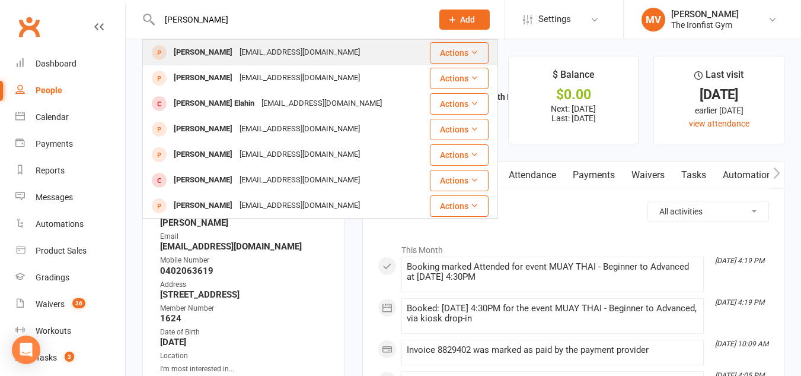
type input "Zohan Elahi"
click at [196, 55] on div "Zohan Elahi" at bounding box center [203, 52] width 66 height 17
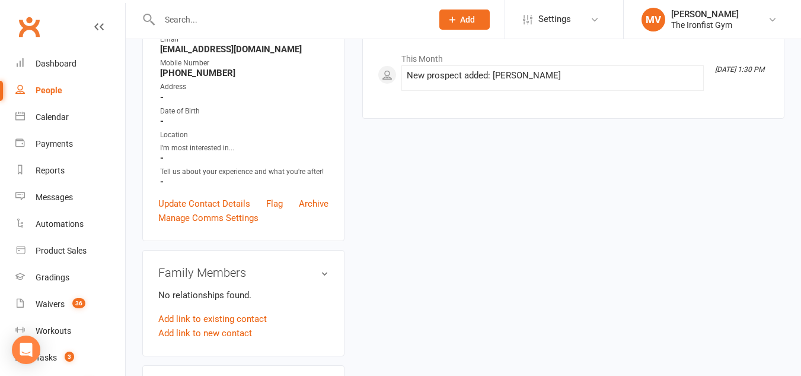
scroll to position [178, 0]
